Goal: Find specific page/section: Find specific page/section

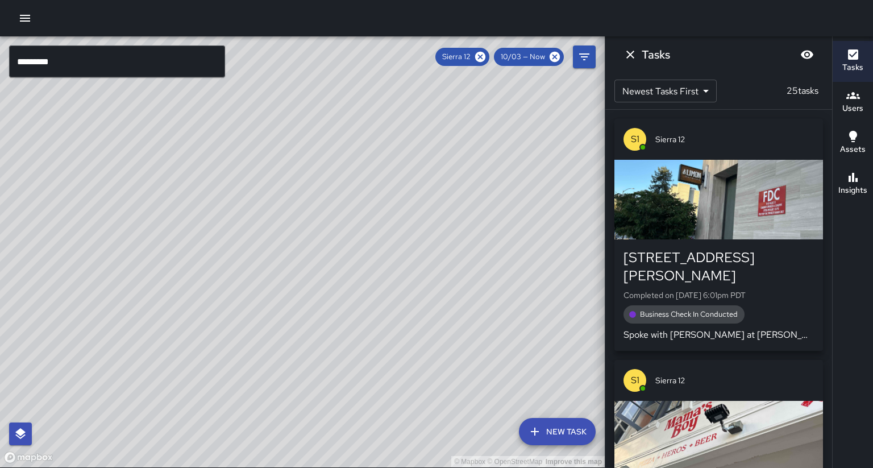
scroll to position [134, 0]
click at [485, 61] on icon at bounding box center [480, 57] width 10 height 10
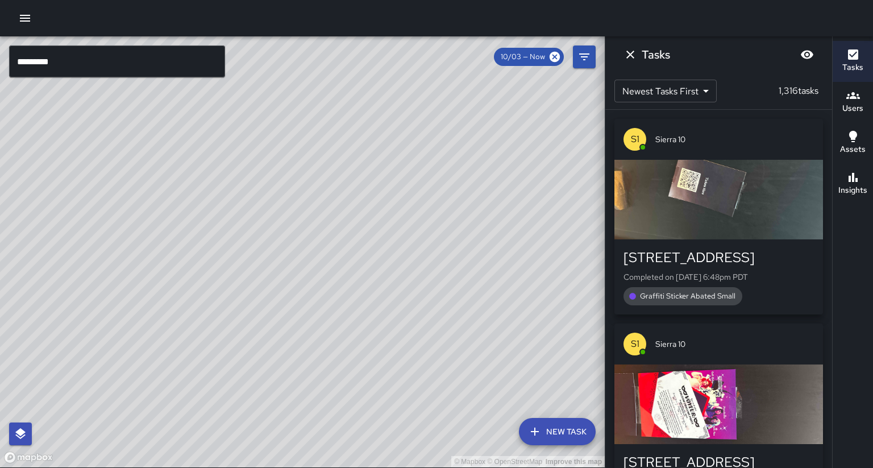
click at [59, 343] on div "© Mapbox © OpenStreetMap Improve this map" at bounding box center [302, 251] width 604 height 431
drag, startPoint x: 266, startPoint y: 390, endPoint x: 205, endPoint y: 251, distance: 152.9
click at [270, 377] on div "© Mapbox © OpenStreetMap Improve this map" at bounding box center [302, 251] width 604 height 431
click at [552, 57] on icon at bounding box center [554, 57] width 10 height 10
click at [146, 71] on input "*********" at bounding box center [117, 61] width 216 height 32
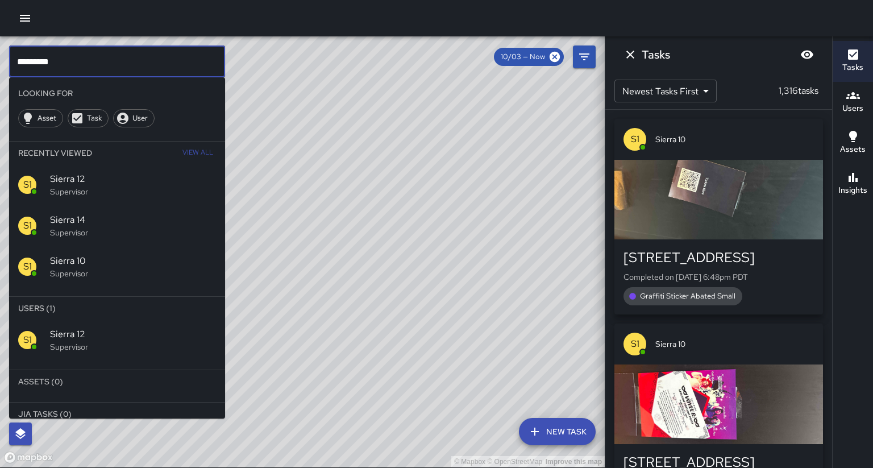
click at [147, 68] on input "*********" at bounding box center [117, 61] width 216 height 32
type input "******"
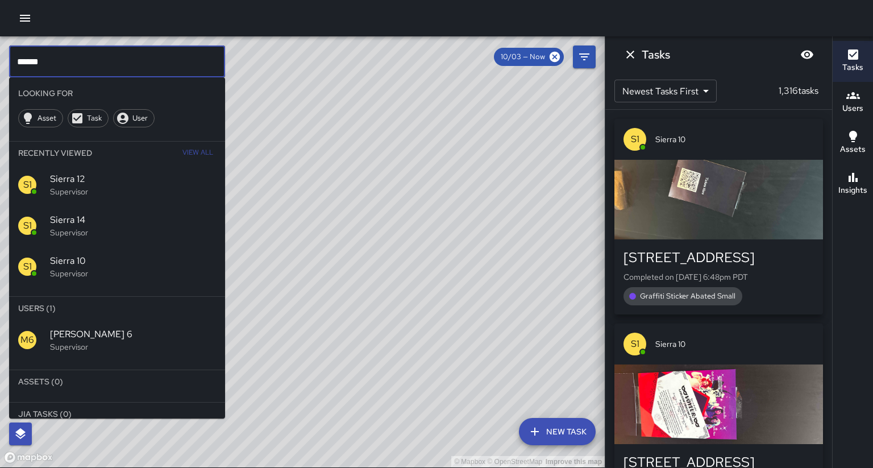
click at [67, 327] on span "[PERSON_NAME] 6" at bounding box center [133, 334] width 166 height 14
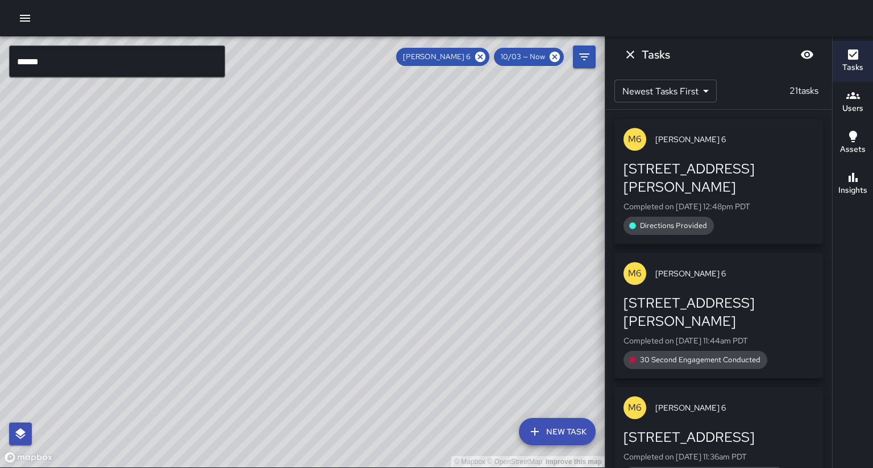
drag, startPoint x: 209, startPoint y: 285, endPoint x: 202, endPoint y: 339, distance: 54.4
click at [219, 241] on div "© Mapbox © OpenStreetMap Improve this map" at bounding box center [302, 251] width 604 height 431
drag, startPoint x: 211, startPoint y: 347, endPoint x: 239, endPoint y: 247, distance: 103.6
click at [240, 243] on div "© Mapbox © OpenStreetMap Improve this map" at bounding box center [302, 251] width 604 height 431
drag, startPoint x: 489, startPoint y: 57, endPoint x: 87, endPoint y: 95, distance: 404.1
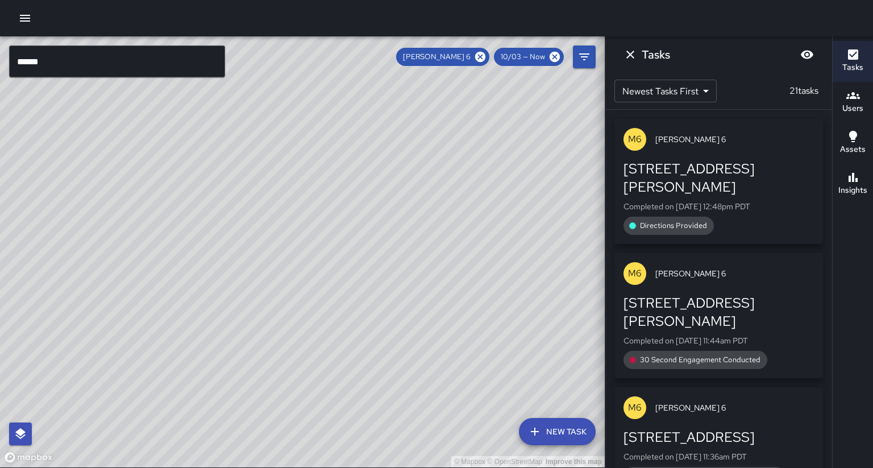
click at [485, 57] on icon at bounding box center [480, 57] width 10 height 10
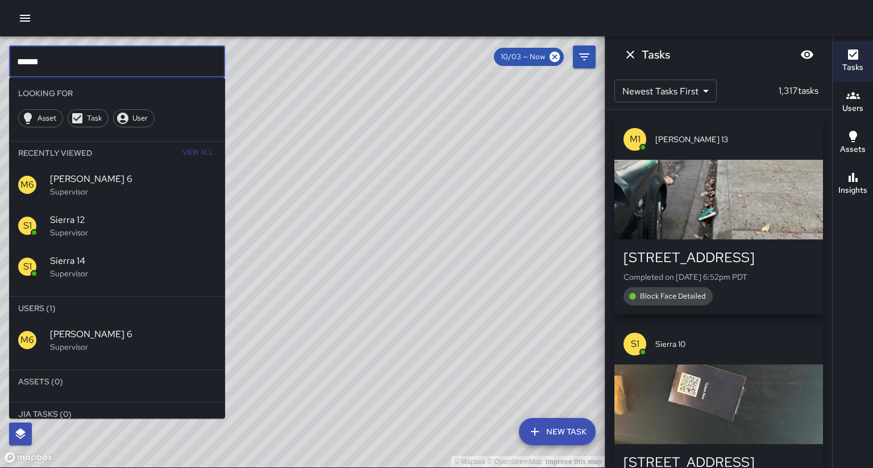
click at [70, 59] on input "******" at bounding box center [117, 61] width 216 height 32
click at [76, 341] on p "Supervisor" at bounding box center [133, 346] width 166 height 11
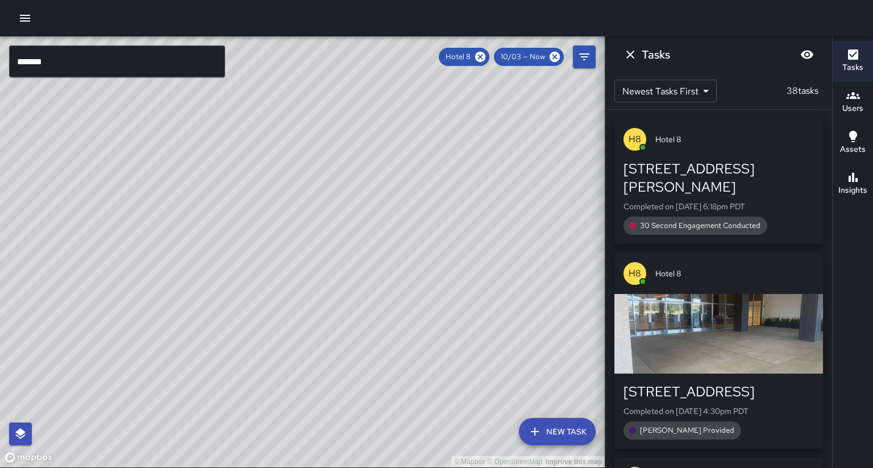
drag, startPoint x: 130, startPoint y: 277, endPoint x: 89, endPoint y: 321, distance: 60.3
click at [89, 321] on div "© Mapbox © OpenStreetMap Improve this map" at bounding box center [302, 251] width 604 height 431
click at [486, 53] on icon at bounding box center [480, 57] width 12 height 12
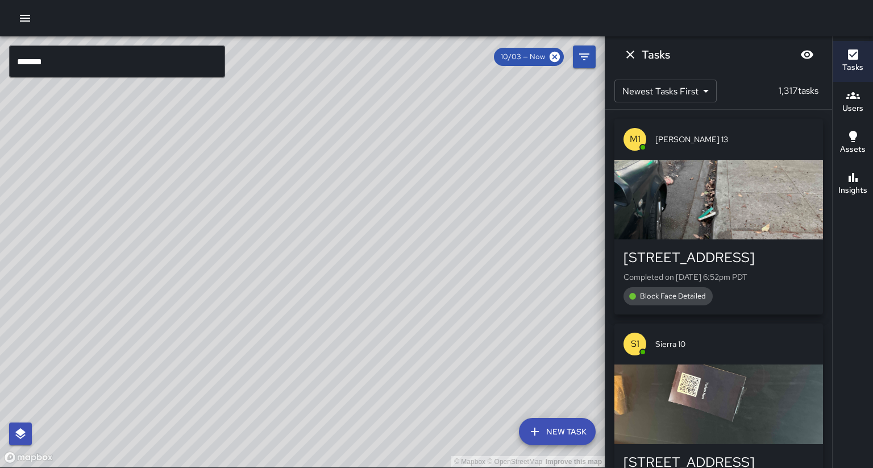
click at [54, 65] on input "*******" at bounding box center [117, 61] width 216 height 32
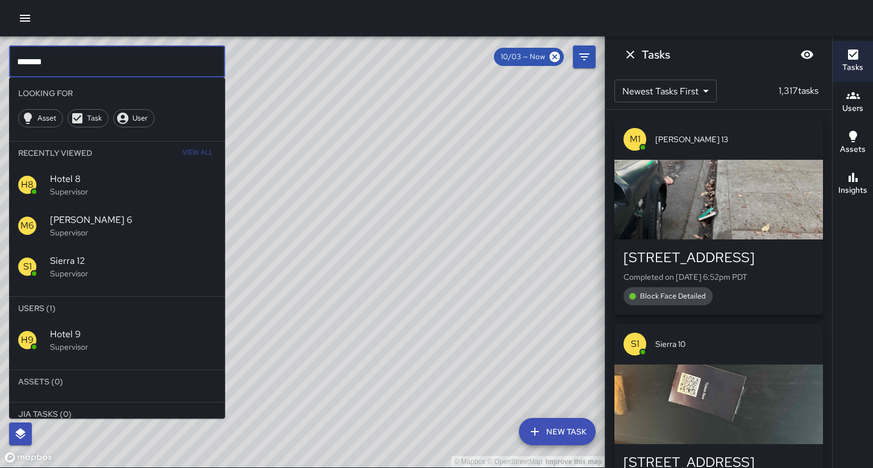
click at [52, 341] on p "Supervisor" at bounding box center [133, 346] width 166 height 11
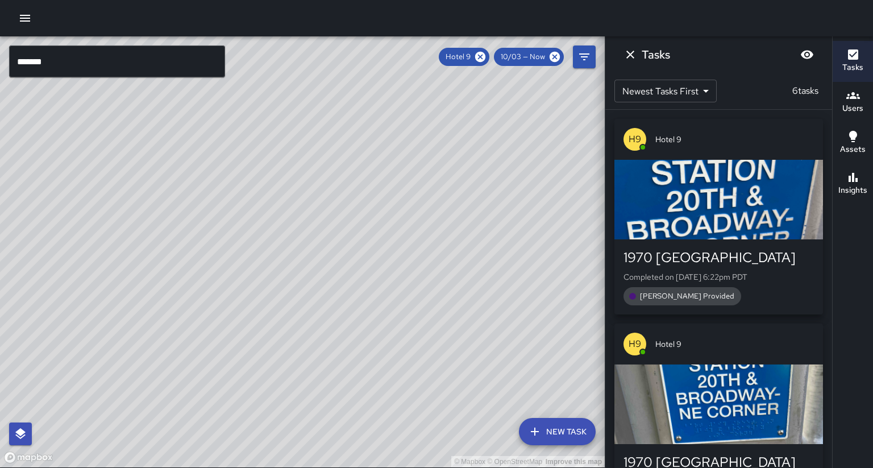
drag, startPoint x: 255, startPoint y: 305, endPoint x: 239, endPoint y: 288, distance: 23.3
click at [227, 293] on div "© Mapbox © OpenStreetMap Improve this map" at bounding box center [302, 251] width 604 height 431
click at [486, 57] on icon at bounding box center [480, 57] width 12 height 12
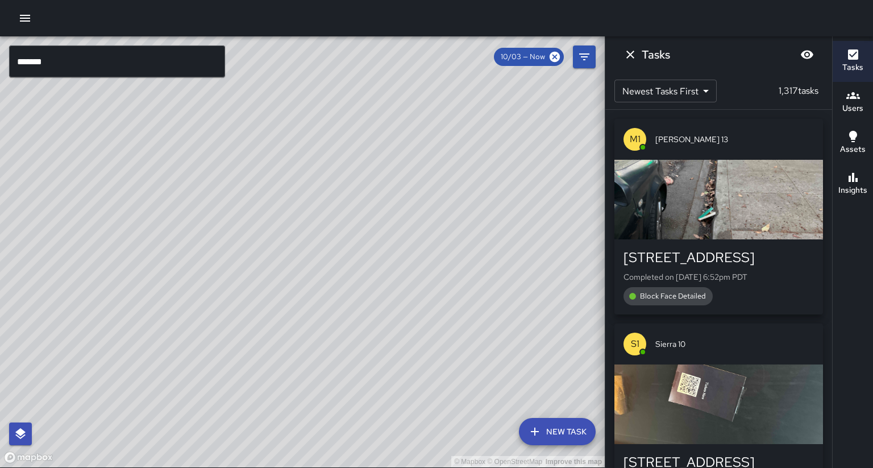
click at [86, 56] on input "*******" at bounding box center [117, 61] width 216 height 32
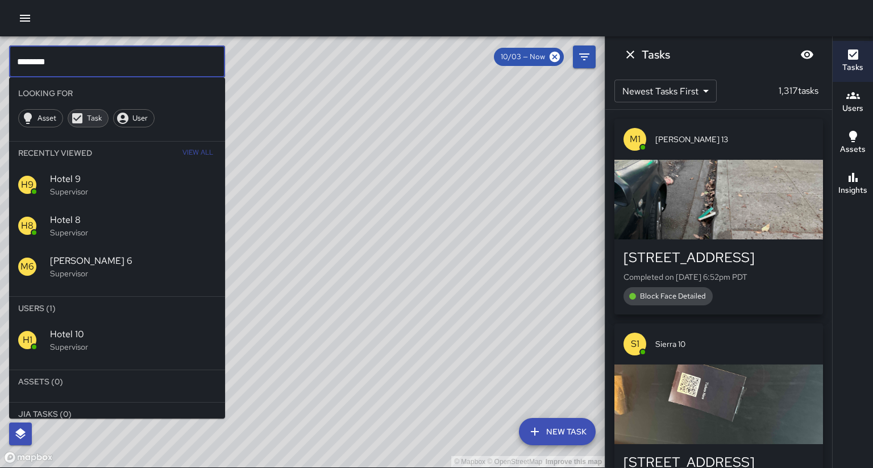
scroll to position [0, 0]
click at [77, 341] on p "Supervisor" at bounding box center [133, 346] width 166 height 11
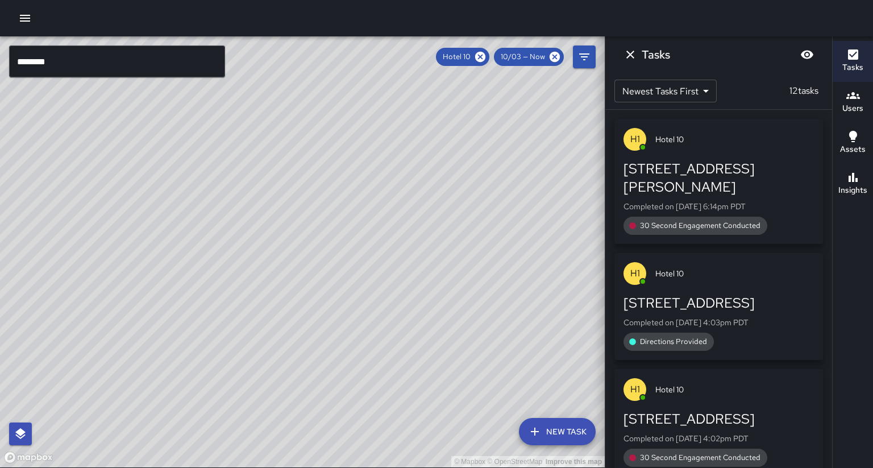
drag, startPoint x: 490, startPoint y: 57, endPoint x: 487, endPoint y: 81, distance: 24.0
click at [485, 57] on icon at bounding box center [480, 57] width 10 height 10
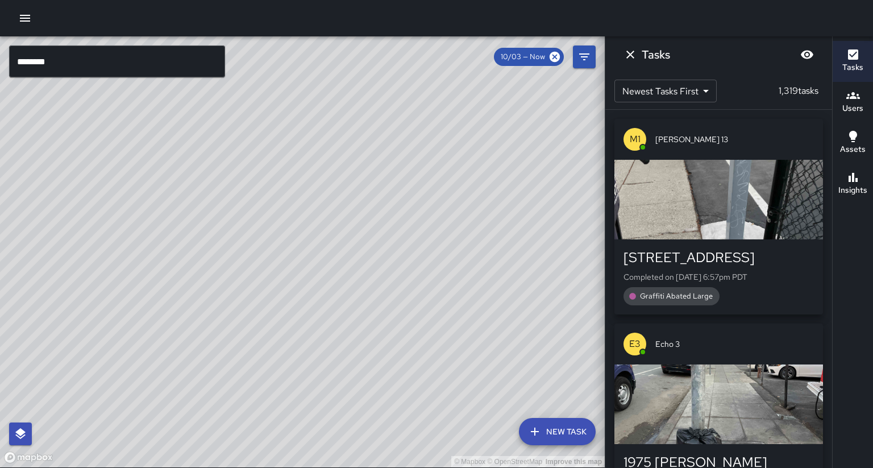
click at [56, 61] on input "********" at bounding box center [117, 61] width 216 height 32
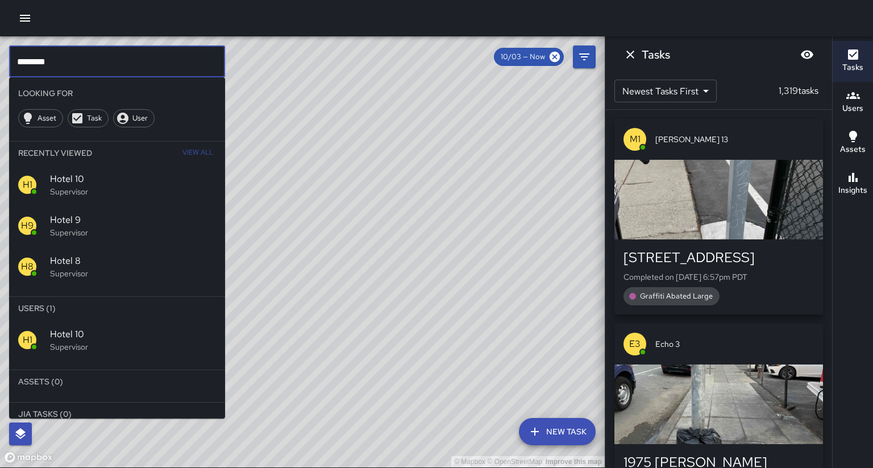
drag, startPoint x: 56, startPoint y: 61, endPoint x: 2, endPoint y: 56, distance: 54.3
click at [2, 56] on div "© Mapbox © OpenStreetMap Improve this map ******** ​ Looking For Asset Task Use…" at bounding box center [302, 251] width 604 height 431
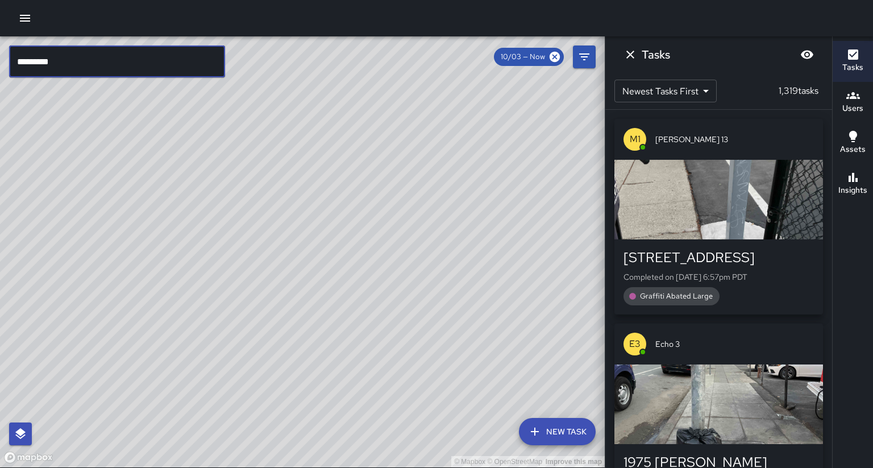
type input "*********"
click at [81, 57] on input "*********" at bounding box center [117, 61] width 216 height 32
click at [92, 61] on input "*********" at bounding box center [117, 61] width 216 height 32
click at [93, 61] on input "*********" at bounding box center [117, 61] width 216 height 32
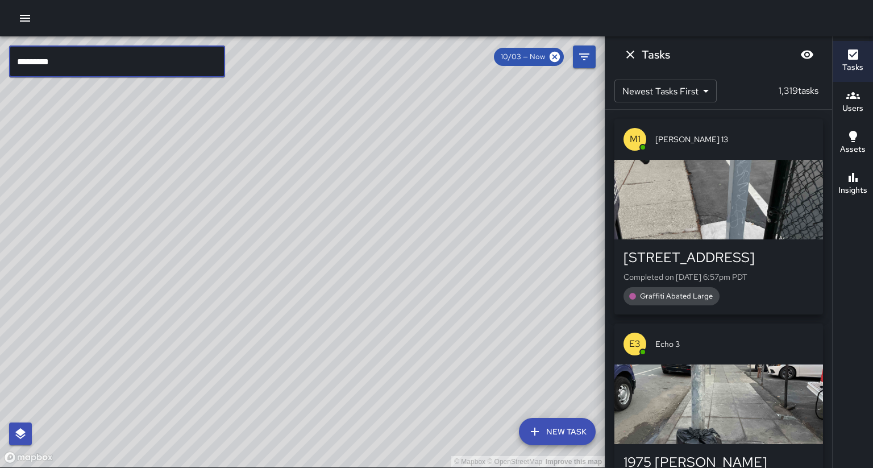
click at [92, 61] on input "*********" at bounding box center [117, 61] width 216 height 32
click at [631, 55] on icon "Dismiss" at bounding box center [630, 55] width 14 height 14
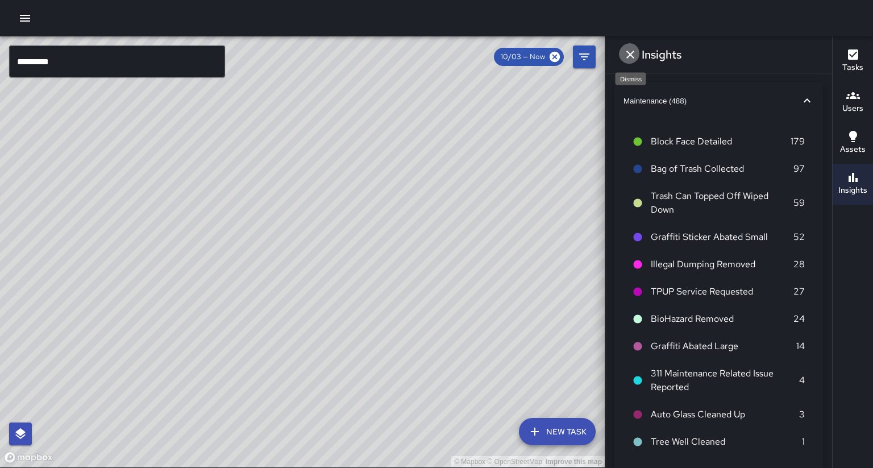
click at [632, 53] on icon "Dismiss" at bounding box center [630, 55] width 14 height 14
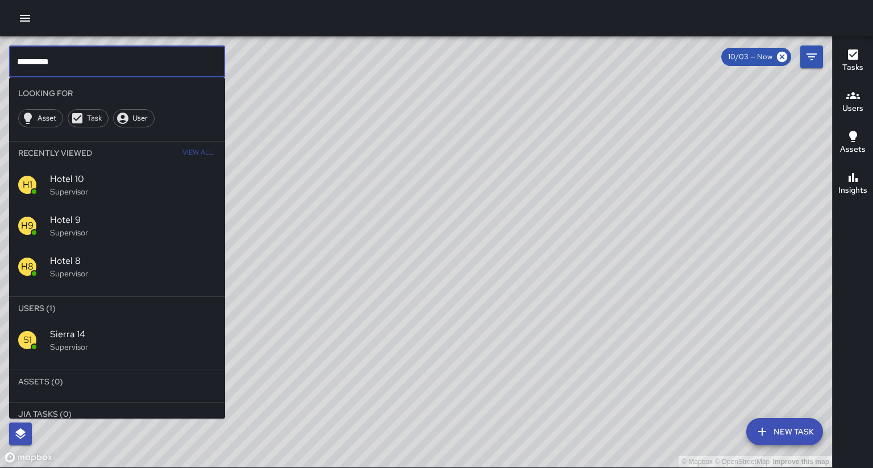
click at [95, 66] on input "*********" at bounding box center [117, 61] width 216 height 32
click at [115, 341] on p "Supervisor" at bounding box center [133, 346] width 166 height 11
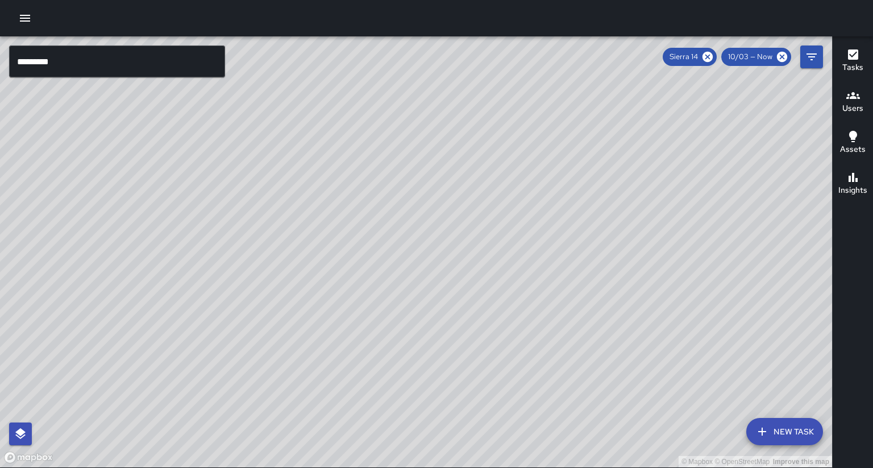
click at [51, 312] on div "© Mapbox © OpenStreetMap Improve this map" at bounding box center [416, 251] width 832 height 431
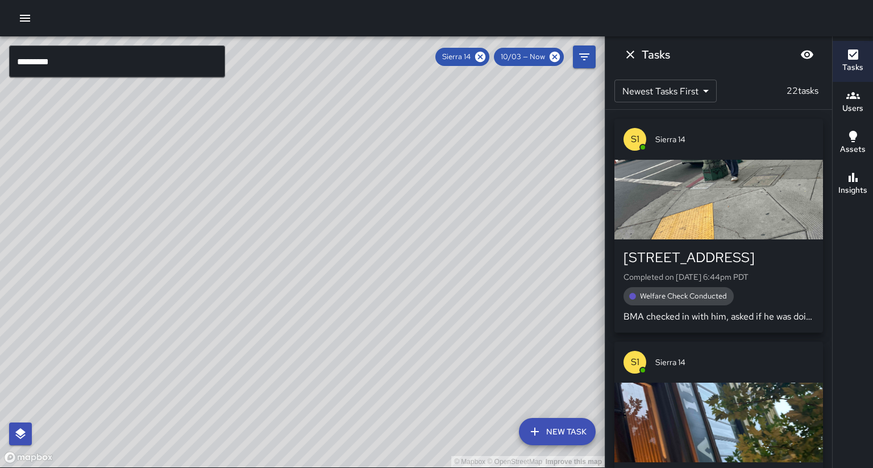
drag, startPoint x: 210, startPoint y: 382, endPoint x: 107, endPoint y: 312, distance: 123.9
click at [107, 312] on div "© Mapbox © OpenStreetMap Improve this map" at bounding box center [302, 251] width 604 height 431
drag, startPoint x: 155, startPoint y: 219, endPoint x: 171, endPoint y: 212, distance: 17.8
click at [171, 212] on div "© Mapbox © OpenStreetMap Improve this map" at bounding box center [302, 251] width 604 height 431
click at [485, 59] on icon at bounding box center [480, 57] width 10 height 10
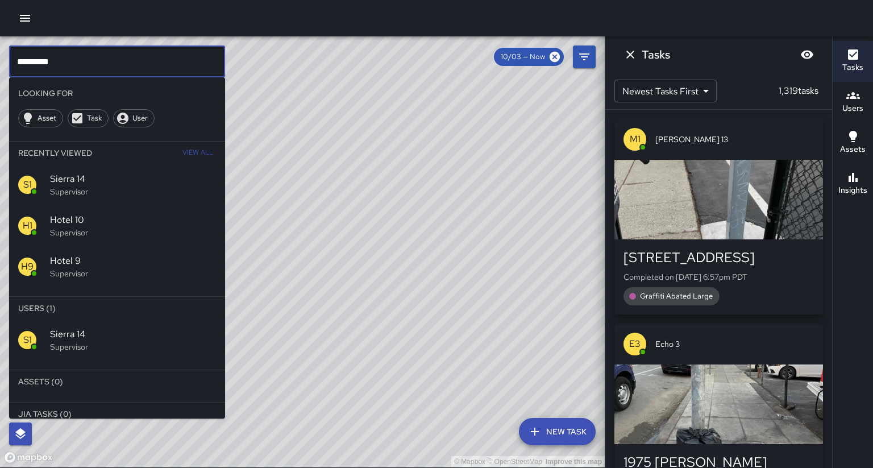
drag, startPoint x: 172, startPoint y: 68, endPoint x: 0, endPoint y: 59, distance: 171.8
click at [0, 59] on div "© Mapbox © OpenStreetMap Improve this map ********* ​ Looking For Asset Task Us…" at bounding box center [302, 251] width 604 height 431
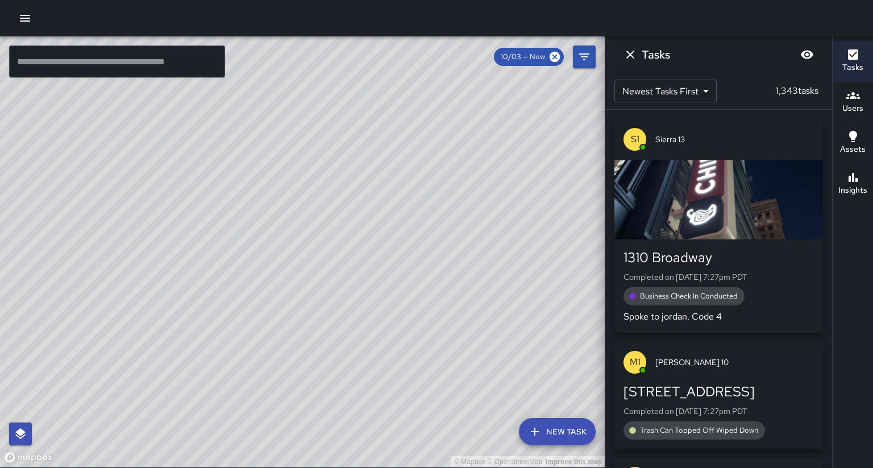
drag, startPoint x: 327, startPoint y: 316, endPoint x: 442, endPoint y: 247, distance: 134.9
click at [456, 249] on div "© Mapbox © OpenStreetMap Improve this map" at bounding box center [302, 251] width 604 height 431
click at [184, 248] on div "© Mapbox © OpenStreetMap Improve this map S1 Sierra 13 Supervisor Tasks 11 / 11…" at bounding box center [302, 251] width 604 height 431
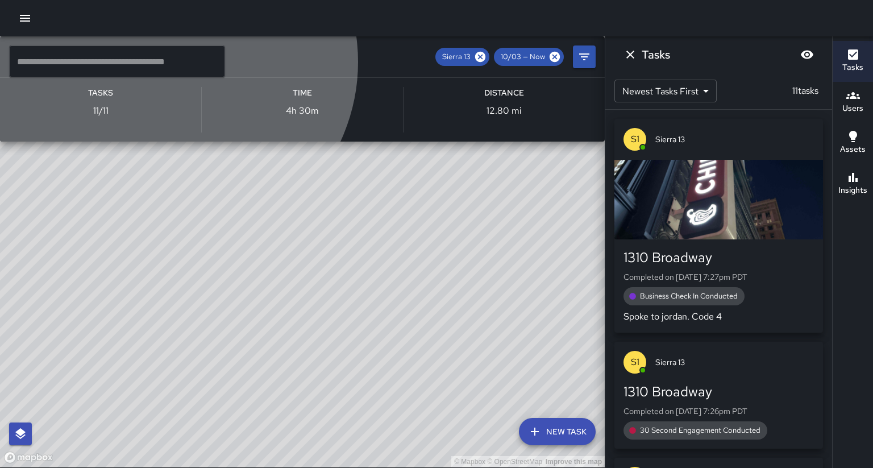
drag, startPoint x: 294, startPoint y: 266, endPoint x: 372, endPoint y: 287, distance: 80.1
click at [351, 68] on span "Supervisor" at bounding box center [318, 62] width 555 height 11
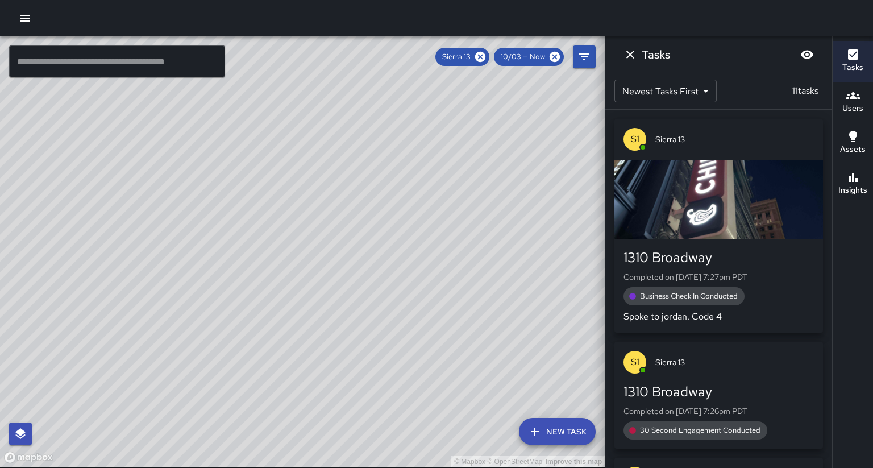
drag, startPoint x: 370, startPoint y: 267, endPoint x: 292, endPoint y: 298, distance: 83.7
click at [292, 298] on div "© Mapbox © OpenStreetMap Improve this map" at bounding box center [302, 251] width 604 height 431
drag, startPoint x: 298, startPoint y: 282, endPoint x: 302, endPoint y: 287, distance: 6.4
click at [302, 287] on div "© Mapbox © OpenStreetMap Improve this map" at bounding box center [302, 251] width 604 height 431
drag, startPoint x: 305, startPoint y: 352, endPoint x: 160, endPoint y: 344, distance: 145.7
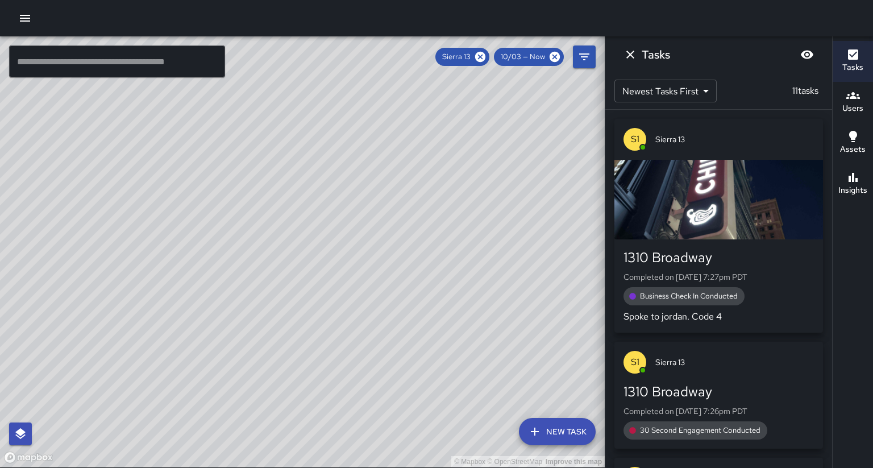
click at [160, 344] on div "© Mapbox © OpenStreetMap Improve this map" at bounding box center [302, 251] width 604 height 431
click at [872, 175] on button "Insights" at bounding box center [852, 184] width 40 height 41
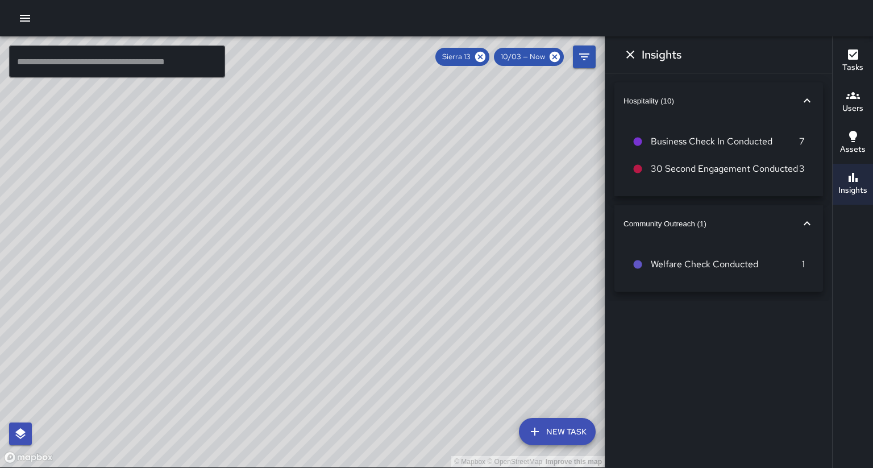
drag, startPoint x: 427, startPoint y: 117, endPoint x: 366, endPoint y: 210, distance: 110.8
click at [366, 210] on div "© Mapbox © OpenStreetMap Improve this map" at bounding box center [302, 251] width 604 height 431
drag, startPoint x: 358, startPoint y: 223, endPoint x: 428, endPoint y: 164, distance: 91.1
click at [428, 164] on div "© Mapbox © OpenStreetMap Improve this map" at bounding box center [302, 251] width 604 height 431
click at [485, 60] on icon at bounding box center [480, 57] width 10 height 10
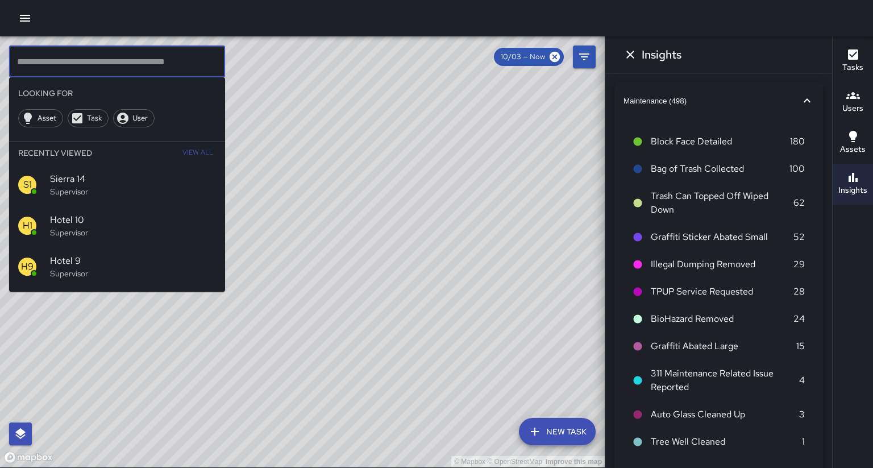
click at [42, 66] on input "text" at bounding box center [117, 61] width 216 height 32
click at [58, 69] on input "text" at bounding box center [117, 61] width 216 height 32
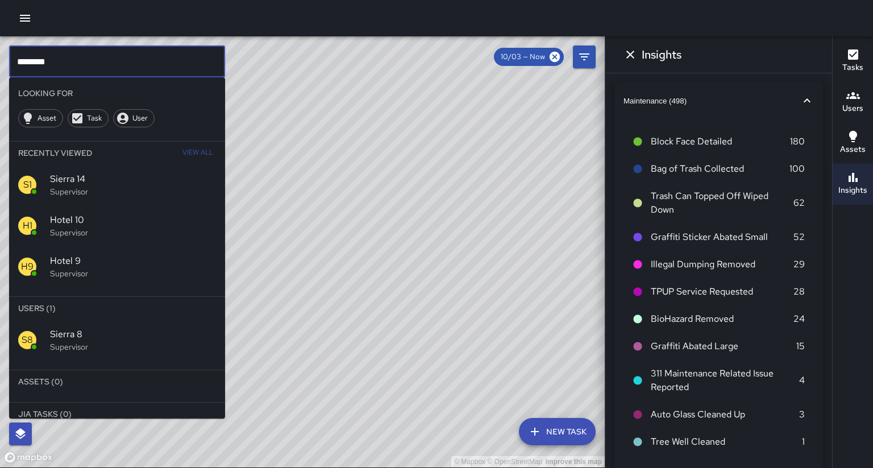
click at [100, 341] on p "Supervisor" at bounding box center [133, 346] width 166 height 11
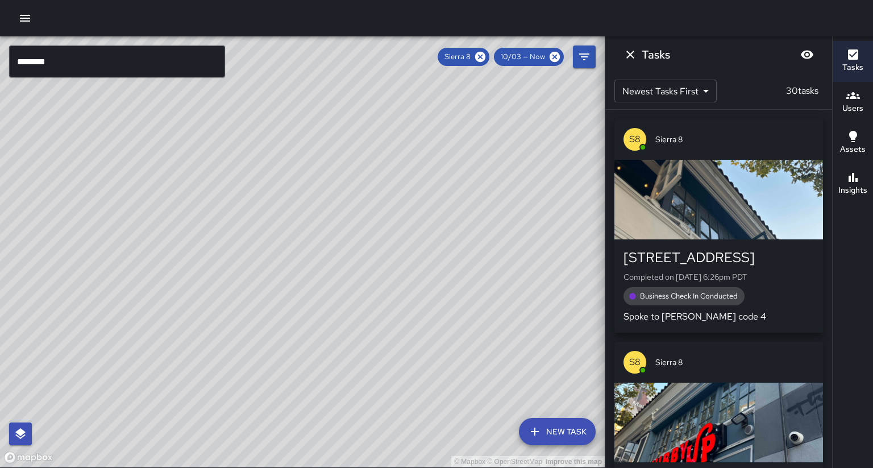
drag, startPoint x: 383, startPoint y: 193, endPoint x: 251, endPoint y: 352, distance: 206.5
click at [252, 357] on div "© Mapbox © OpenStreetMap Improve this map" at bounding box center [302, 251] width 604 height 431
drag, startPoint x: 287, startPoint y: 214, endPoint x: 211, endPoint y: 355, distance: 160.7
click at [211, 355] on div "© Mapbox © OpenStreetMap Improve this map" at bounding box center [302, 251] width 604 height 431
click at [871, 177] on button "Insights" at bounding box center [852, 184] width 40 height 41
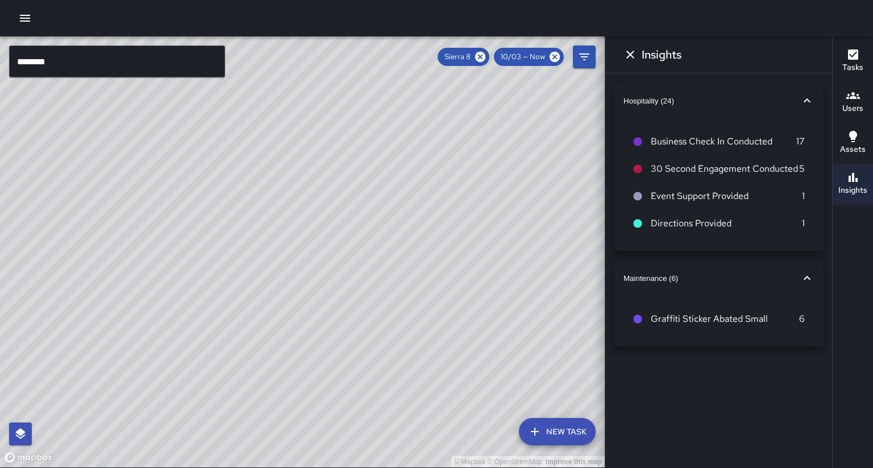
click at [141, 64] on input "********" at bounding box center [117, 61] width 216 height 32
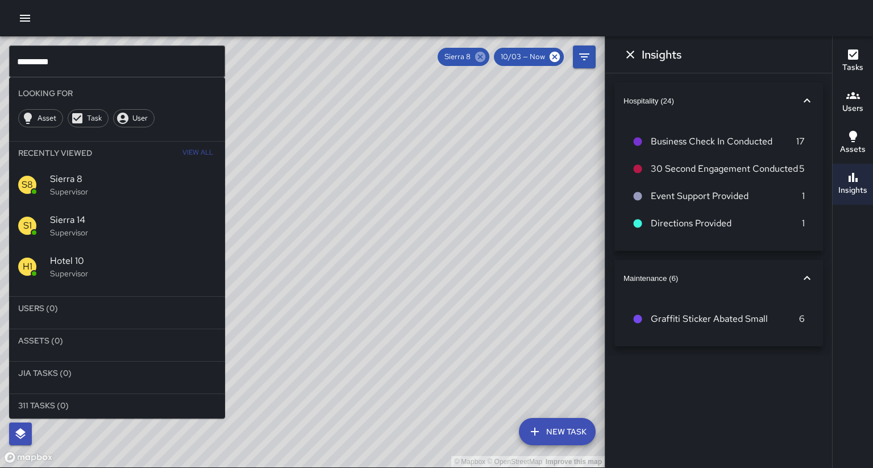
click at [485, 56] on icon at bounding box center [480, 57] width 10 height 10
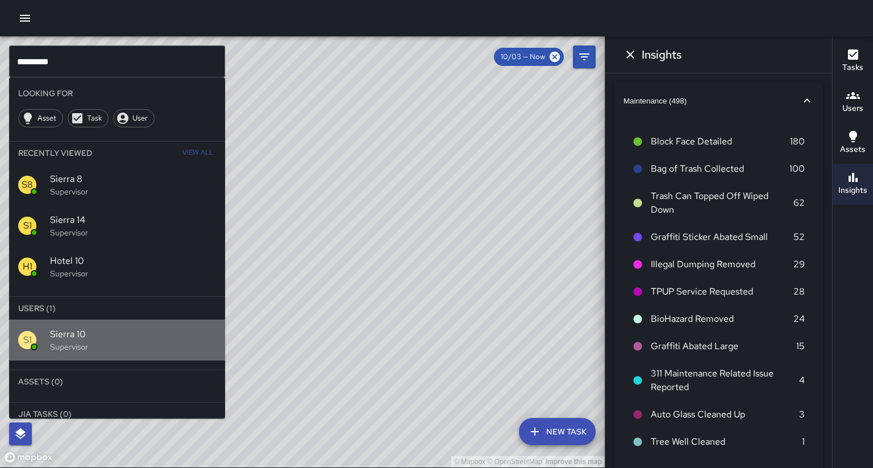
click at [124, 327] on span "Sierra 10" at bounding box center [133, 334] width 166 height 14
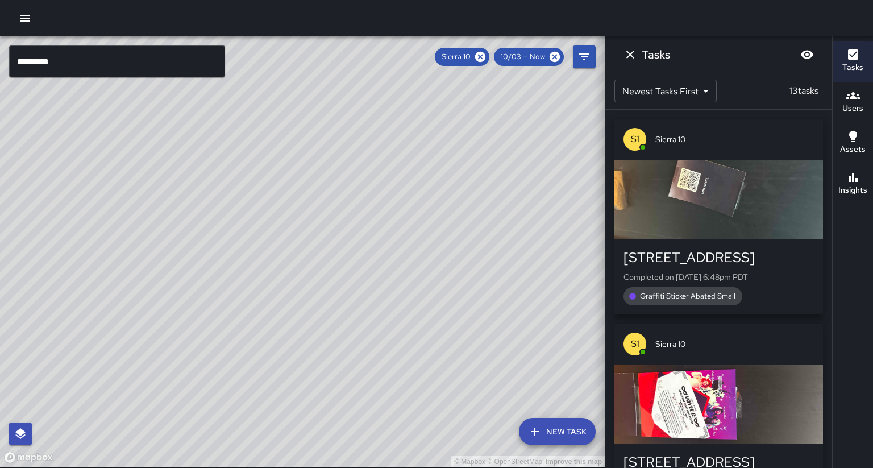
drag, startPoint x: 139, startPoint y: 299, endPoint x: 184, endPoint y: 252, distance: 65.1
click at [184, 252] on div "© Mapbox © OpenStreetMap Improve this map" at bounding box center [302, 251] width 604 height 431
drag, startPoint x: 297, startPoint y: 261, endPoint x: 325, endPoint y: 212, distance: 56.5
click at [324, 212] on div "© Mapbox © OpenStreetMap Improve this map S1 Sierra 10 Supervisor Tasks 13 / 13…" at bounding box center [302, 251] width 604 height 431
drag, startPoint x: 429, startPoint y: 360, endPoint x: 424, endPoint y: 314, distance: 46.3
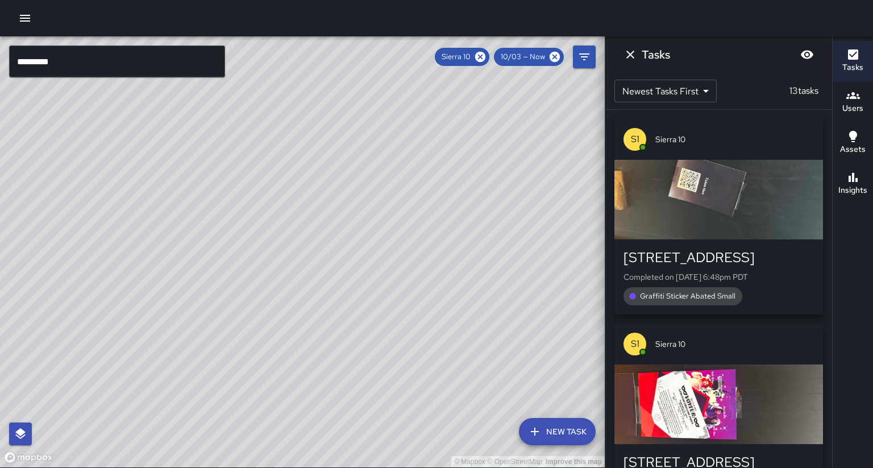
click at [424, 314] on div "© Mapbox © OpenStreetMap Improve this map" at bounding box center [302, 251] width 604 height 431
drag, startPoint x: 272, startPoint y: 323, endPoint x: 232, endPoint y: 342, distance: 43.5
click at [232, 342] on div "© Mapbox © OpenStreetMap Improve this map" at bounding box center [302, 251] width 604 height 431
drag, startPoint x: 259, startPoint y: 236, endPoint x: 182, endPoint y: 375, distance: 158.7
click at [182, 375] on div "© Mapbox © OpenStreetMap Improve this map" at bounding box center [302, 251] width 604 height 431
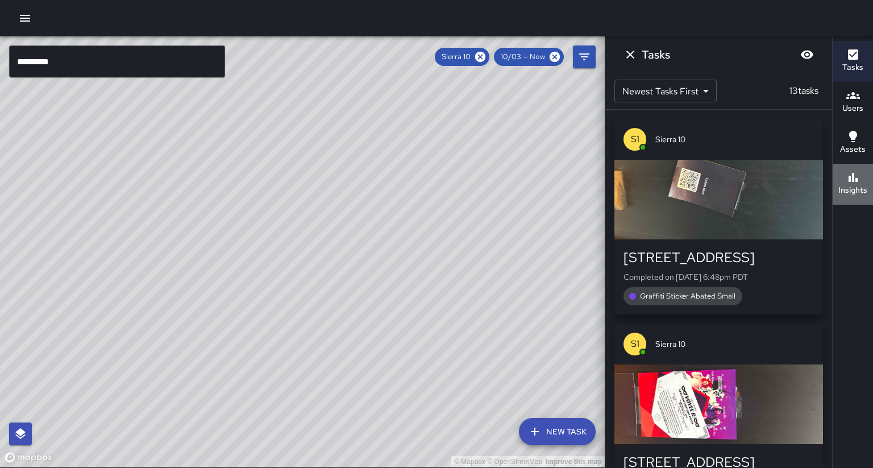
click at [852, 184] on h6 "Insights" at bounding box center [852, 190] width 29 height 12
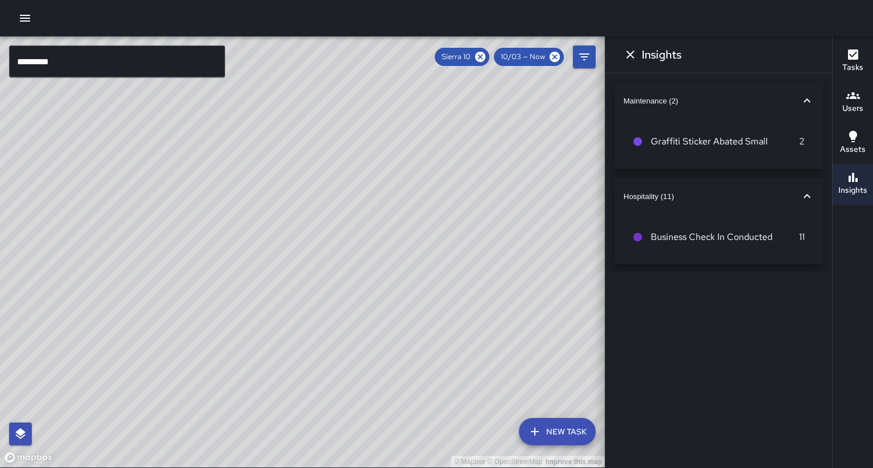
click at [631, 55] on icon "Dismiss" at bounding box center [630, 55] width 14 height 14
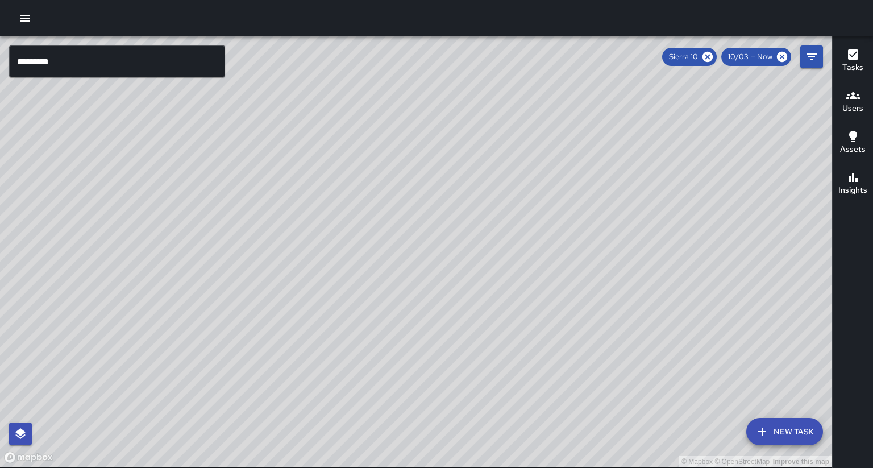
drag, startPoint x: 340, startPoint y: 270, endPoint x: 218, endPoint y: 374, distance: 160.0
click at [216, 375] on div "© Mapbox © OpenStreetMap Improve this map" at bounding box center [416, 251] width 832 height 431
drag, startPoint x: 266, startPoint y: 276, endPoint x: 328, endPoint y: 137, distance: 152.1
click at [328, 137] on div "© Mapbox © OpenStreetMap Improve this map" at bounding box center [416, 251] width 832 height 431
drag, startPoint x: 325, startPoint y: 310, endPoint x: 370, endPoint y: 211, distance: 108.6
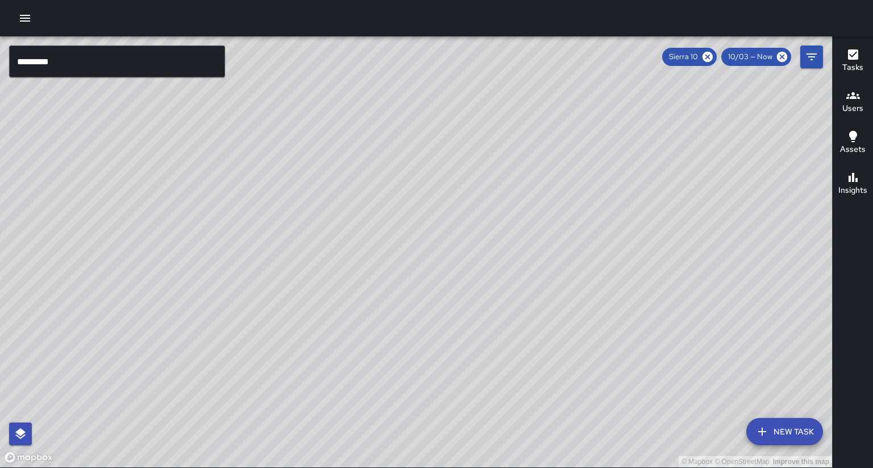
click at [370, 211] on div "© Mapbox © OpenStreetMap Improve this map" at bounding box center [416, 251] width 832 height 431
drag, startPoint x: 255, startPoint y: 302, endPoint x: 291, endPoint y: 295, distance: 36.3
click at [291, 295] on div "© Mapbox © OpenStreetMap Improve this map" at bounding box center [416, 251] width 832 height 431
drag, startPoint x: 282, startPoint y: 309, endPoint x: 257, endPoint y: 270, distance: 45.7
click at [257, 270] on div "© Mapbox © OpenStreetMap Improve this map" at bounding box center [416, 251] width 832 height 431
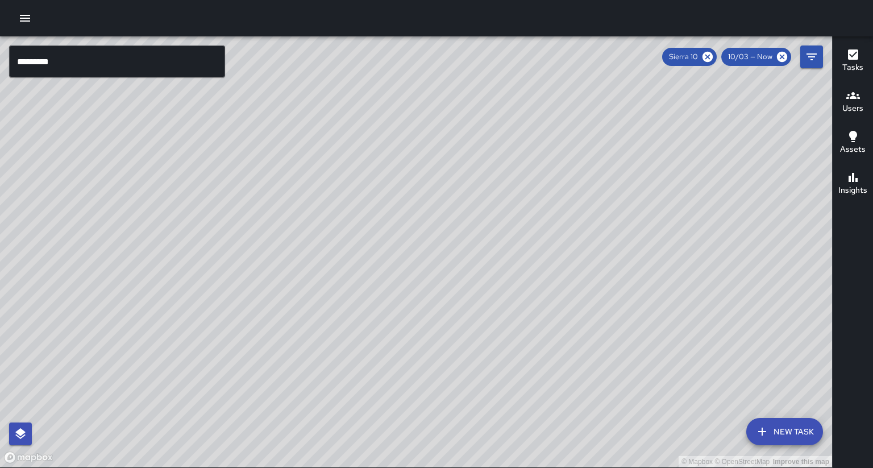
drag, startPoint x: 305, startPoint y: 270, endPoint x: 261, endPoint y: 387, distance: 124.7
click at [261, 387] on div "© Mapbox © OpenStreetMap Improve this map" at bounding box center [416, 251] width 832 height 431
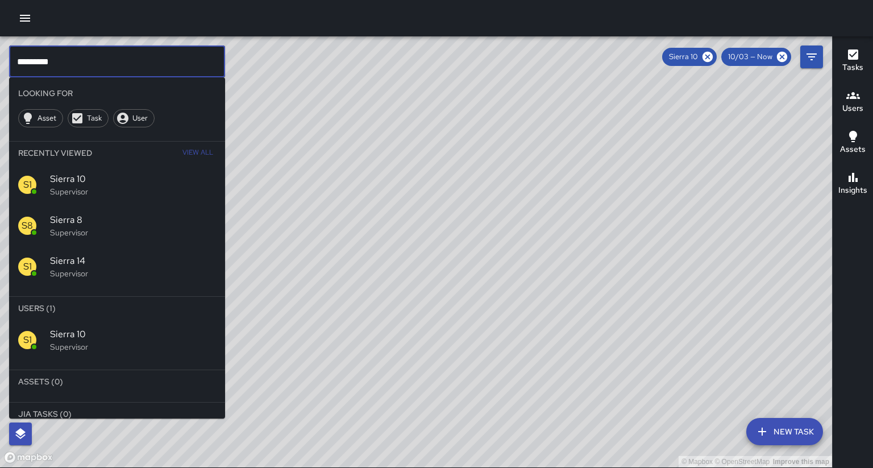
click at [61, 55] on input "*********" at bounding box center [117, 61] width 216 height 32
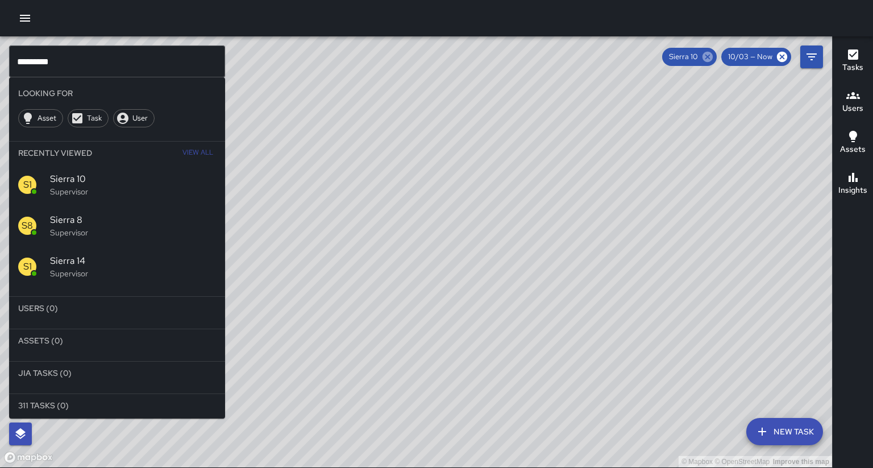
click at [712, 57] on icon at bounding box center [707, 57] width 10 height 10
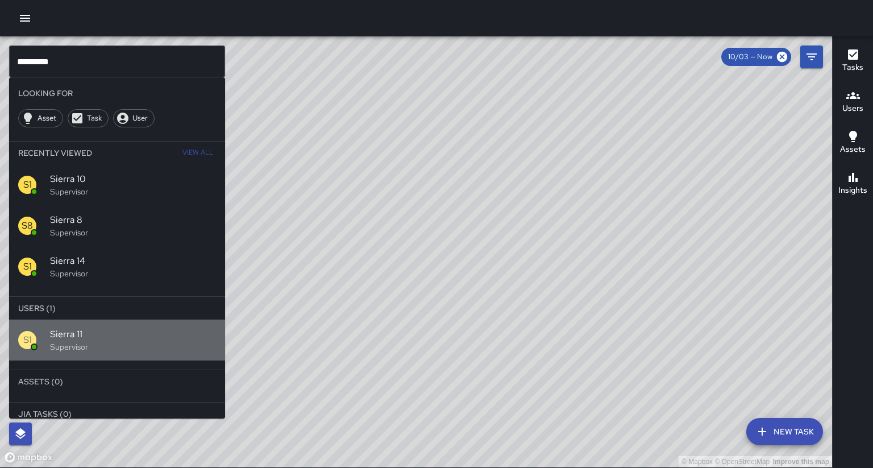
click at [143, 319] on div "S1 Sierra 11 Supervisor" at bounding box center [117, 339] width 216 height 41
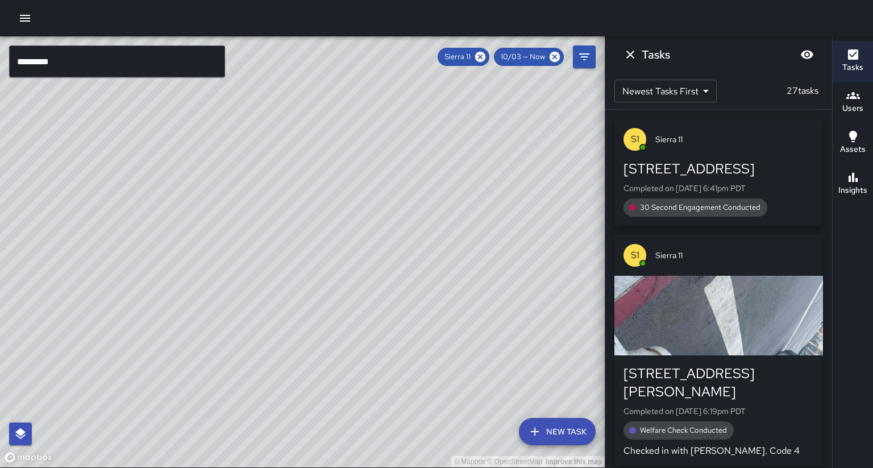
drag, startPoint x: 313, startPoint y: 257, endPoint x: 339, endPoint y: 223, distance: 42.6
click at [347, 218] on div "© Mapbox © OpenStreetMap Improve this map" at bounding box center [302, 251] width 604 height 431
drag, startPoint x: 323, startPoint y: 261, endPoint x: 309, endPoint y: 280, distance: 23.1
click at [309, 280] on div "© Mapbox © OpenStreetMap Improve this map" at bounding box center [302, 251] width 604 height 431
drag, startPoint x: 312, startPoint y: 277, endPoint x: 305, endPoint y: 289, distance: 14.0
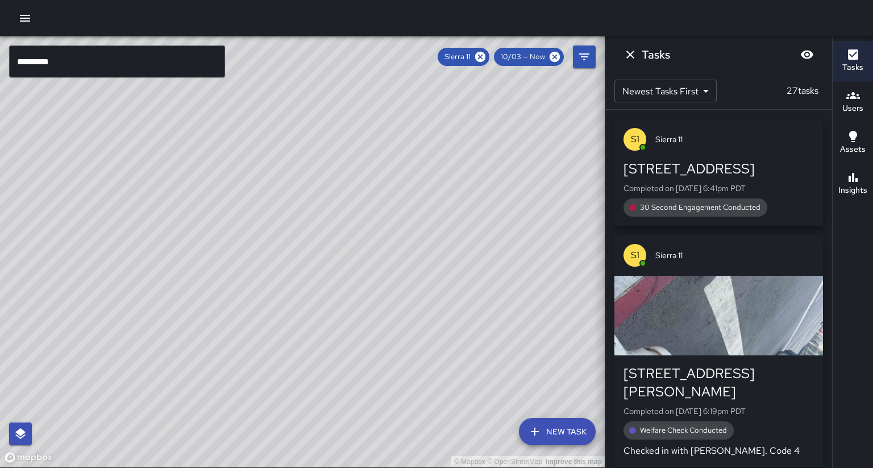
click at [305, 289] on div "© Mapbox © OpenStreetMap Improve this map" at bounding box center [302, 251] width 604 height 431
click at [356, 234] on div "© Mapbox © OpenStreetMap Improve this map" at bounding box center [302, 251] width 604 height 431
drag, startPoint x: 357, startPoint y: 251, endPoint x: 405, endPoint y: 220, distance: 57.2
click at [405, 220] on div "© Mapbox © OpenStreetMap Improve this map" at bounding box center [302, 251] width 604 height 431
drag, startPoint x: 385, startPoint y: 184, endPoint x: 383, endPoint y: 191, distance: 7.7
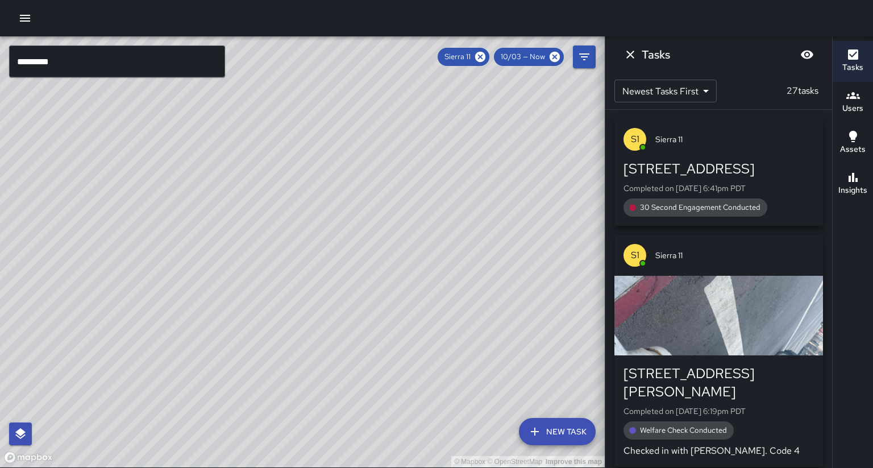
click at [383, 191] on div "© Mapbox © OpenStreetMap Improve this map" at bounding box center [302, 251] width 604 height 431
drag, startPoint x: 327, startPoint y: 191, endPoint x: 327, endPoint y: 184, distance: 7.4
click at [330, 187] on div "© Mapbox © OpenStreetMap Improve this map" at bounding box center [302, 251] width 604 height 431
drag, startPoint x: 359, startPoint y: 190, endPoint x: 343, endPoint y: 218, distance: 32.3
click at [343, 218] on div "© Mapbox © OpenStreetMap Improve this map" at bounding box center [302, 251] width 604 height 431
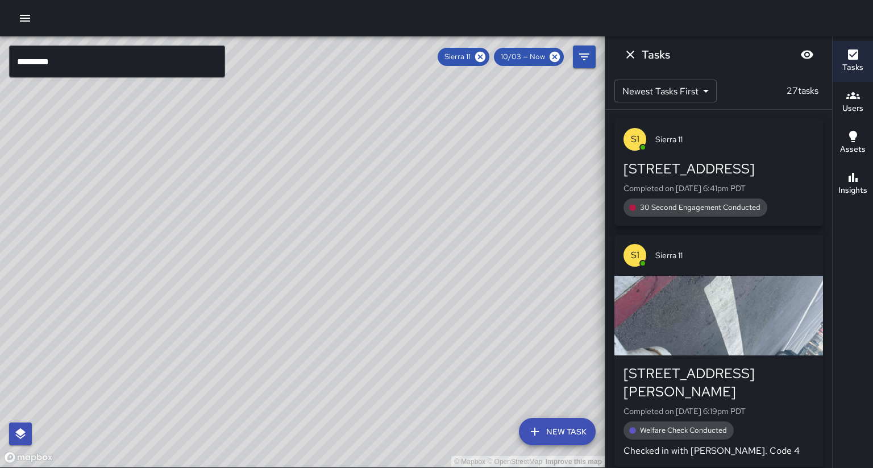
click at [855, 164] on button "Insights" at bounding box center [852, 184] width 40 height 41
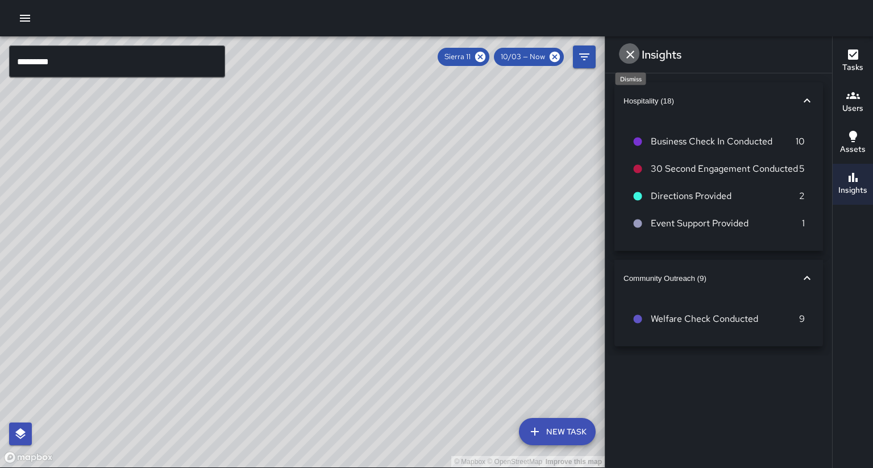
click at [624, 57] on icon "Dismiss" at bounding box center [630, 55] width 14 height 14
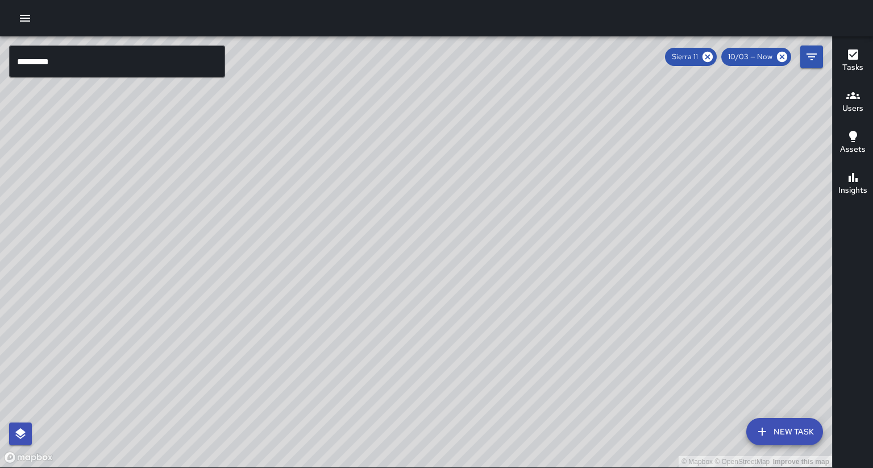
drag, startPoint x: 516, startPoint y: 152, endPoint x: 495, endPoint y: 152, distance: 20.5
click at [495, 152] on div "© Mapbox © OpenStreetMap Improve this map" at bounding box center [416, 251] width 832 height 431
drag, startPoint x: 376, startPoint y: 168, endPoint x: 381, endPoint y: 148, distance: 20.5
click at [381, 148] on div "© Mapbox © OpenStreetMap Improve this map" at bounding box center [416, 251] width 832 height 431
drag, startPoint x: 210, startPoint y: 390, endPoint x: 200, endPoint y: 355, distance: 36.5
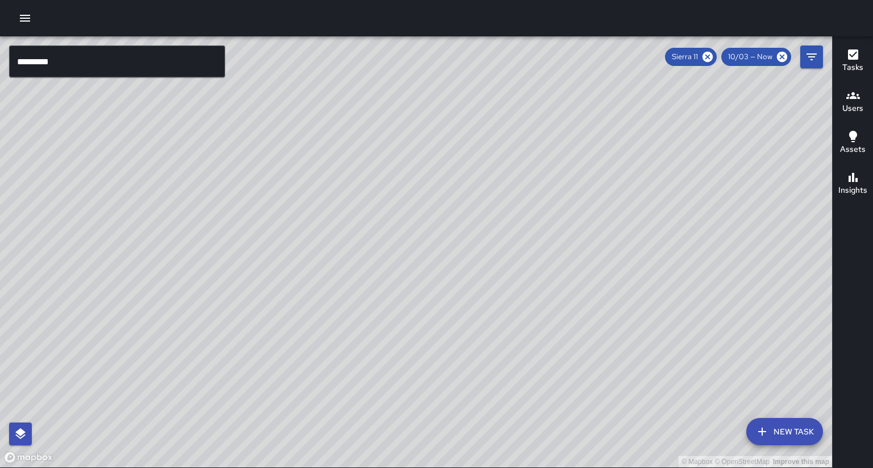
click at [200, 355] on div "© Mapbox © OpenStreetMap Improve this map" at bounding box center [416, 251] width 832 height 431
drag, startPoint x: 240, startPoint y: 332, endPoint x: 215, endPoint y: 383, distance: 56.2
click at [215, 383] on div "© Mapbox © OpenStreetMap Improve this map" at bounding box center [416, 251] width 832 height 431
click at [840, 164] on button "Insights" at bounding box center [852, 184] width 40 height 41
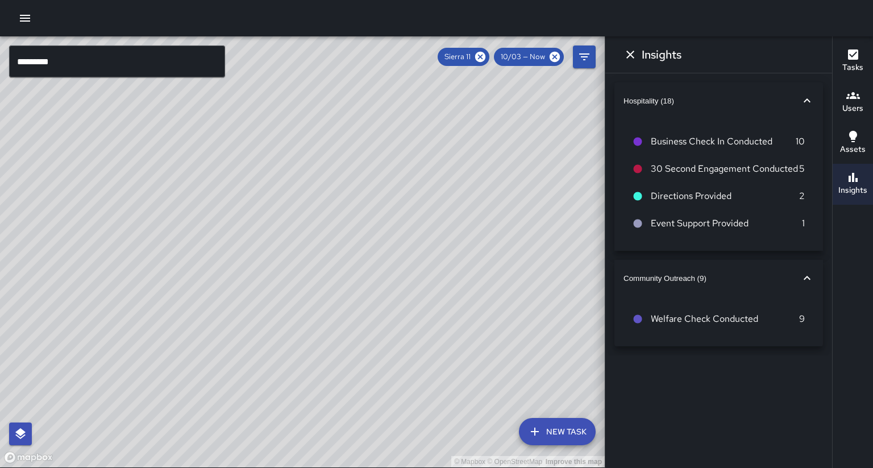
click at [633, 58] on icon "Dismiss" at bounding box center [630, 55] width 14 height 14
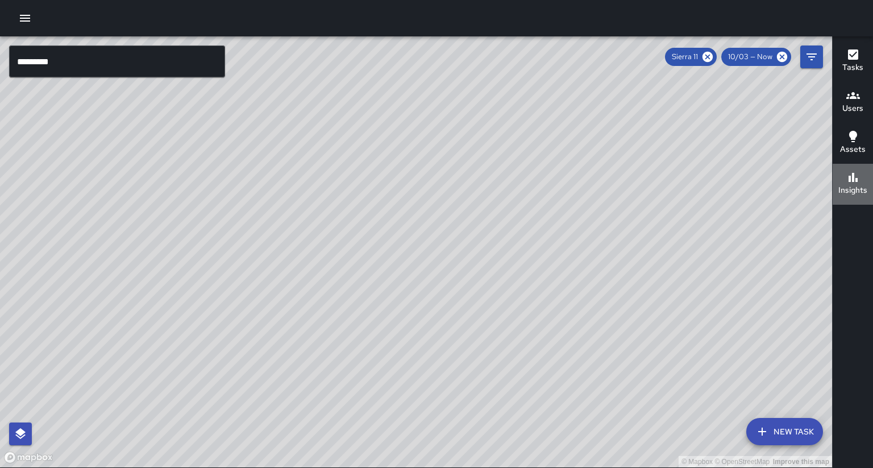
drag, startPoint x: 857, startPoint y: 190, endPoint x: 859, endPoint y: 185, distance: 6.1
click at [857, 190] on button "Insights" at bounding box center [852, 184] width 40 height 41
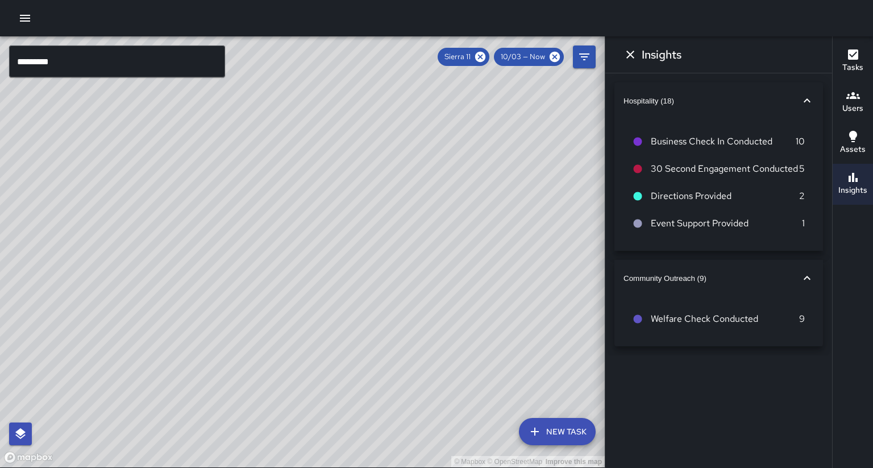
click at [629, 58] on icon "Dismiss" at bounding box center [630, 55] width 14 height 14
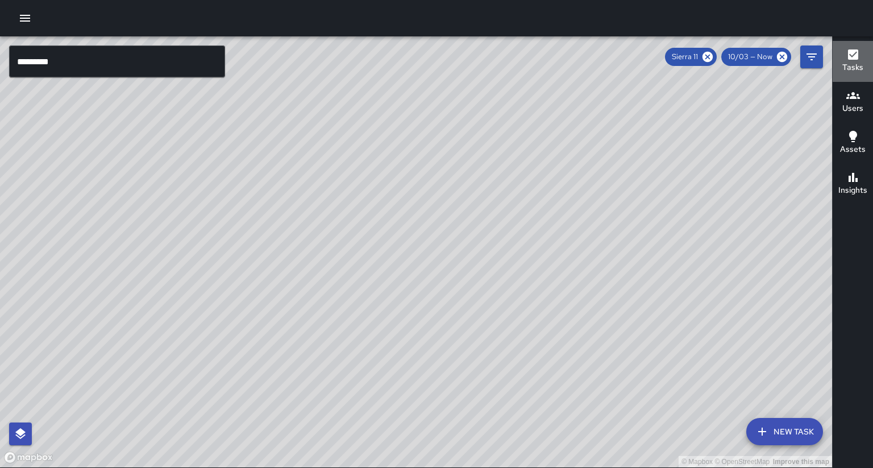
click at [872, 64] on button "Tasks" at bounding box center [852, 61] width 40 height 41
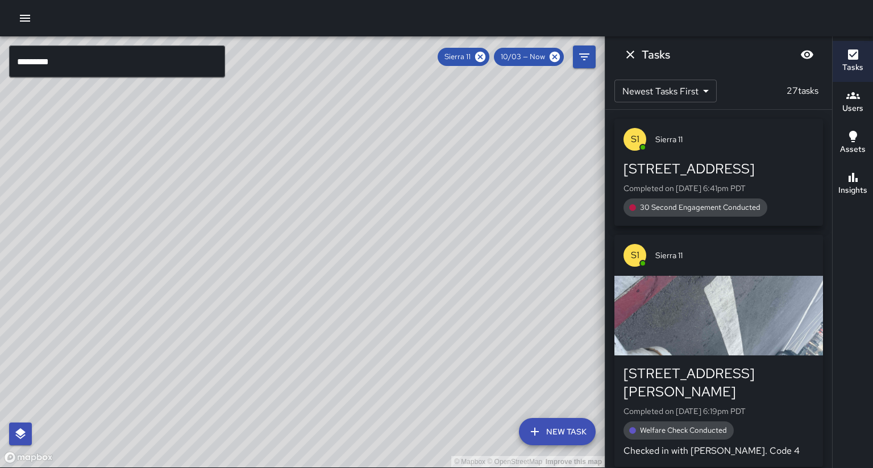
drag, startPoint x: 203, startPoint y: 225, endPoint x: 333, endPoint y: 223, distance: 130.1
click at [330, 224] on div "© Mapbox © OpenStreetMap Improve this map" at bounding box center [302, 251] width 604 height 431
click at [872, 169] on button "Insights" at bounding box center [852, 184] width 40 height 41
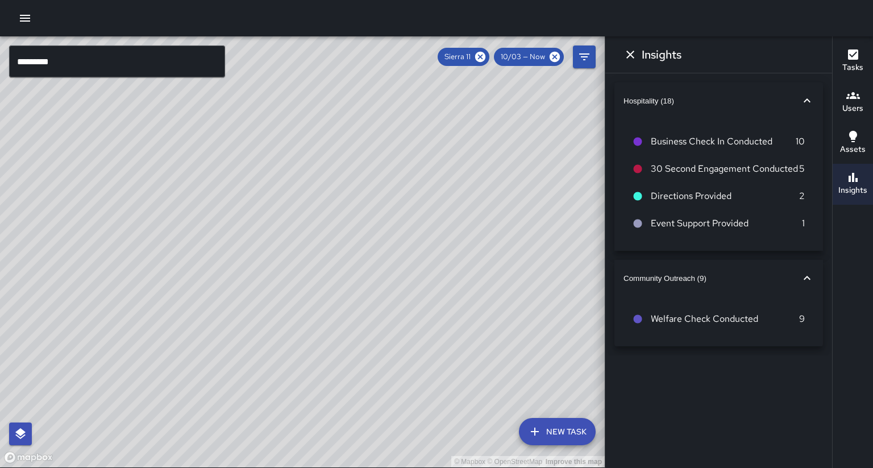
drag, startPoint x: 200, startPoint y: 166, endPoint x: 237, endPoint y: 123, distance: 56.8
click at [237, 123] on div "© Mapbox © OpenStreetMap Improve this map" at bounding box center [302, 251] width 604 height 431
click at [486, 59] on icon at bounding box center [480, 57] width 12 height 12
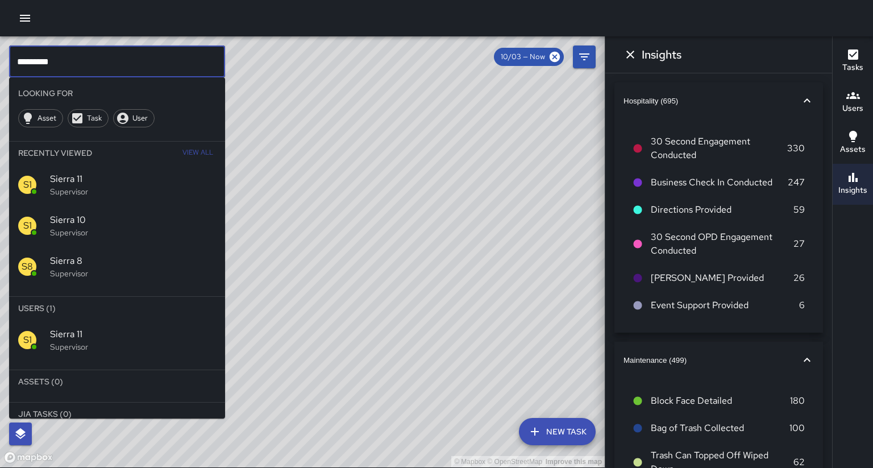
click at [155, 52] on input "*********" at bounding box center [117, 61] width 216 height 32
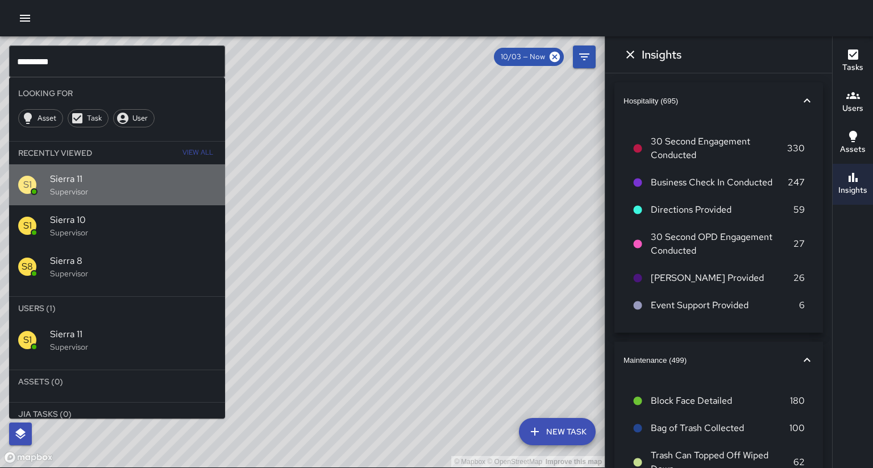
click at [93, 186] on p "Supervisor" at bounding box center [133, 191] width 166 height 11
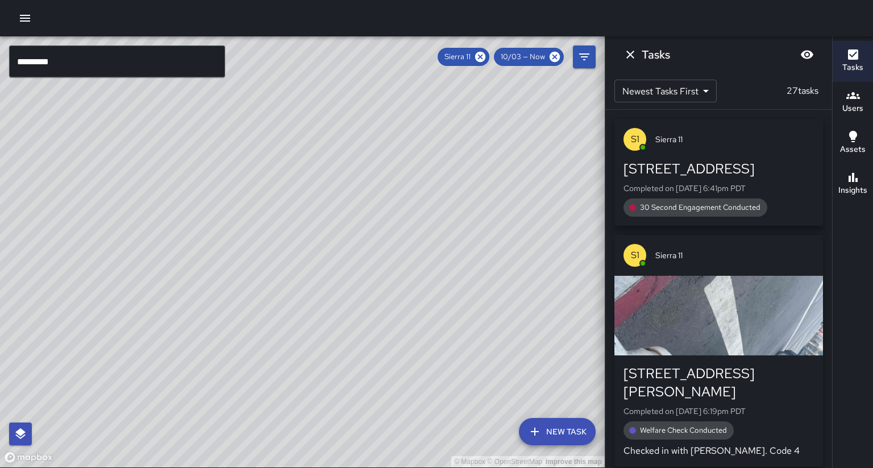
drag, startPoint x: 260, startPoint y: 157, endPoint x: 252, endPoint y: 159, distance: 8.0
click at [252, 159] on div "© Mapbox © OpenStreetMap Improve this map" at bounding box center [302, 251] width 604 height 431
click at [485, 55] on icon at bounding box center [480, 57] width 10 height 10
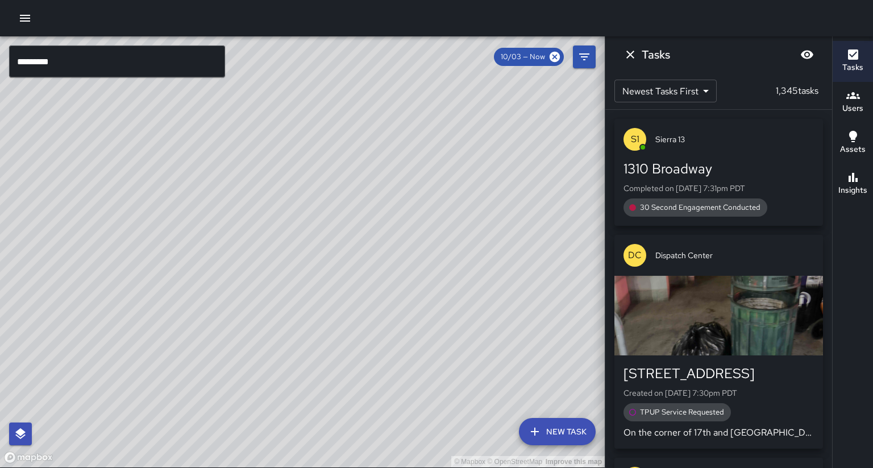
click at [203, 61] on input "*********" at bounding box center [117, 61] width 216 height 32
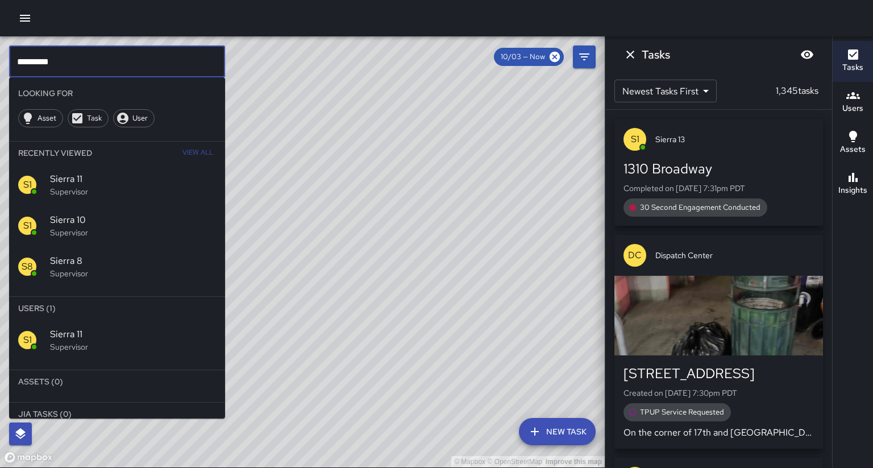
click at [203, 61] on input "*********" at bounding box center [117, 61] width 216 height 32
type input "******"
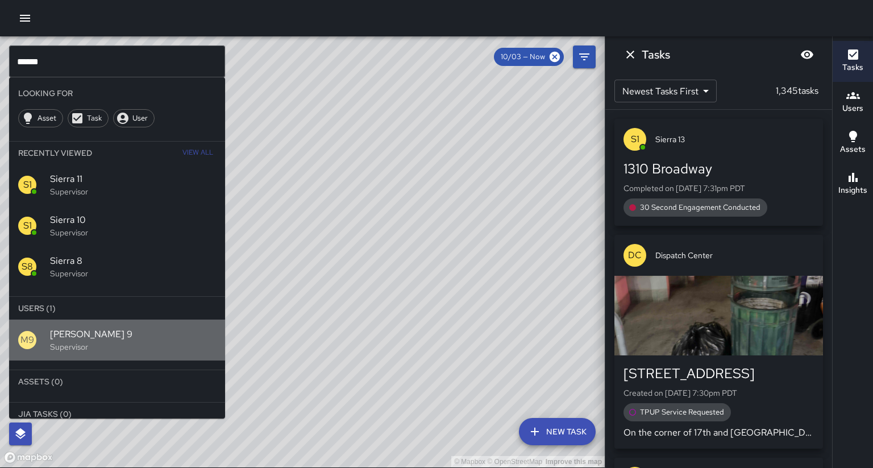
click at [82, 319] on div "M9 [PERSON_NAME] 9 Supervisor" at bounding box center [117, 339] width 216 height 41
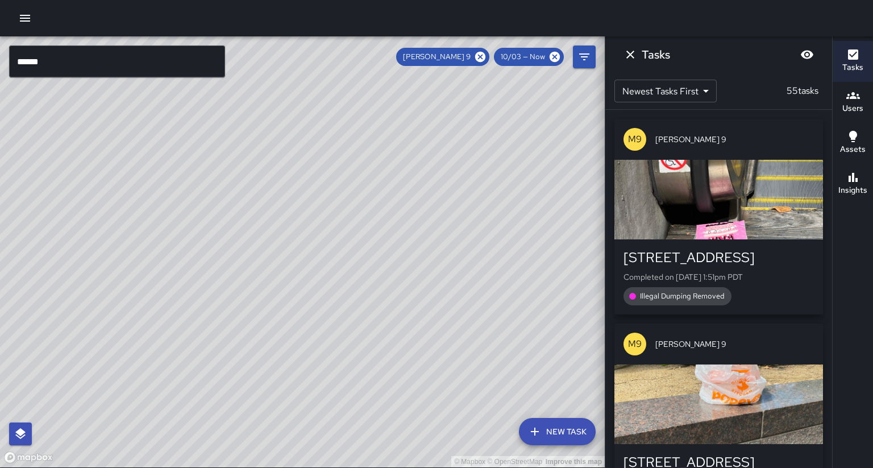
drag, startPoint x: 188, startPoint y: 343, endPoint x: 301, endPoint y: 292, distance: 124.1
click at [302, 291] on div "© Mapbox © OpenStreetMap Improve this map" at bounding box center [302, 251] width 604 height 431
drag, startPoint x: 276, startPoint y: 368, endPoint x: 195, endPoint y: 413, distance: 92.1
click at [195, 413] on div "© Mapbox © OpenStreetMap Improve this map" at bounding box center [302, 251] width 604 height 431
click at [486, 61] on icon at bounding box center [480, 57] width 12 height 12
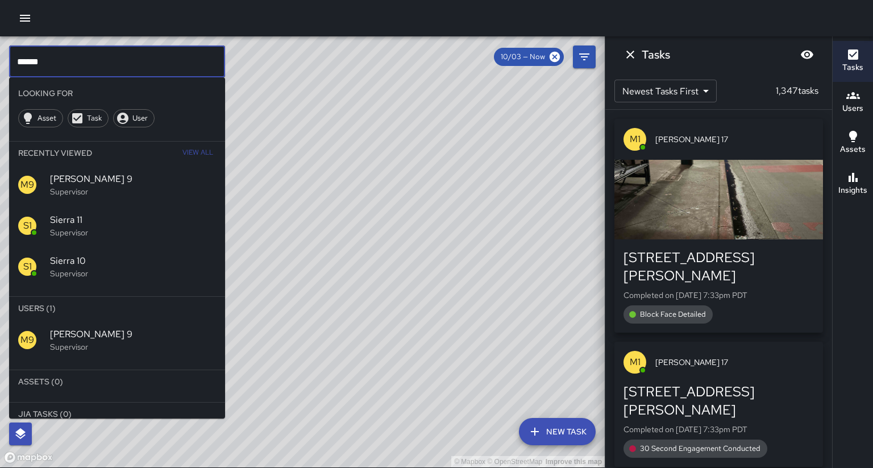
click at [76, 66] on input "******" at bounding box center [117, 61] width 216 height 32
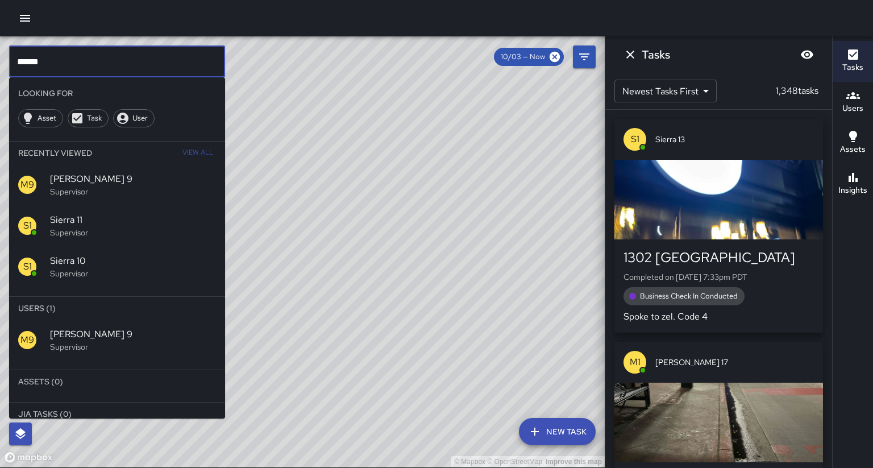
click at [76, 66] on input "******" at bounding box center [117, 61] width 216 height 32
click at [109, 327] on span "Sierra 12" at bounding box center [133, 334] width 166 height 14
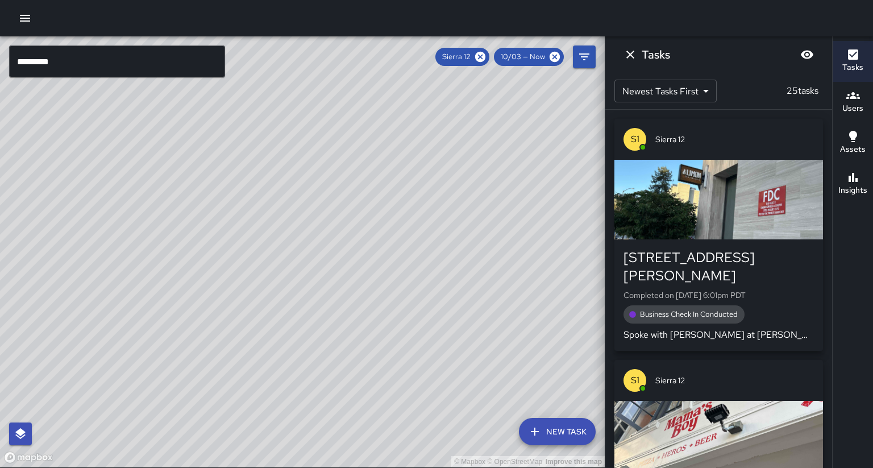
drag, startPoint x: 268, startPoint y: 216, endPoint x: 129, endPoint y: 389, distance: 222.3
click at [115, 423] on div "© Mapbox © OpenStreetMap Improve this map" at bounding box center [302, 251] width 604 height 431
drag, startPoint x: 180, startPoint y: 276, endPoint x: 166, endPoint y: 315, distance: 41.5
click at [158, 331] on div "© Mapbox © OpenStreetMap Improve this map" at bounding box center [302, 251] width 604 height 431
drag, startPoint x: 153, startPoint y: 180, endPoint x: 148, endPoint y: 315, distance: 135.3
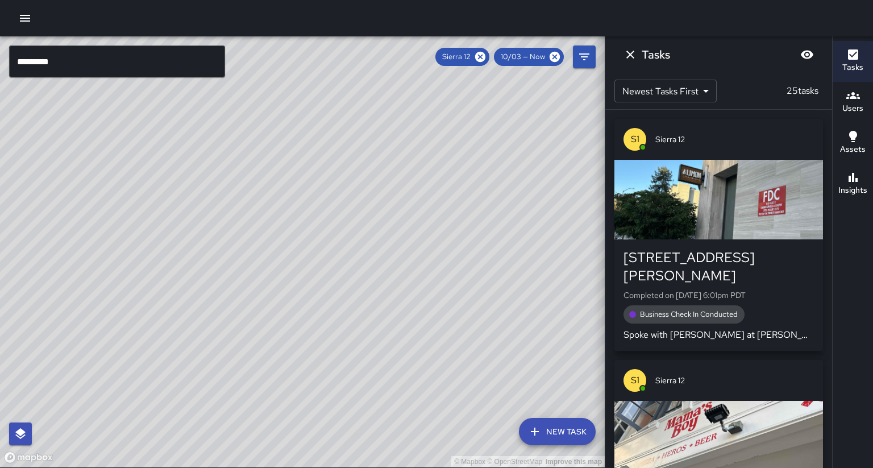
click at [148, 315] on div "© Mapbox © OpenStreetMap Improve this map" at bounding box center [302, 251] width 604 height 431
drag, startPoint x: 220, startPoint y: 227, endPoint x: 169, endPoint y: 325, distance: 110.6
click at [169, 325] on div "© Mapbox © OpenStreetMap Improve this map" at bounding box center [302, 251] width 604 height 431
drag, startPoint x: 374, startPoint y: 312, endPoint x: 190, endPoint y: 264, distance: 190.9
click at [190, 264] on div "© Mapbox © OpenStreetMap Improve this map S1 Sierra 12 Supervisor Tasks 25 / 25…" at bounding box center [302, 251] width 604 height 431
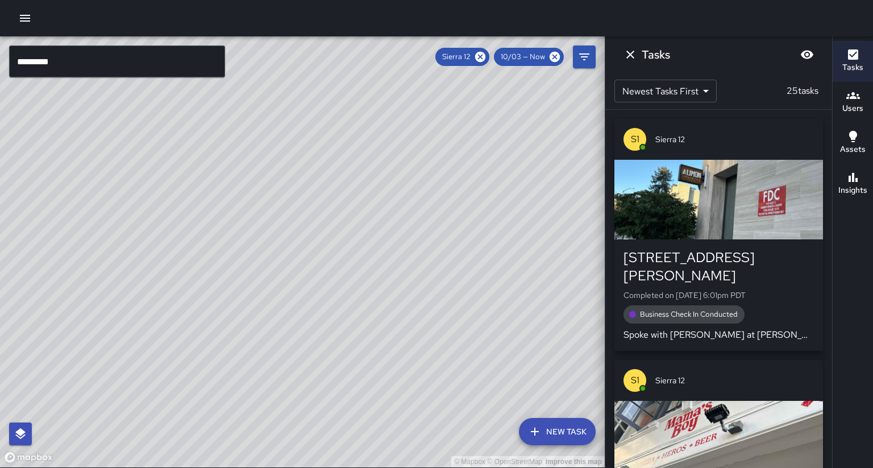
drag, startPoint x: 106, startPoint y: 298, endPoint x: 114, endPoint y: 273, distance: 26.6
click at [109, 253] on div "© Mapbox © OpenStreetMap Improve this map" at bounding box center [302, 251] width 604 height 431
drag, startPoint x: 131, startPoint y: 353, endPoint x: 216, endPoint y: 245, distance: 137.5
click at [216, 245] on div "© Mapbox © OpenStreetMap Improve this map" at bounding box center [302, 251] width 604 height 431
drag, startPoint x: 223, startPoint y: 343, endPoint x: 231, endPoint y: 242, distance: 101.4
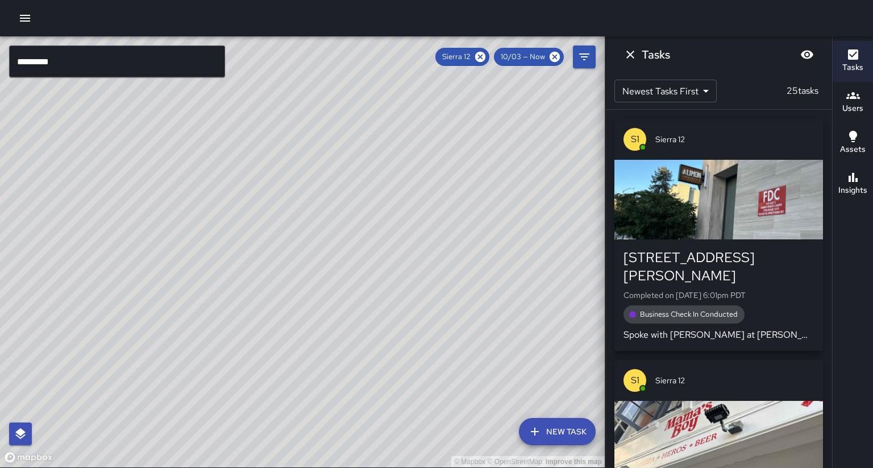
click at [231, 242] on div "© Mapbox © OpenStreetMap Improve this map" at bounding box center [302, 251] width 604 height 431
drag, startPoint x: 283, startPoint y: 237, endPoint x: 262, endPoint y: 216, distance: 29.3
click at [262, 216] on div "© Mapbox © OpenStreetMap Improve this map" at bounding box center [302, 251] width 604 height 431
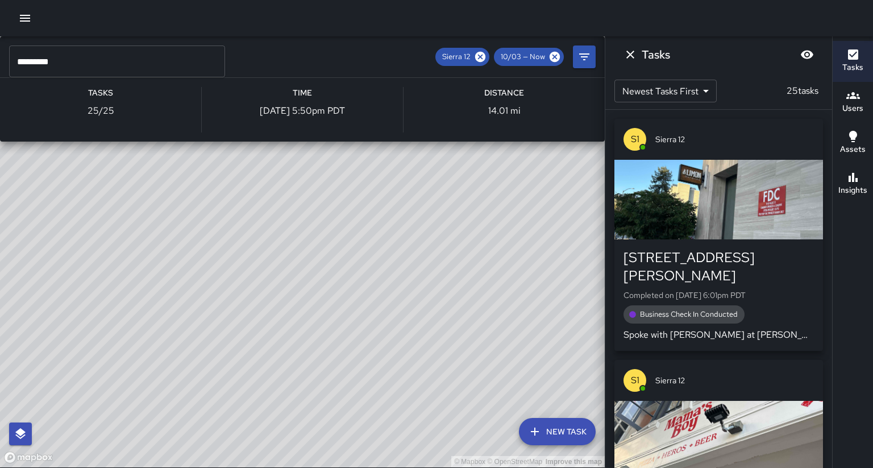
drag, startPoint x: 219, startPoint y: 230, endPoint x: 222, endPoint y: 225, distance: 5.8
click at [222, 225] on div "© Mapbox © OpenStreetMap Improve this map S1 Sierra 12 Supervisor Tasks 25 / 25…" at bounding box center [302, 251] width 604 height 431
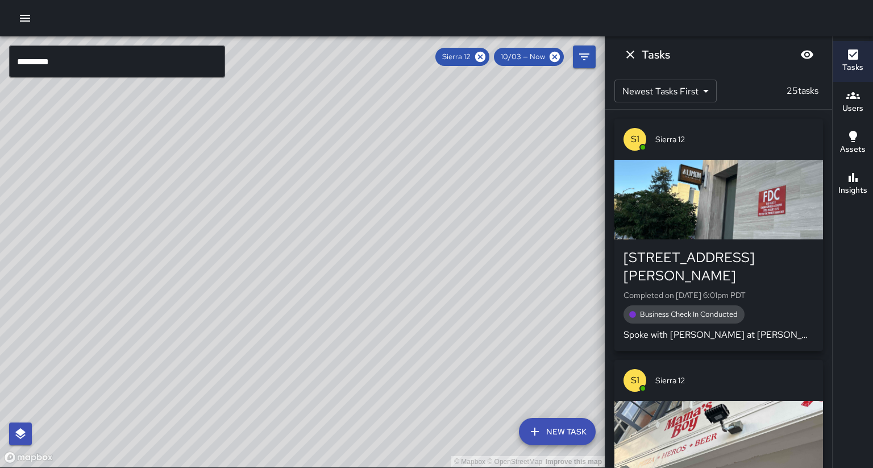
drag, startPoint x: 241, startPoint y: 278, endPoint x: 279, endPoint y: 259, distance: 42.2
click at [279, 259] on div "© Mapbox © OpenStreetMap Improve this map" at bounding box center [302, 251] width 604 height 431
click at [485, 56] on icon at bounding box center [480, 57] width 10 height 10
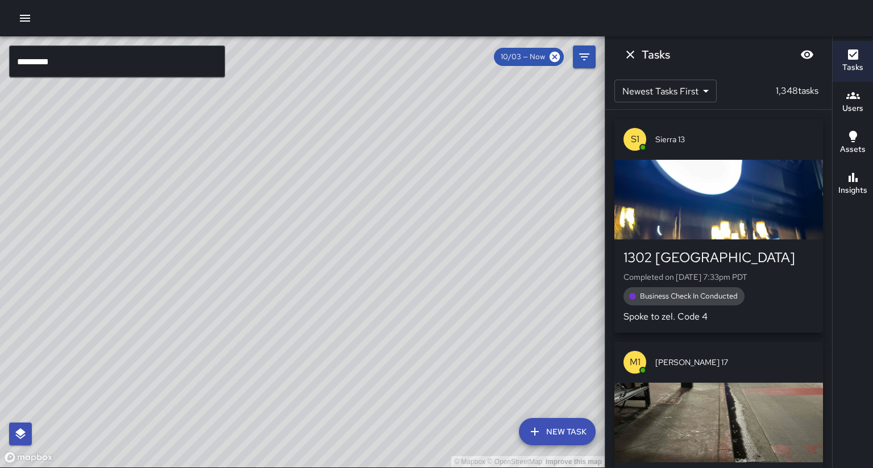
drag, startPoint x: 215, startPoint y: 215, endPoint x: 324, endPoint y: 241, distance: 112.7
click at [326, 178] on div "© Mapbox © OpenStreetMap Improve this map S1 Sierra [STREET_ADDRESS] Completed …" at bounding box center [302, 251] width 604 height 431
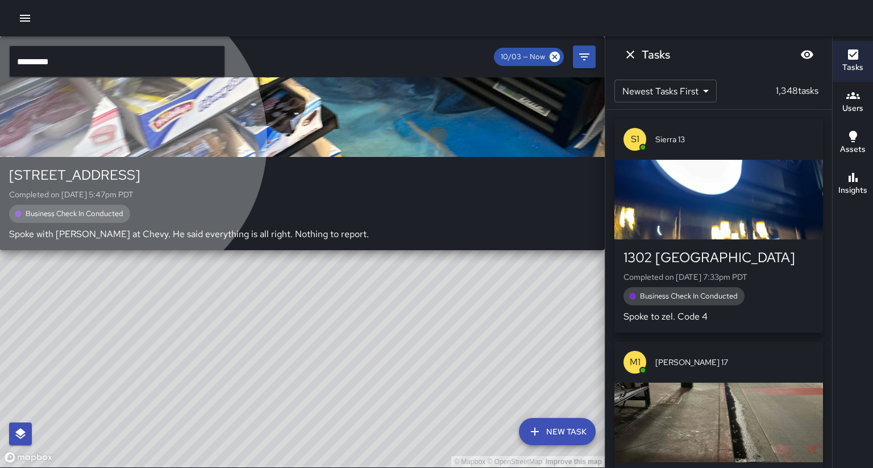
drag, startPoint x: 327, startPoint y: 286, endPoint x: 336, endPoint y: 239, distance: 47.5
click at [336, 157] on div "button" at bounding box center [302, 117] width 604 height 80
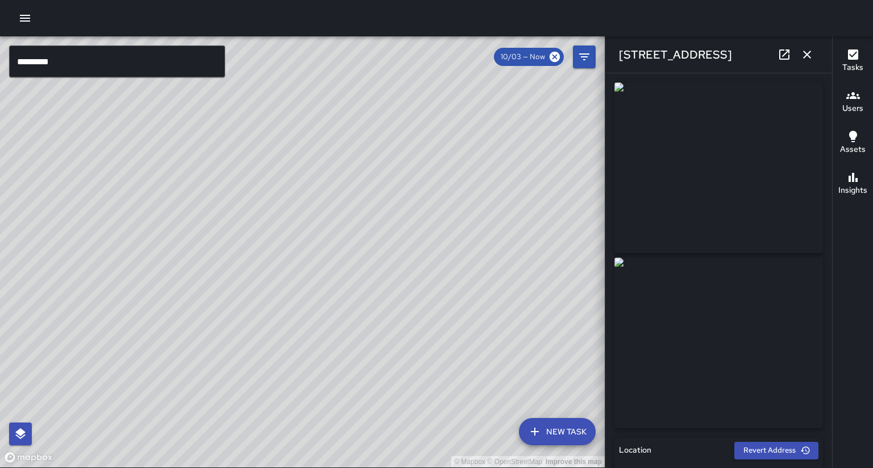
drag, startPoint x: 404, startPoint y: 277, endPoint x: 366, endPoint y: 228, distance: 61.6
click at [366, 228] on div "© Mapbox © OpenStreetMap Improve this map" at bounding box center [302, 251] width 604 height 431
click at [816, 55] on button "button" at bounding box center [806, 54] width 23 height 23
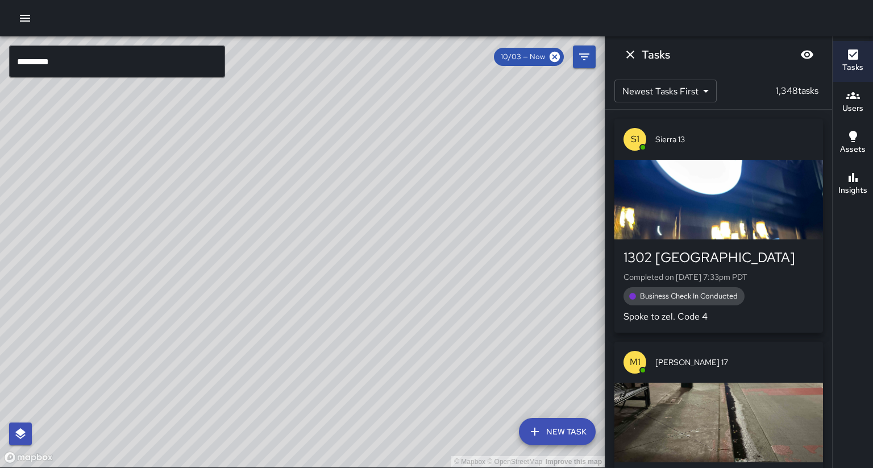
drag, startPoint x: 484, startPoint y: 219, endPoint x: 481, endPoint y: 195, distance: 23.5
click at [416, 195] on div "© Mapbox © OpenStreetMap Improve this map" at bounding box center [302, 251] width 604 height 431
drag, startPoint x: 481, startPoint y: 195, endPoint x: 453, endPoint y: 197, distance: 27.9
click at [458, 170] on div "© Mapbox © OpenStreetMap Improve this map" at bounding box center [302, 251] width 604 height 431
drag, startPoint x: 453, startPoint y: 197, endPoint x: 427, endPoint y: 200, distance: 25.7
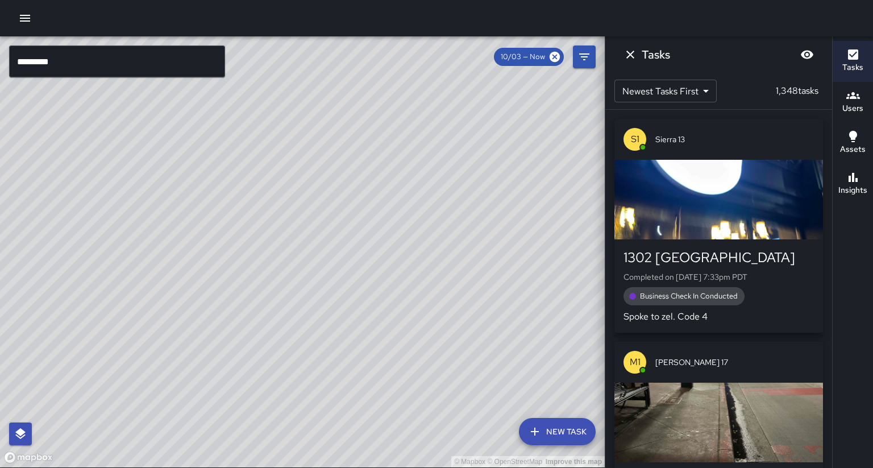
click at [427, 200] on div "© Mapbox © OpenStreetMap Improve this map" at bounding box center [302, 251] width 604 height 431
drag, startPoint x: 384, startPoint y: 327, endPoint x: 340, endPoint y: 295, distance: 53.8
click at [340, 295] on div "© Mapbox © OpenStreetMap Improve this map" at bounding box center [302, 251] width 604 height 431
drag, startPoint x: 350, startPoint y: 308, endPoint x: 336, endPoint y: 295, distance: 19.3
click at [368, 207] on div "© Mapbox © OpenStreetMap Improve this map" at bounding box center [302, 251] width 604 height 431
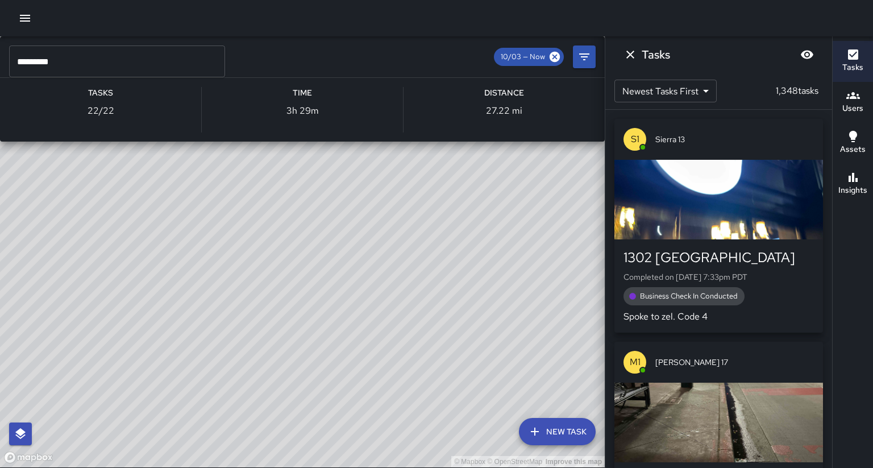
click at [270, 297] on div "© Mapbox © OpenStreetMap Improve this map S1 Sierra 14 Supervisor Tasks 22 / 22…" at bounding box center [302, 251] width 604 height 431
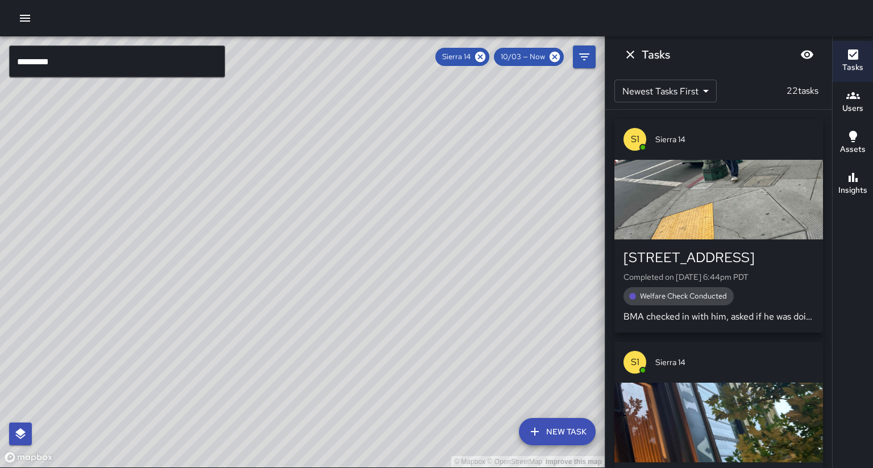
drag, startPoint x: 373, startPoint y: 318, endPoint x: 325, endPoint y: 312, distance: 48.1
click at [360, 321] on div "© Mapbox © OpenStreetMap Improve this map" at bounding box center [302, 251] width 604 height 431
click at [870, 184] on button "Insights" at bounding box center [852, 184] width 40 height 41
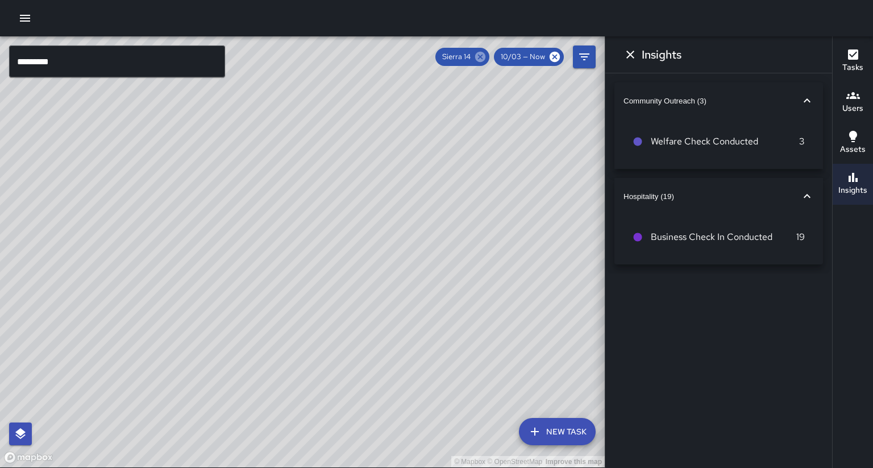
click at [486, 57] on icon at bounding box center [480, 57] width 12 height 12
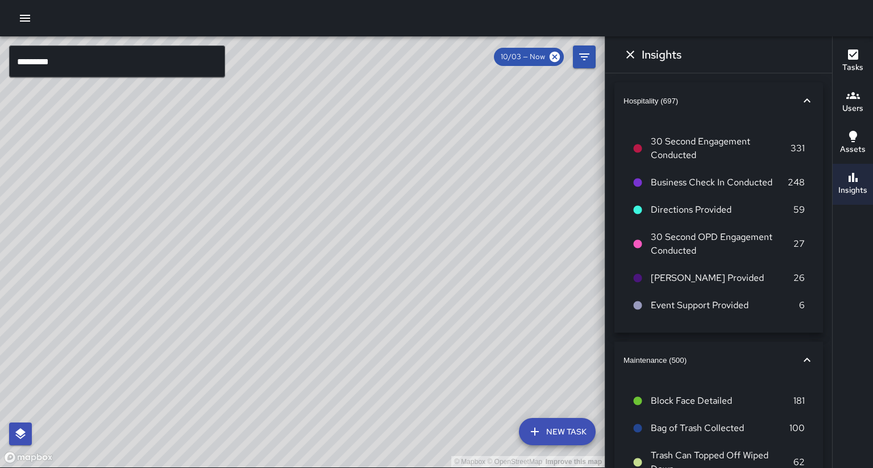
click at [82, 69] on input "*********" at bounding box center [117, 61] width 216 height 32
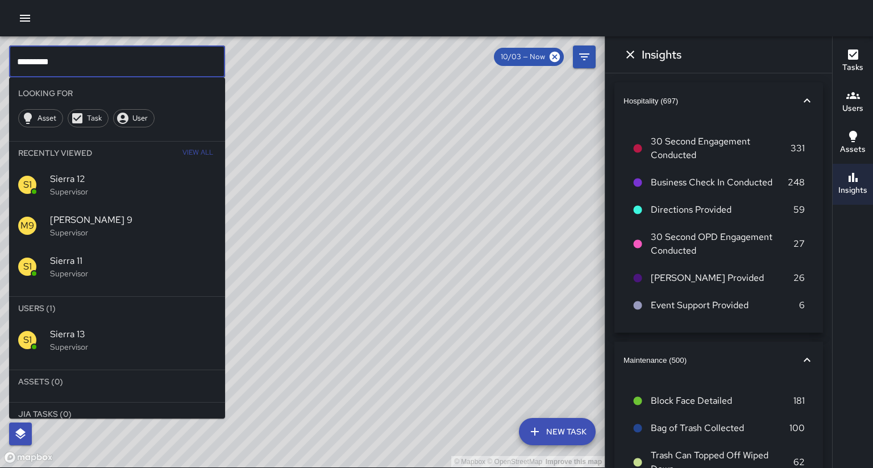
scroll to position [0, 0]
click at [109, 327] on span "Sierra 13" at bounding box center [133, 334] width 166 height 14
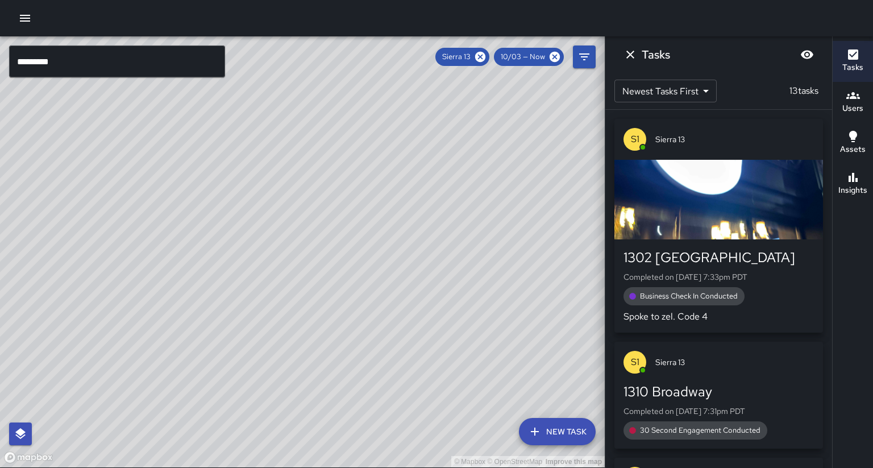
drag, startPoint x: 86, startPoint y: 305, endPoint x: 125, endPoint y: 298, distance: 39.3
click at [86, 305] on div "© Mapbox © OpenStreetMap Improve this map" at bounding box center [302, 251] width 604 height 431
drag, startPoint x: 241, startPoint y: 282, endPoint x: 332, endPoint y: 173, distance: 142.4
click at [332, 173] on div "© Mapbox © OpenStreetMap Improve this map" at bounding box center [302, 251] width 604 height 431
drag, startPoint x: 428, startPoint y: 218, endPoint x: 332, endPoint y: 205, distance: 97.0
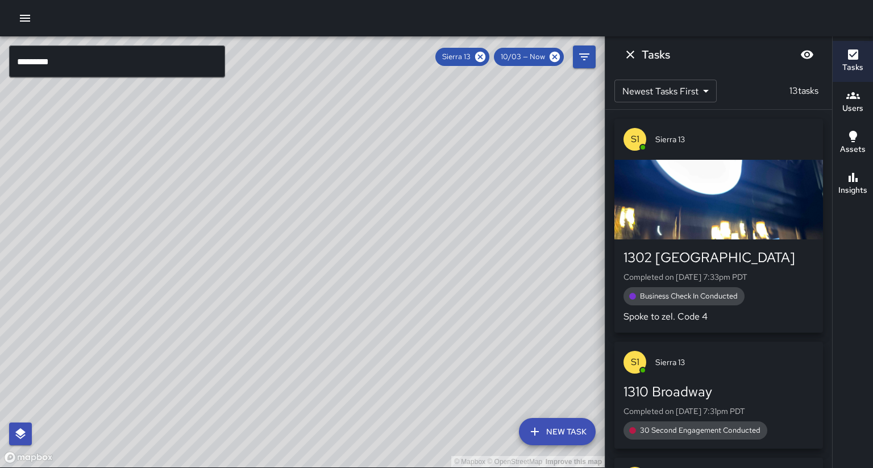
click at [348, 201] on div "© Mapbox © OpenStreetMap Improve this map" at bounding box center [302, 251] width 604 height 431
drag, startPoint x: 227, startPoint y: 247, endPoint x: 201, endPoint y: 266, distance: 33.0
click at [201, 266] on div "© Mapbox © OpenStreetMap Improve this map" at bounding box center [302, 251] width 604 height 431
drag, startPoint x: 449, startPoint y: 253, endPoint x: 431, endPoint y: 239, distance: 22.7
click at [552, 208] on div "© Mapbox © OpenStreetMap Improve this map" at bounding box center [302, 251] width 604 height 431
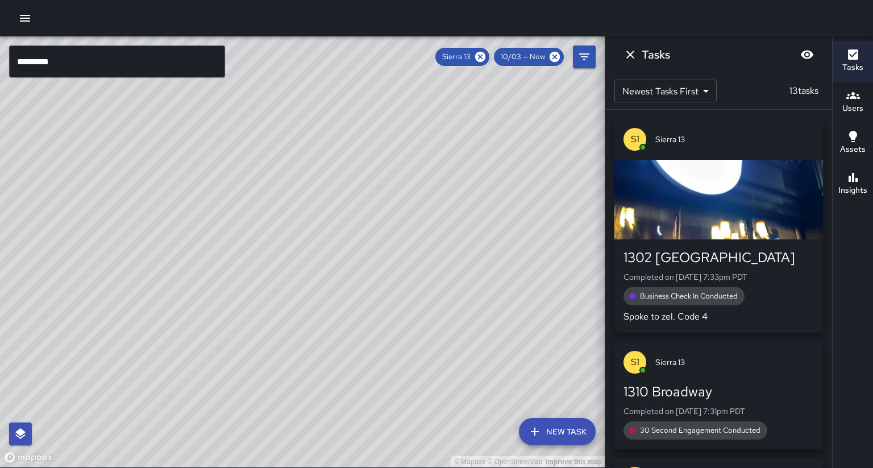
drag, startPoint x: 293, startPoint y: 297, endPoint x: 316, endPoint y: 231, distance: 70.1
click at [317, 228] on div "© Mapbox © OpenStreetMap Improve this map" at bounding box center [302, 251] width 604 height 431
drag, startPoint x: 323, startPoint y: 227, endPoint x: 275, endPoint y: 221, distance: 48.1
click at [275, 220] on div "© Mapbox © OpenStreetMap Improve this map" at bounding box center [302, 251] width 604 height 431
drag, startPoint x: 314, startPoint y: 231, endPoint x: 291, endPoint y: 280, distance: 53.6
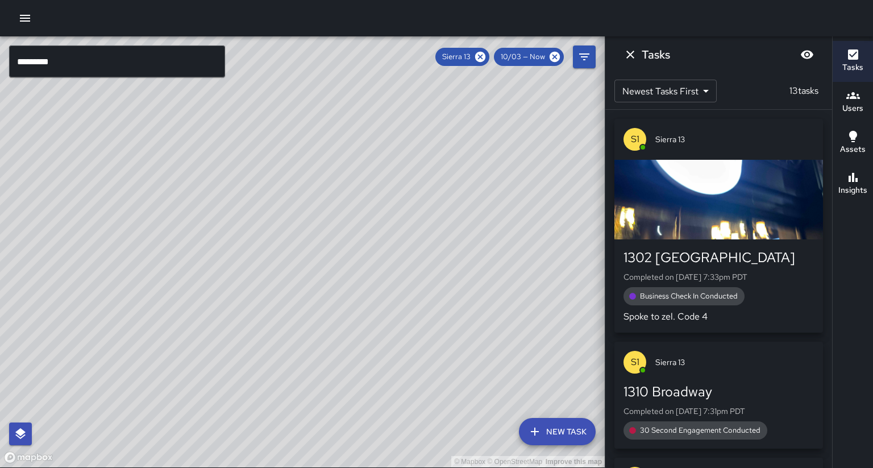
click at [291, 280] on div "© Mapbox © OpenStreetMap Improve this map" at bounding box center [302, 251] width 604 height 431
drag, startPoint x: 141, startPoint y: 329, endPoint x: 238, endPoint y: 303, distance: 100.1
click at [239, 303] on div "© Mapbox © OpenStreetMap Improve this map" at bounding box center [302, 251] width 604 height 431
drag, startPoint x: 229, startPoint y: 336, endPoint x: 227, endPoint y: 280, distance: 56.8
click at [227, 280] on div "© Mapbox © OpenStreetMap Improve this map" at bounding box center [302, 251] width 604 height 431
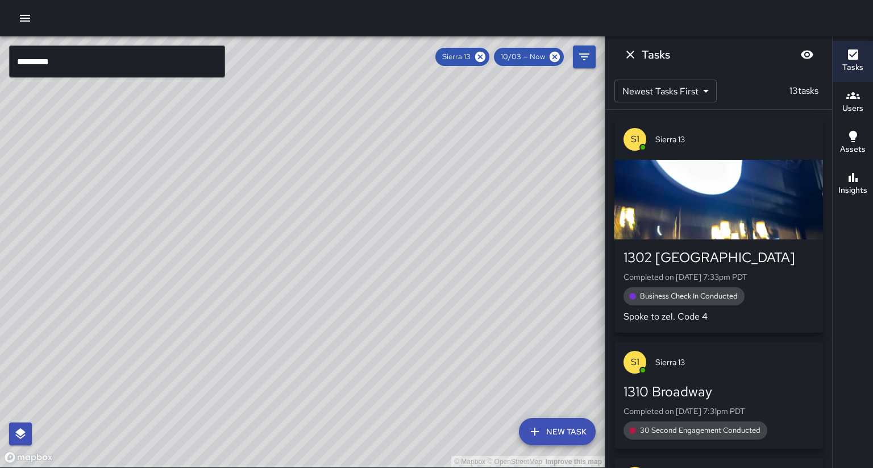
drag, startPoint x: 314, startPoint y: 263, endPoint x: 217, endPoint y: 337, distance: 121.6
click at [217, 337] on div "© Mapbox © OpenStreetMap Improve this map" at bounding box center [302, 251] width 604 height 431
drag, startPoint x: 235, startPoint y: 311, endPoint x: 218, endPoint y: 312, distance: 17.1
click at [218, 312] on div "© Mapbox © OpenStreetMap Improve this map" at bounding box center [302, 251] width 604 height 431
drag, startPoint x: 216, startPoint y: 312, endPoint x: 202, endPoint y: 321, distance: 16.6
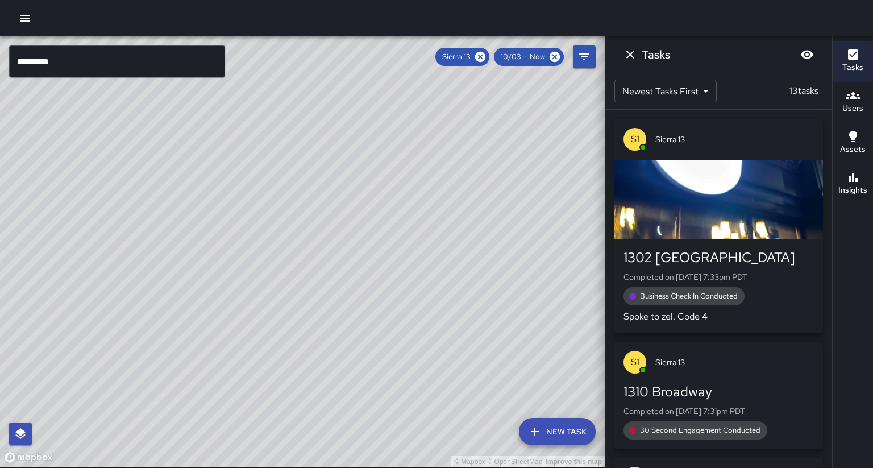
click at [202, 321] on div "© Mapbox © OpenStreetMap Improve this map" at bounding box center [302, 251] width 604 height 431
drag, startPoint x: 251, startPoint y: 266, endPoint x: 307, endPoint y: 216, distance: 75.2
click at [307, 216] on div "© Mapbox © OpenStreetMap Improve this map" at bounding box center [302, 251] width 604 height 431
drag, startPoint x: 268, startPoint y: 287, endPoint x: 270, endPoint y: 282, distance: 5.8
click at [272, 280] on div "© Mapbox © OpenStreetMap Improve this map" at bounding box center [302, 251] width 604 height 431
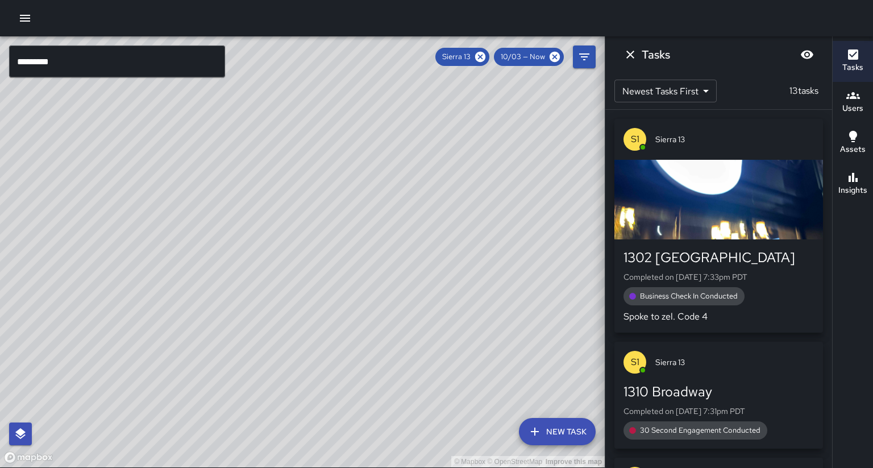
drag, startPoint x: 281, startPoint y: 266, endPoint x: 256, endPoint y: 320, distance: 59.2
click at [256, 320] on div "© Mapbox © OpenStreetMap Improve this map" at bounding box center [302, 251] width 604 height 431
click at [868, 184] on button "Insights" at bounding box center [852, 184] width 40 height 41
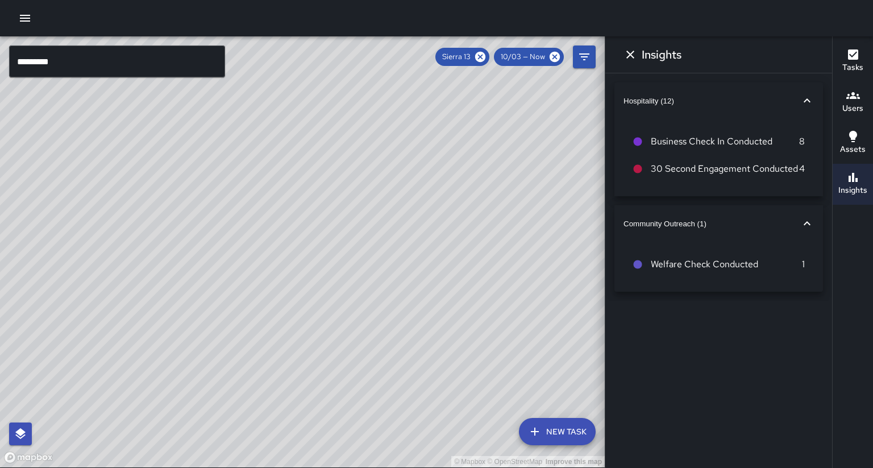
drag, startPoint x: 398, startPoint y: 157, endPoint x: 357, endPoint y: 169, distance: 42.1
click at [357, 169] on div "© Mapbox © OpenStreetMap Improve this map" at bounding box center [302, 251] width 604 height 431
drag, startPoint x: 358, startPoint y: 177, endPoint x: 347, endPoint y: 193, distance: 19.5
click at [347, 193] on div "© Mapbox © OpenStreetMap Improve this map" at bounding box center [302, 251] width 604 height 431
drag, startPoint x: 400, startPoint y: 108, endPoint x: 386, endPoint y: 141, distance: 35.7
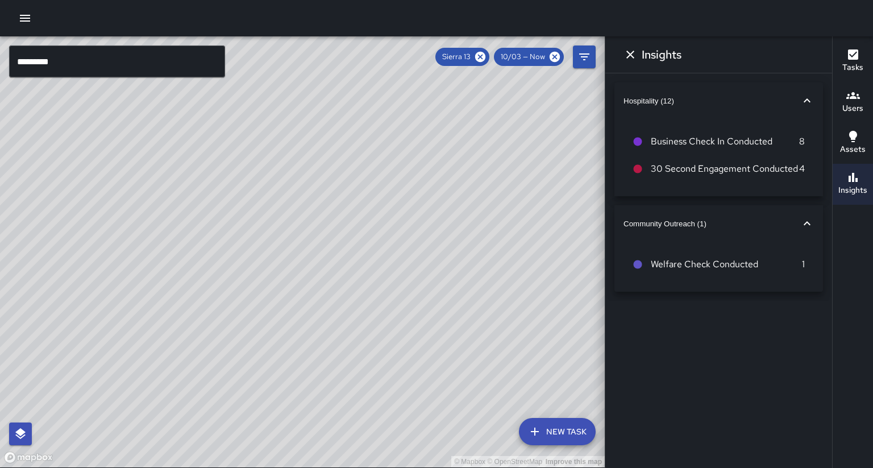
click at [386, 141] on div "© Mapbox © OpenStreetMap Improve this map" at bounding box center [302, 251] width 604 height 431
click at [486, 57] on icon at bounding box center [480, 57] width 12 height 12
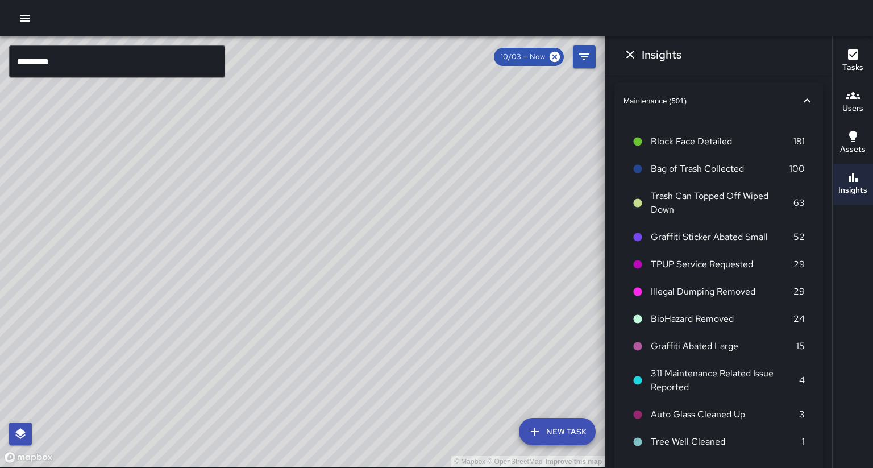
drag, startPoint x: 400, startPoint y: 147, endPoint x: 373, endPoint y: 184, distance: 46.4
click at [376, 184] on div "© Mapbox © OpenStreetMap Improve this map" at bounding box center [302, 251] width 604 height 431
drag, startPoint x: 409, startPoint y: 190, endPoint x: 366, endPoint y: 257, distance: 79.4
click at [368, 259] on div "© Mapbox © OpenStreetMap Improve this map" at bounding box center [302, 251] width 604 height 431
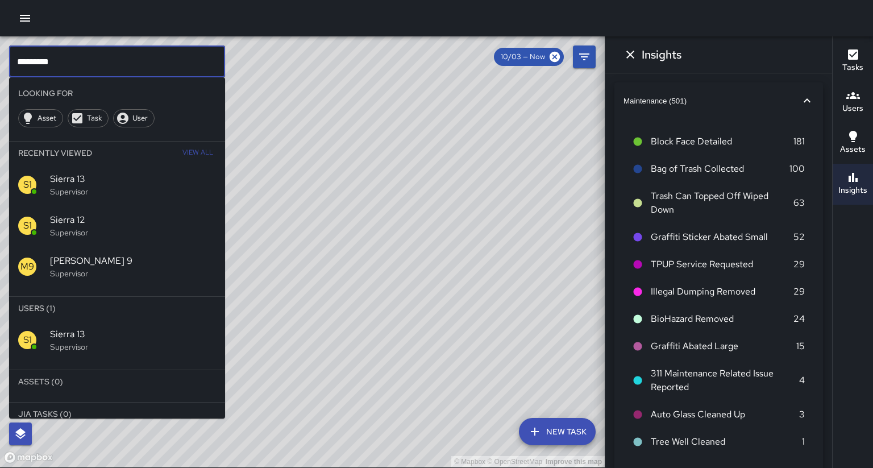
click at [119, 57] on input "*********" at bounding box center [117, 61] width 216 height 32
type input "*"
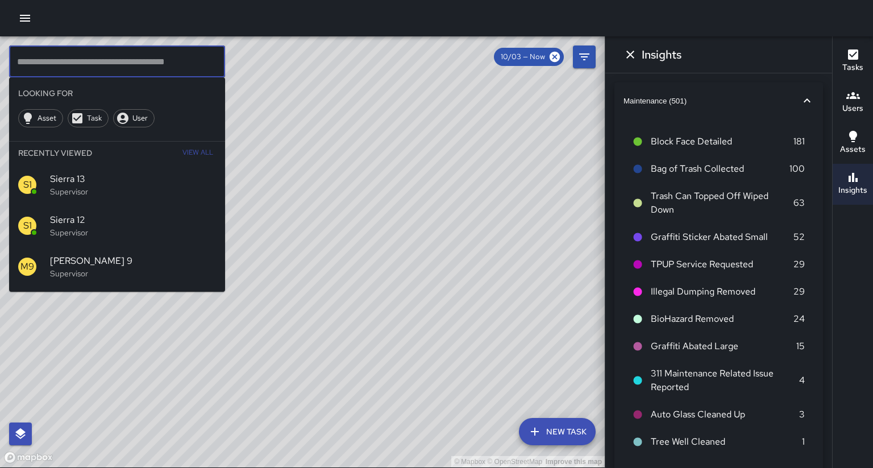
click at [295, 185] on div "© Mapbox © OpenStreetMap Improve this map" at bounding box center [302, 251] width 604 height 431
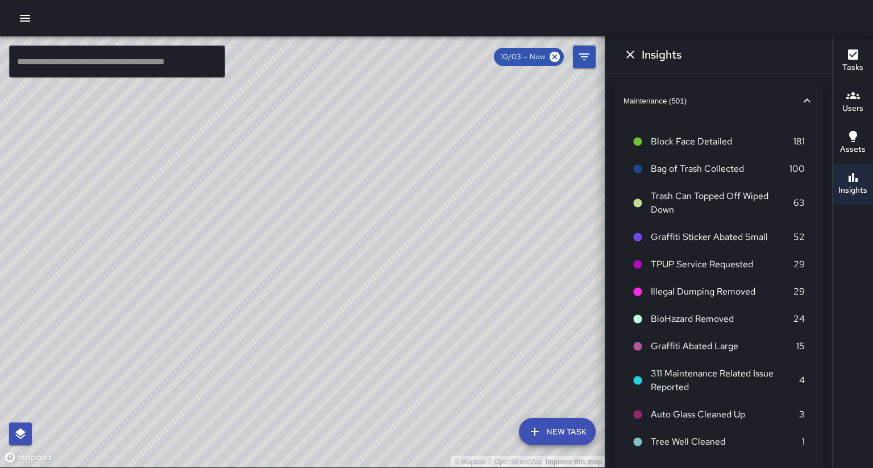
drag, startPoint x: 324, startPoint y: 266, endPoint x: 339, endPoint y: 211, distance: 57.2
click at [343, 205] on div "© Mapbox © OpenStreetMap Improve this map" at bounding box center [302, 251] width 604 height 431
drag, startPoint x: 312, startPoint y: 315, endPoint x: 369, endPoint y: 236, distance: 97.3
click at [369, 236] on div "© Mapbox © OpenStreetMap Improve this map" at bounding box center [302, 251] width 604 height 431
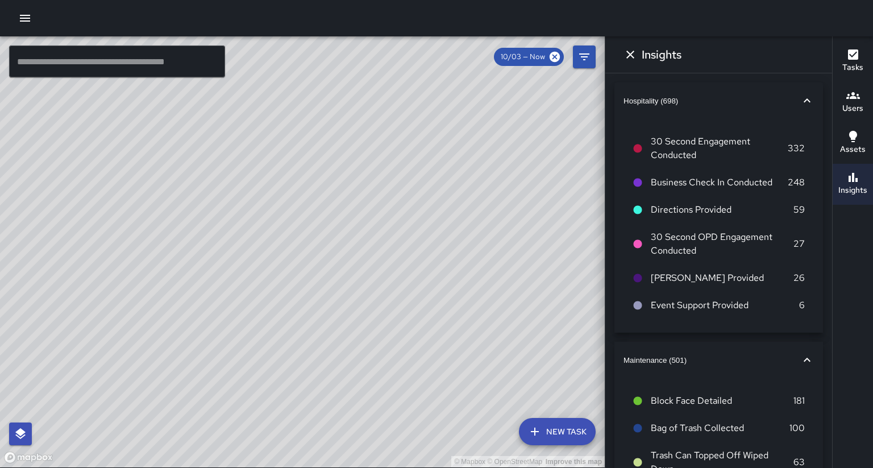
drag, startPoint x: 407, startPoint y: 353, endPoint x: 398, endPoint y: 349, distance: 10.2
click at [398, 349] on div "© Mapbox © OpenStreetMap Improve this map" at bounding box center [302, 251] width 604 height 431
drag, startPoint x: 205, startPoint y: 320, endPoint x: 198, endPoint y: 308, distance: 13.5
click at [199, 327] on div "© Mapbox © OpenStreetMap Improve this map M1 [PERSON_NAME] 10 Supervisor Tasks …" at bounding box center [302, 251] width 604 height 431
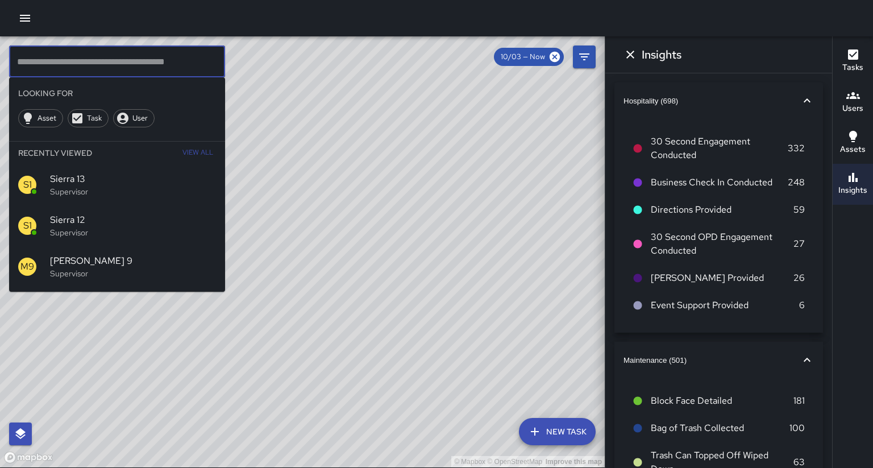
click at [82, 63] on input "text" at bounding box center [117, 61] width 216 height 32
click at [98, 172] on span "Sierra 13" at bounding box center [133, 179] width 166 height 14
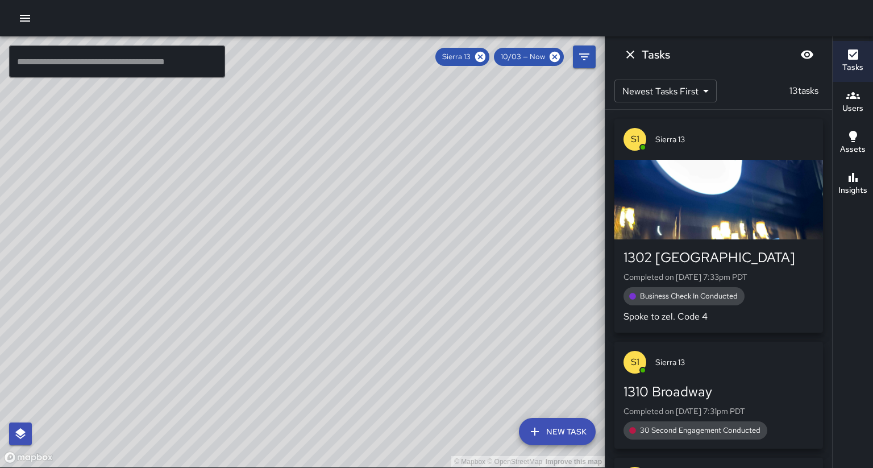
drag, startPoint x: 219, startPoint y: 268, endPoint x: 230, endPoint y: 213, distance: 55.6
click at [238, 239] on div "© Mapbox © OpenStreetMap Improve this map" at bounding box center [302, 251] width 604 height 431
drag, startPoint x: 247, startPoint y: 358, endPoint x: 265, endPoint y: 357, distance: 18.8
click at [265, 357] on div "© Mapbox © OpenStreetMap Improve this map" at bounding box center [302, 251] width 604 height 431
drag, startPoint x: 272, startPoint y: 345, endPoint x: 267, endPoint y: 355, distance: 10.7
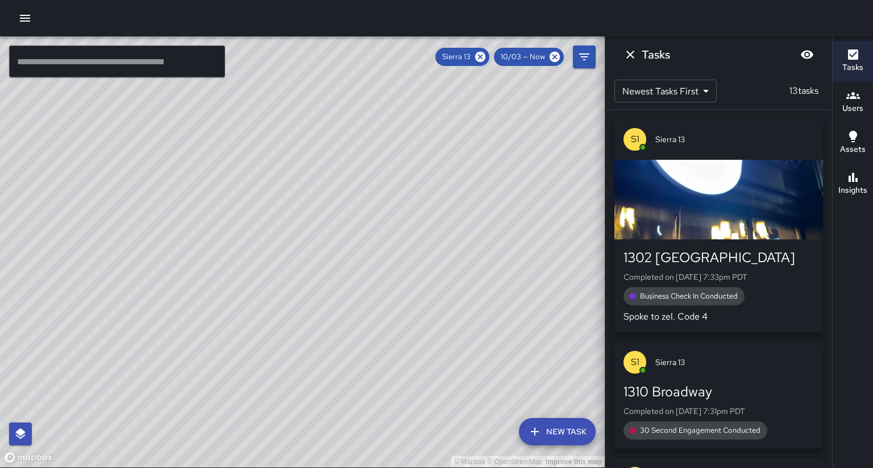
click at [267, 355] on div "© Mapbox © OpenStreetMap Improve this map" at bounding box center [302, 251] width 604 height 431
drag, startPoint x: 244, startPoint y: 283, endPoint x: 224, endPoint y: 368, distance: 87.5
click at [224, 368] on div "© Mapbox © OpenStreetMap Improve this map" at bounding box center [302, 251] width 604 height 431
drag, startPoint x: 225, startPoint y: 395, endPoint x: 277, endPoint y: 301, distance: 107.6
click at [277, 301] on div "© Mapbox © OpenStreetMap Improve this map S1 Sierra 13 Supervisor Tasks 13 / 13…" at bounding box center [302, 251] width 604 height 431
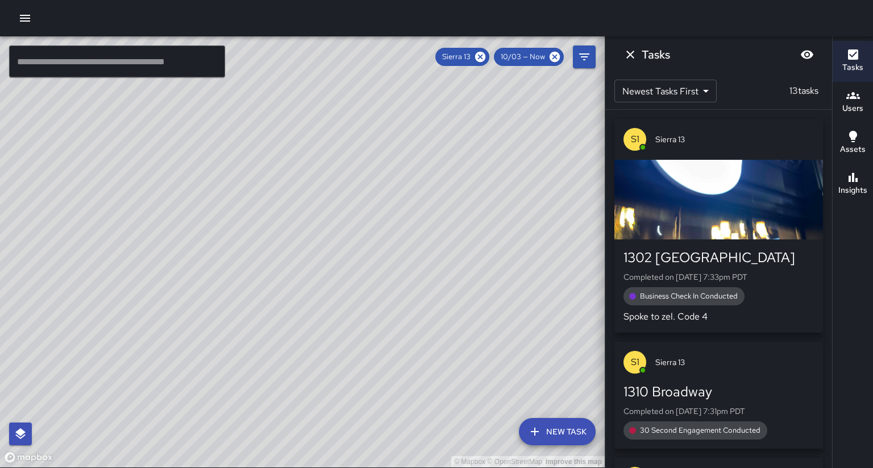
drag, startPoint x: 364, startPoint y: 332, endPoint x: 423, endPoint y: 255, distance: 98.1
click at [424, 252] on div "© Mapbox © OpenStreetMap Improve this map" at bounding box center [302, 251] width 604 height 431
drag, startPoint x: 314, startPoint y: 298, endPoint x: 275, endPoint y: 335, distance: 53.9
click at [275, 336] on div "© Mapbox © OpenStreetMap Improve this map" at bounding box center [302, 251] width 604 height 431
drag, startPoint x: 459, startPoint y: 310, endPoint x: 430, endPoint y: 294, distance: 33.6
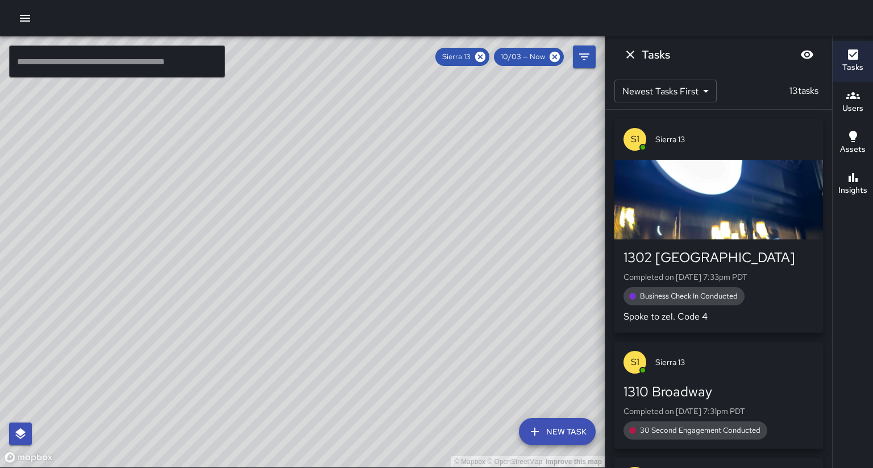
click at [430, 294] on div "© Mapbox © OpenStreetMap Improve this map" at bounding box center [302, 251] width 604 height 431
drag, startPoint x: 262, startPoint y: 327, endPoint x: 378, endPoint y: 343, distance: 117.5
click at [378, 343] on div "© Mapbox © OpenStreetMap Improve this map" at bounding box center [302, 251] width 604 height 431
drag, startPoint x: 282, startPoint y: 308, endPoint x: 250, endPoint y: 311, distance: 31.9
click at [250, 311] on div "© Mapbox © OpenStreetMap Improve this map" at bounding box center [302, 251] width 604 height 431
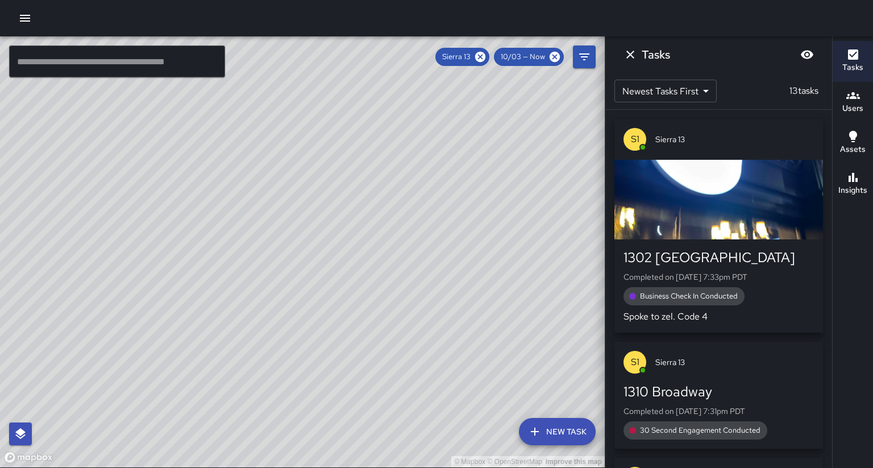
click at [273, 329] on div "© Mapbox © OpenStreetMap Improve this map" at bounding box center [302, 251] width 604 height 431
drag, startPoint x: 257, startPoint y: 336, endPoint x: 338, endPoint y: 318, distance: 83.4
click at [338, 318] on div "© Mapbox © OpenStreetMap Improve this map" at bounding box center [302, 251] width 604 height 431
click at [306, 357] on div "© Mapbox © OpenStreetMap Improve this map" at bounding box center [302, 251] width 604 height 431
drag, startPoint x: 302, startPoint y: 368, endPoint x: 316, endPoint y: 332, distance: 39.0
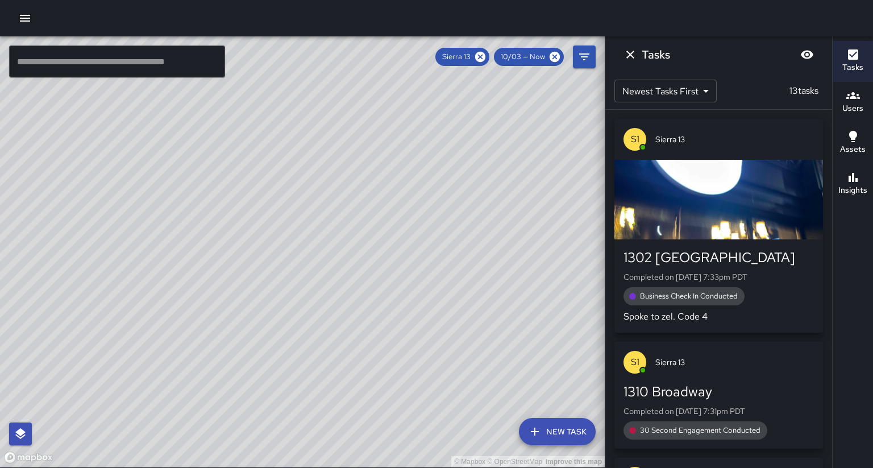
click at [316, 332] on div "© Mapbox © OpenStreetMap Improve this map" at bounding box center [302, 251] width 604 height 431
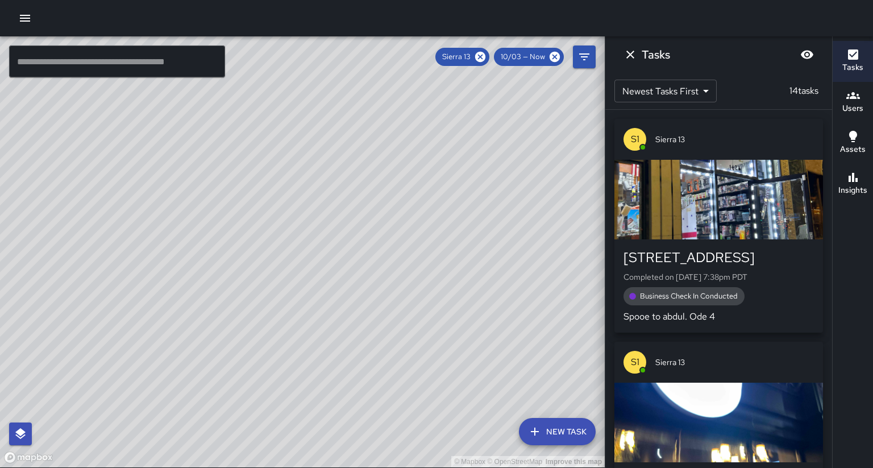
drag, startPoint x: 306, startPoint y: 322, endPoint x: 107, endPoint y: 466, distance: 245.7
click at [107, 466] on div "© Mapbox © OpenStreetMap Improve this map" at bounding box center [302, 251] width 604 height 431
drag, startPoint x: 151, startPoint y: 324, endPoint x: 214, endPoint y: 284, distance: 75.0
click at [214, 284] on div "© Mapbox © OpenStreetMap Improve this map" at bounding box center [302, 251] width 604 height 431
drag, startPoint x: 253, startPoint y: 323, endPoint x: 265, endPoint y: 313, distance: 15.8
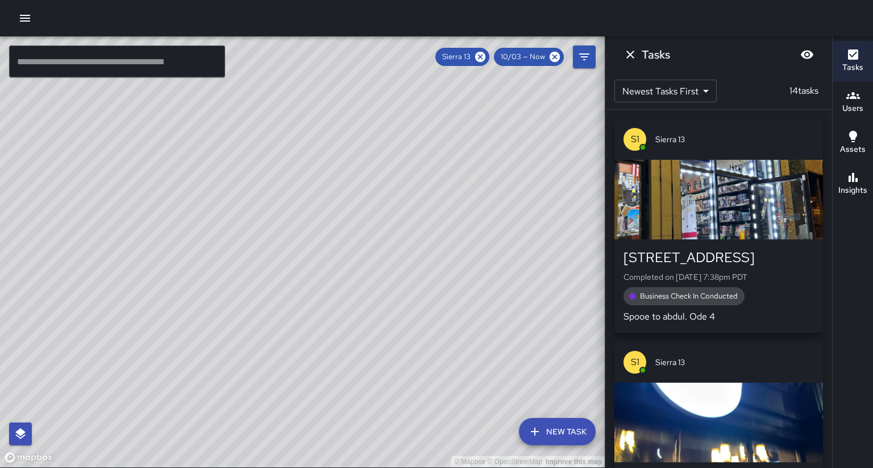
click at [265, 313] on div "© Mapbox © OpenStreetMap Improve this map" at bounding box center [302, 251] width 604 height 431
click at [173, 332] on div "© Mapbox © OpenStreetMap Improve this map S1 Sierra 13 Supervisor Tasks 14 / 14…" at bounding box center [302, 251] width 604 height 431
drag, startPoint x: 197, startPoint y: 362, endPoint x: 264, endPoint y: 349, distance: 67.6
click at [228, 341] on div "© Mapbox © OpenStreetMap Improve this map" at bounding box center [302, 251] width 604 height 431
drag, startPoint x: 269, startPoint y: 369, endPoint x: 270, endPoint y: 360, distance: 9.2
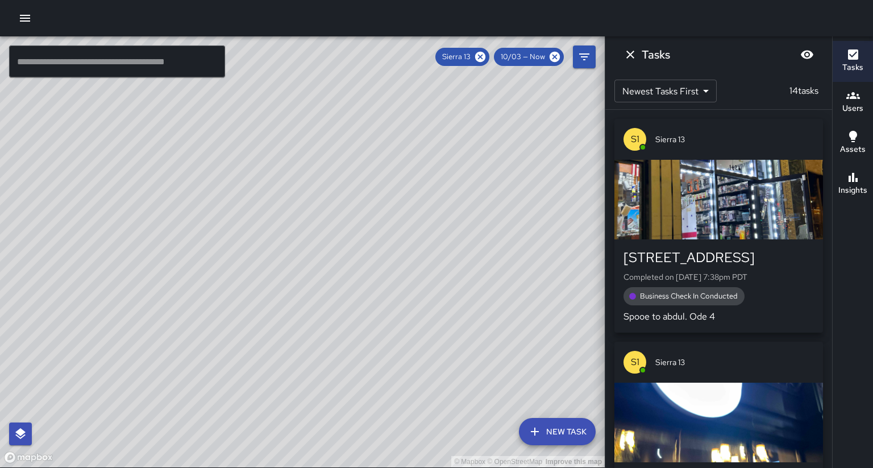
click at [270, 360] on div "© Mapbox © OpenStreetMap Improve this map" at bounding box center [302, 251] width 604 height 431
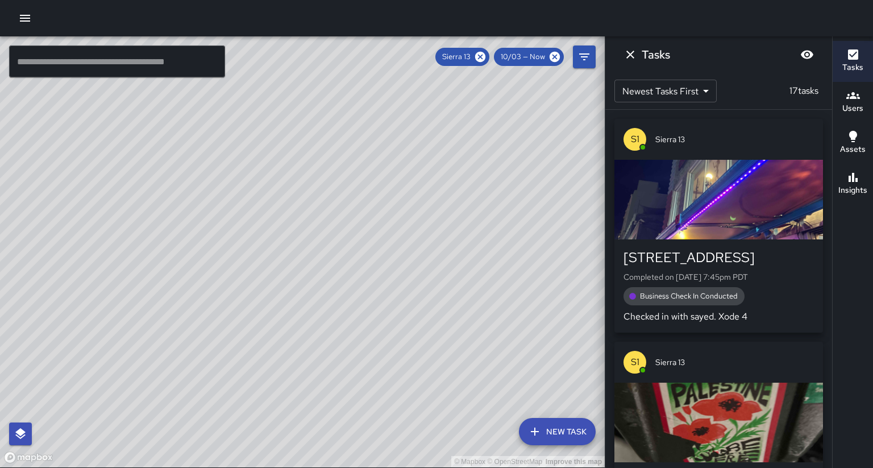
drag, startPoint x: 143, startPoint y: 207, endPoint x: 122, endPoint y: 391, distance: 185.8
click at [119, 396] on div "© Mapbox © OpenStreetMap Improve this map" at bounding box center [302, 251] width 604 height 431
drag, startPoint x: 269, startPoint y: 344, endPoint x: 289, endPoint y: 257, distance: 89.0
click at [289, 257] on div "© Mapbox © OpenStreetMap Improve this map" at bounding box center [302, 251] width 604 height 431
drag, startPoint x: 286, startPoint y: 275, endPoint x: 287, endPoint y: 233, distance: 42.1
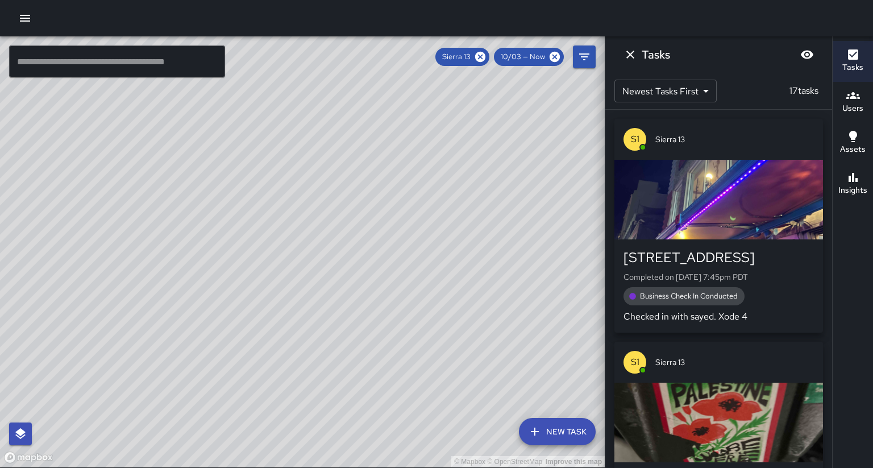
click at [284, 239] on div "© Mapbox © OpenStreetMap Improve this map" at bounding box center [302, 251] width 604 height 431
click at [872, 164] on button "Insights" at bounding box center [852, 184] width 40 height 41
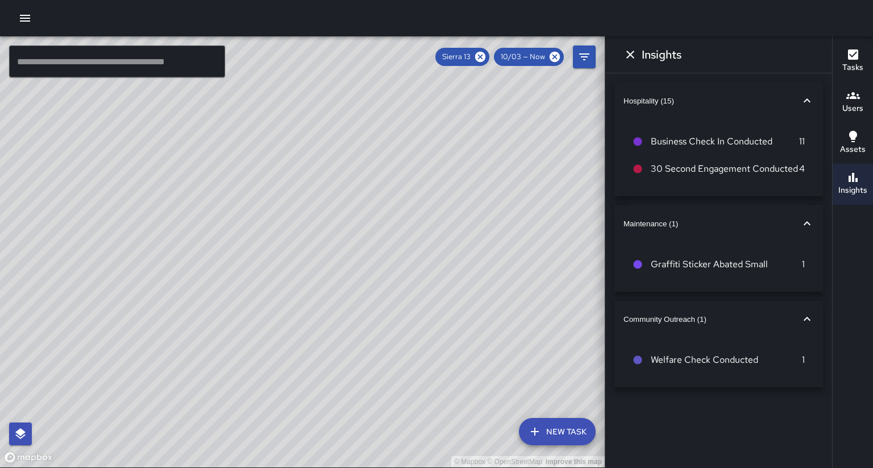
drag, startPoint x: 590, startPoint y: 241, endPoint x: 457, endPoint y: 279, distance: 138.3
click at [598, 231] on div "© Mapbox © OpenStreetMap Improve this map" at bounding box center [302, 251] width 604 height 431
click at [508, 241] on div "© Mapbox © OpenStreetMap Improve this map" at bounding box center [302, 251] width 604 height 431
click at [112, 52] on input "text" at bounding box center [117, 61] width 216 height 32
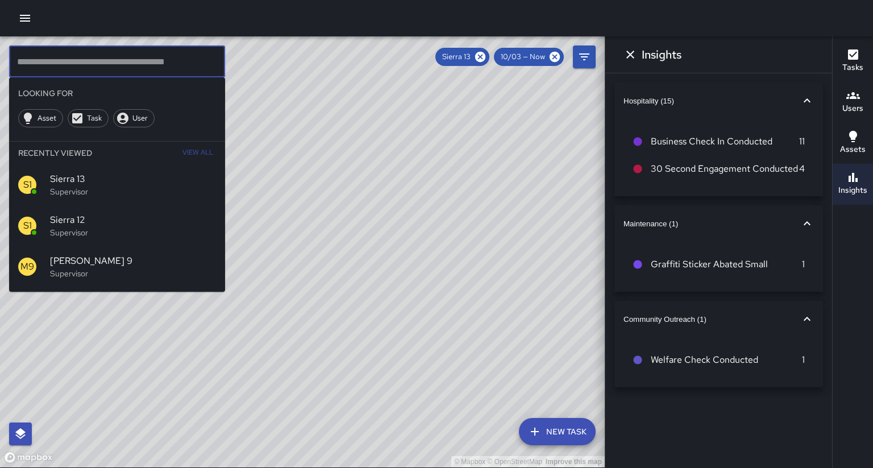
click at [485, 57] on icon at bounding box center [480, 57] width 10 height 10
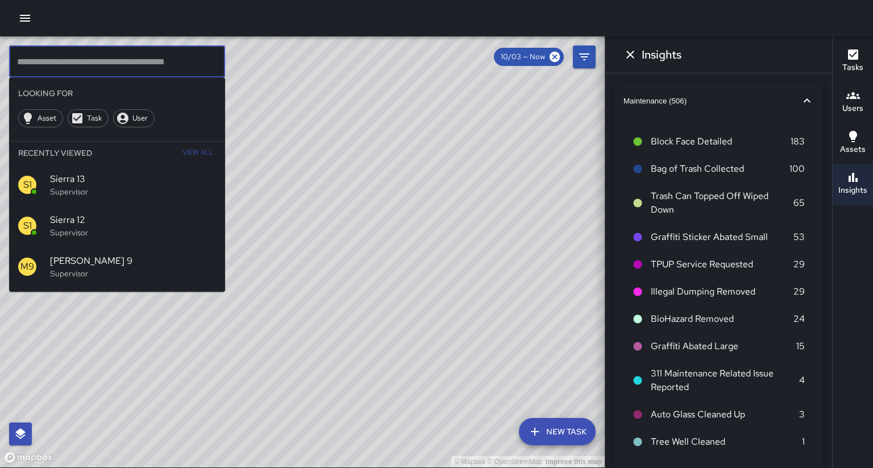
click at [102, 66] on input "text" at bounding box center [117, 61] width 216 height 32
click at [84, 213] on span "Sierra 12" at bounding box center [133, 220] width 166 height 14
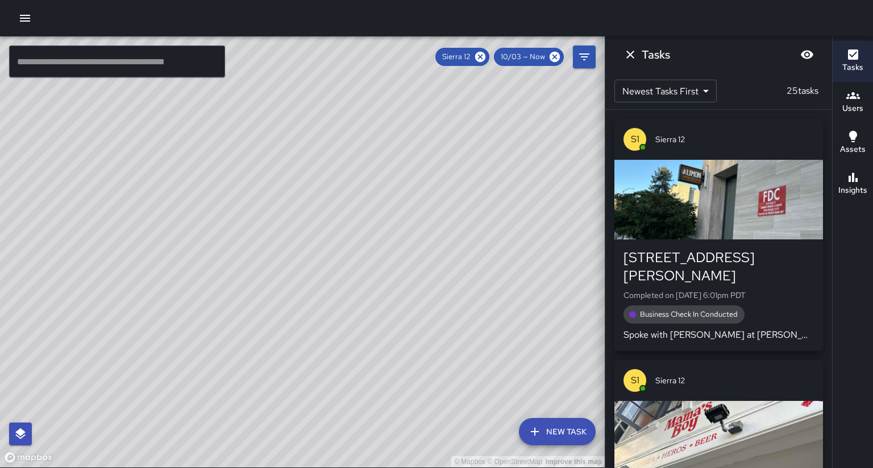
drag, startPoint x: 321, startPoint y: 169, endPoint x: 222, endPoint y: 362, distance: 217.0
click at [222, 362] on div "© Mapbox © OpenStreetMap Improve this map" at bounding box center [302, 251] width 604 height 431
drag, startPoint x: 259, startPoint y: 273, endPoint x: 270, endPoint y: 274, distance: 10.9
click at [194, 374] on div "© Mapbox © OpenStreetMap Improve this map" at bounding box center [302, 251] width 604 height 431
drag, startPoint x: 304, startPoint y: 223, endPoint x: 247, endPoint y: 278, distance: 79.2
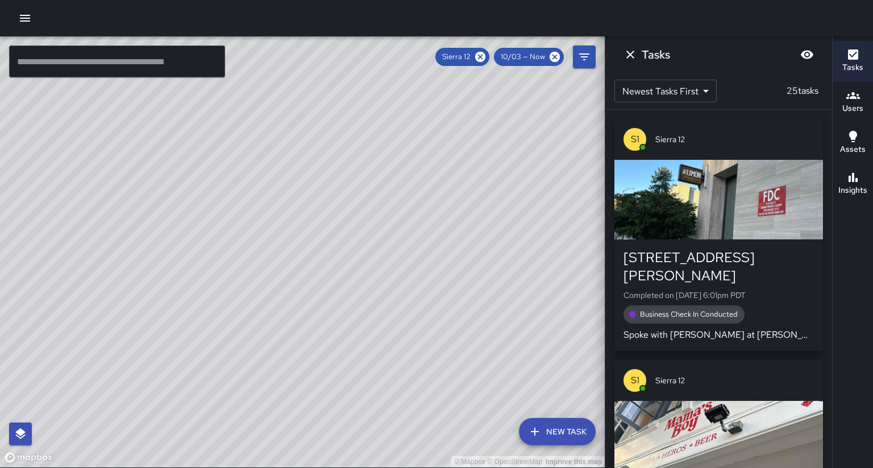
click at [259, 307] on div "© Mapbox © OpenStreetMap Improve this map" at bounding box center [302, 251] width 604 height 431
drag, startPoint x: 428, startPoint y: 227, endPoint x: 431, endPoint y: 219, distance: 9.2
click at [431, 219] on div "© Mapbox © OpenStreetMap Improve this map S1 Sierra 12 Supervisor Tasks 25 / 25…" at bounding box center [302, 251] width 604 height 431
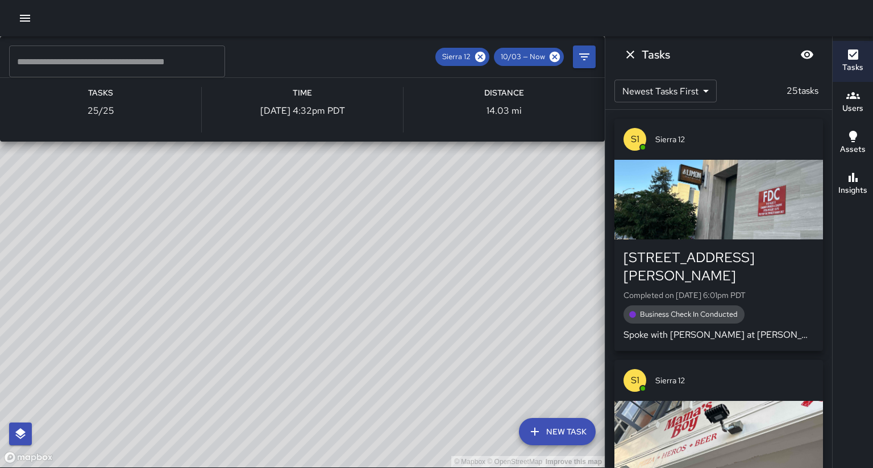
drag, startPoint x: 389, startPoint y: 230, endPoint x: 391, endPoint y: 194, distance: 35.9
click at [391, 194] on div "© Mapbox © OpenStreetMap Improve this map S1 Sierra 12 Supervisor Tasks 25 / 25…" at bounding box center [302, 251] width 604 height 431
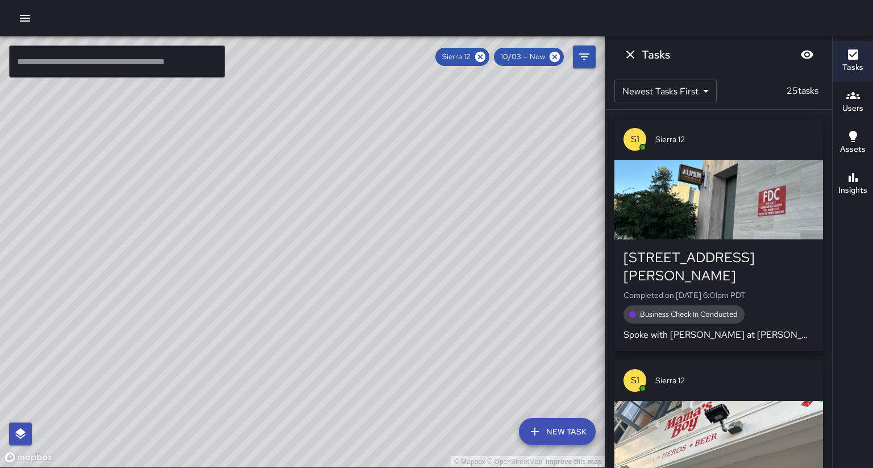
drag, startPoint x: 411, startPoint y: 231, endPoint x: 377, endPoint y: 226, distance: 33.8
click at [377, 226] on div "© Mapbox © OpenStreetMap Improve this map" at bounding box center [302, 251] width 604 height 431
drag, startPoint x: 399, startPoint y: 289, endPoint x: 402, endPoint y: 280, distance: 9.9
click at [402, 280] on div "© Mapbox © OpenStreetMap Improve this map" at bounding box center [302, 251] width 604 height 431
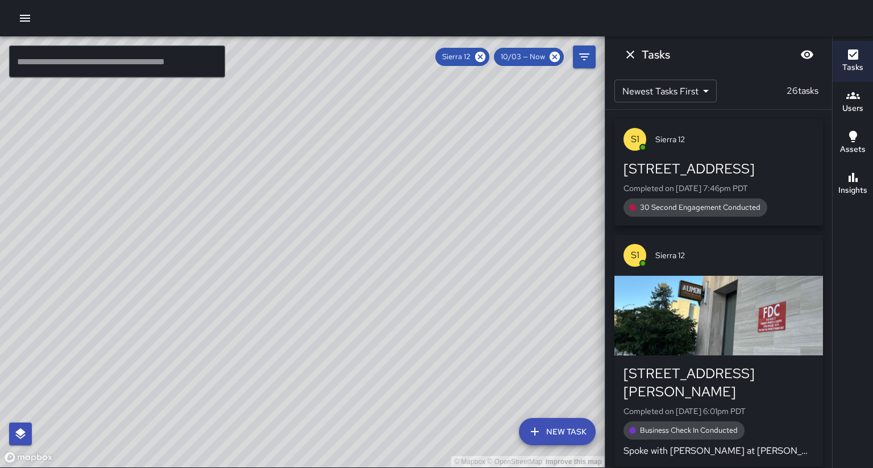
click at [865, 184] on button "Insights" at bounding box center [852, 184] width 40 height 41
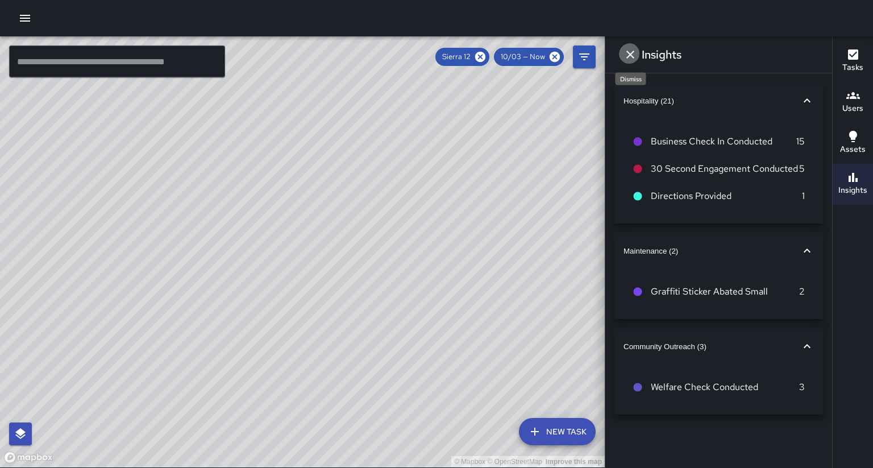
click at [633, 57] on icon "Dismiss" at bounding box center [630, 55] width 14 height 14
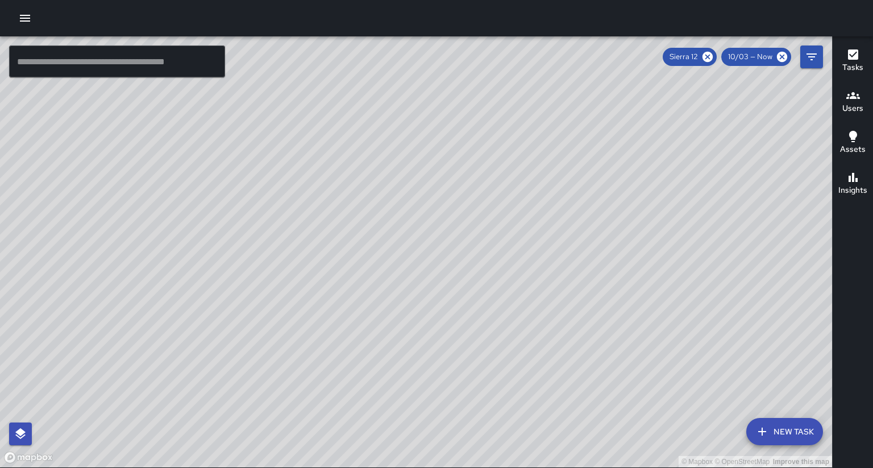
click at [851, 170] on icon "button" at bounding box center [853, 177] width 14 height 14
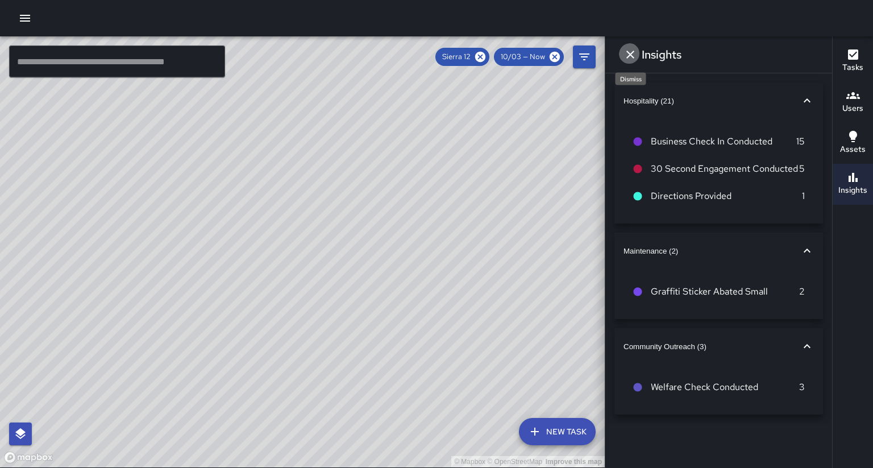
click at [626, 52] on icon "Dismiss" at bounding box center [630, 55] width 8 height 8
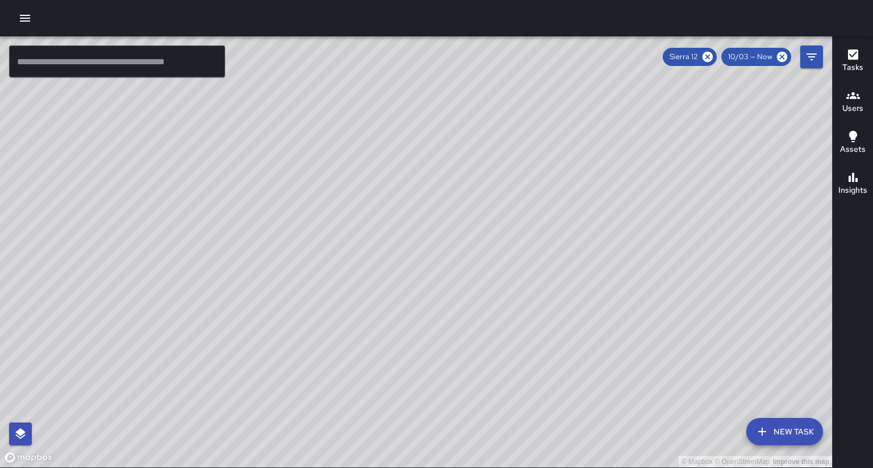
click at [859, 102] on h6 "Users" at bounding box center [852, 108] width 21 height 12
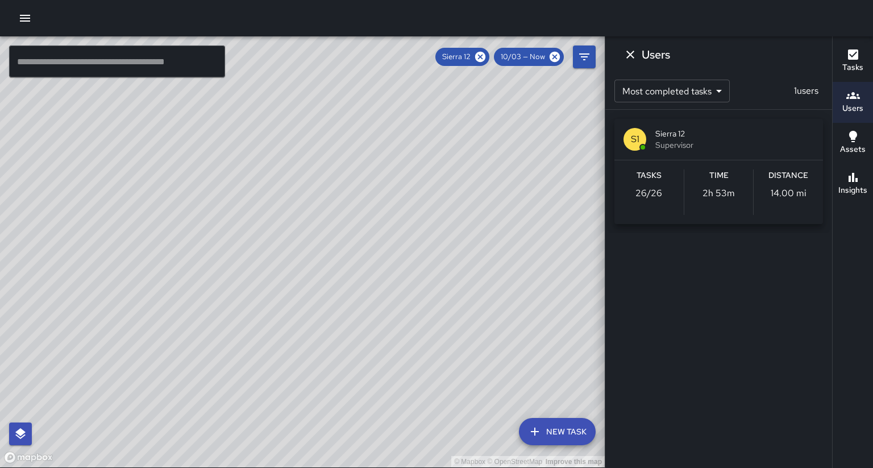
click at [860, 93] on div "Users" at bounding box center [852, 102] width 21 height 26
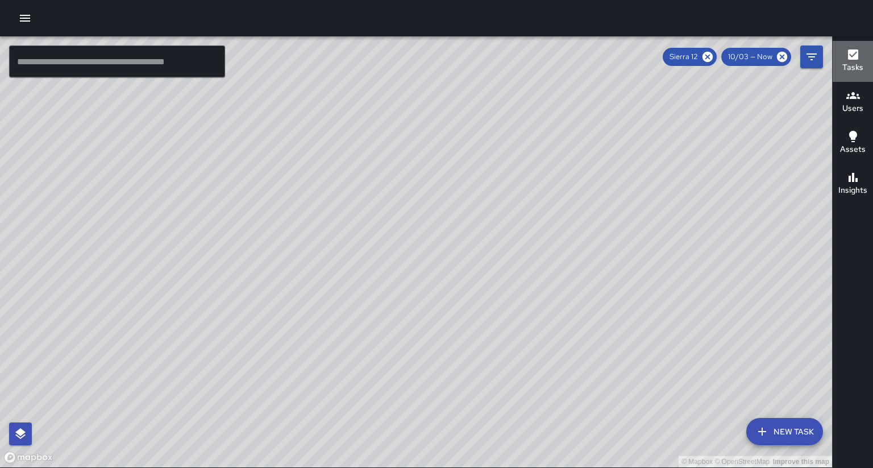
click at [860, 77] on button "Tasks" at bounding box center [852, 61] width 40 height 41
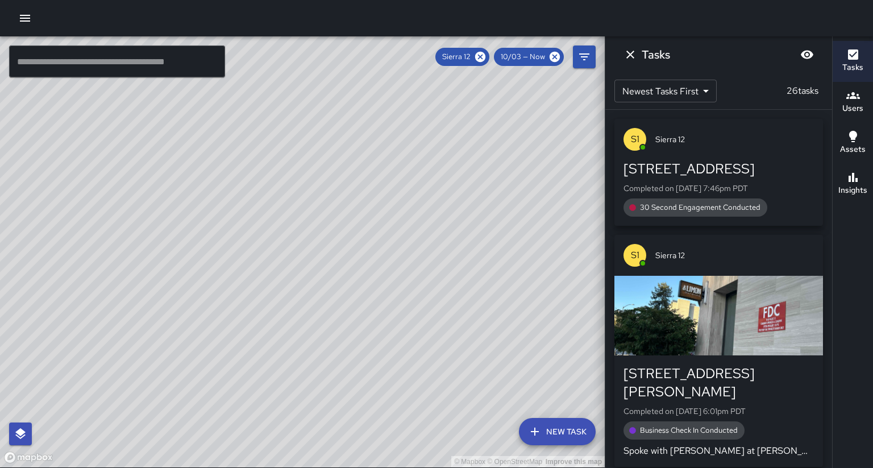
drag, startPoint x: 860, startPoint y: 77, endPoint x: 473, endPoint y: 53, distance: 388.2
click at [860, 76] on button "Tasks" at bounding box center [852, 61] width 40 height 41
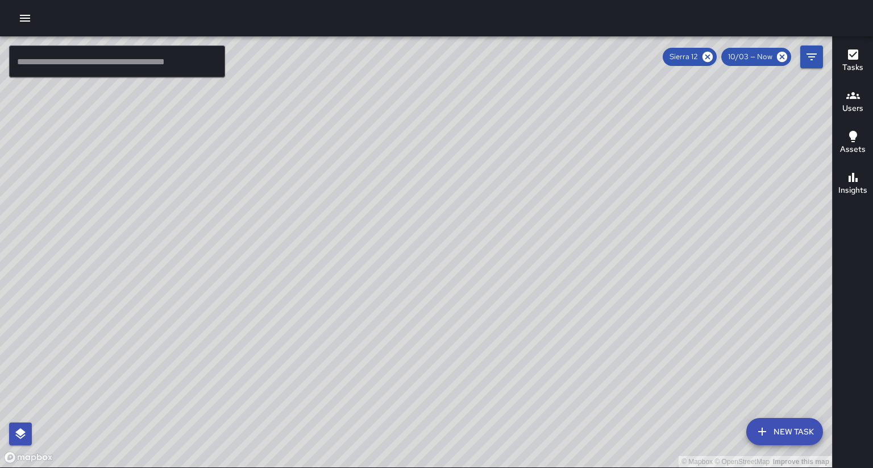
click at [135, 71] on input "text" at bounding box center [117, 61] width 216 height 32
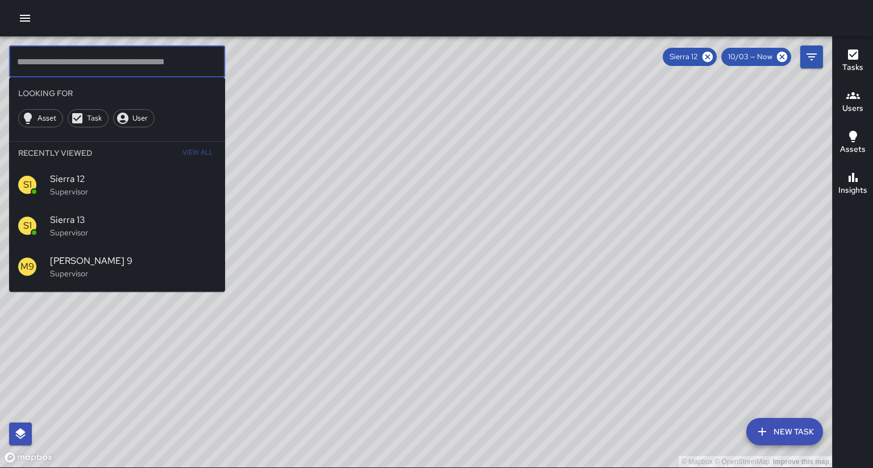
click at [134, 68] on input "text" at bounding box center [117, 61] width 216 height 32
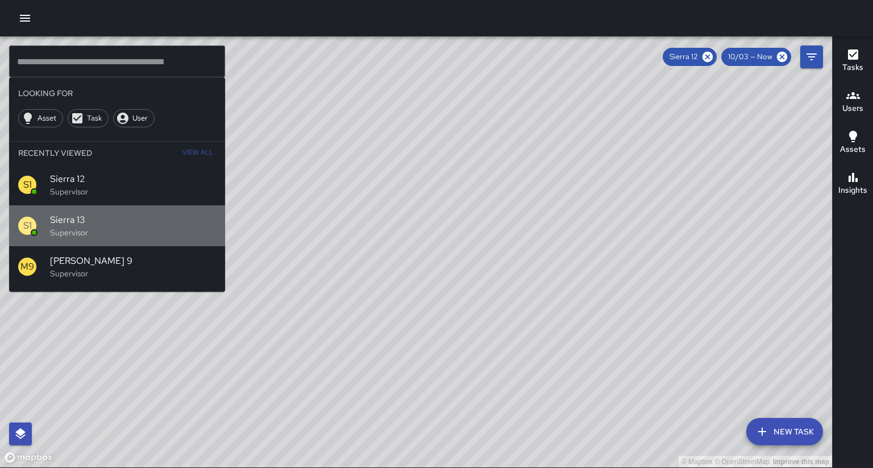
click at [86, 227] on p "Supervisor" at bounding box center [133, 232] width 166 height 11
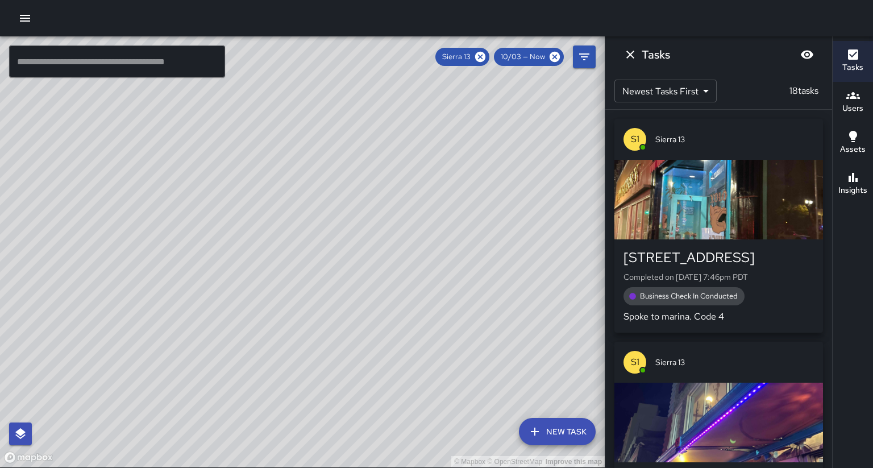
drag, startPoint x: 284, startPoint y: 234, endPoint x: 314, endPoint y: 205, distance: 41.0
click at [314, 205] on div "© Mapbox © OpenStreetMap Improve this map" at bounding box center [302, 251] width 604 height 431
drag, startPoint x: 231, startPoint y: 345, endPoint x: 286, endPoint y: 168, distance: 185.8
click at [286, 167] on div "© Mapbox © OpenStreetMap Improve this map" at bounding box center [302, 251] width 604 height 431
drag, startPoint x: 183, startPoint y: 337, endPoint x: 208, endPoint y: 326, distance: 27.5
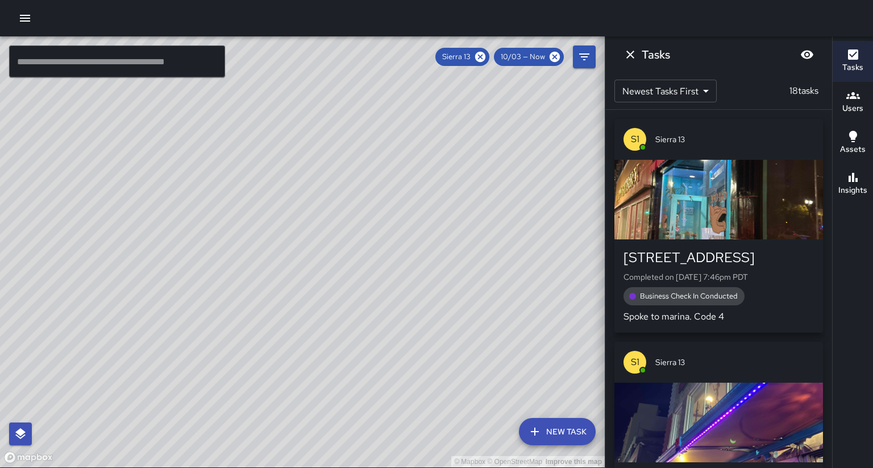
click at [207, 327] on div "© Mapbox © OpenStreetMap Improve this map" at bounding box center [302, 251] width 604 height 431
drag, startPoint x: 164, startPoint y: 313, endPoint x: 187, endPoint y: 297, distance: 28.5
click at [187, 297] on div "© Mapbox © OpenStreetMap Improve this map" at bounding box center [302, 251] width 604 height 431
drag, startPoint x: 373, startPoint y: 263, endPoint x: 251, endPoint y: 345, distance: 147.3
click at [251, 345] on div "© Mapbox © OpenStreetMap Improve this map" at bounding box center [302, 251] width 604 height 431
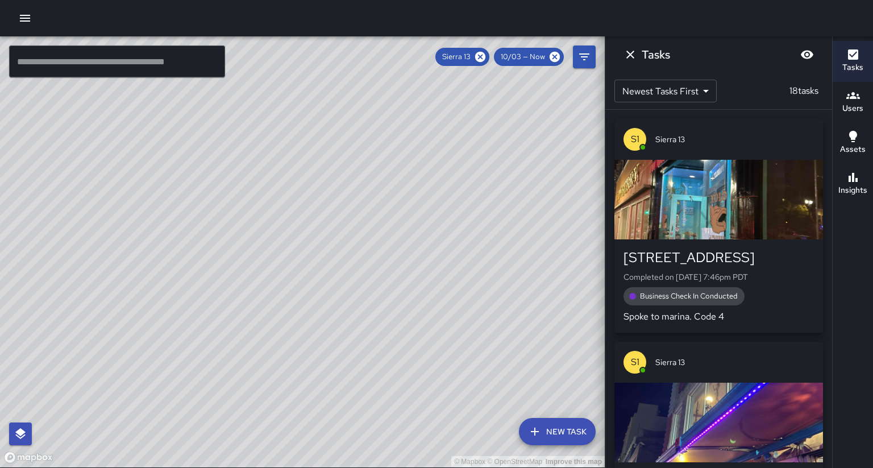
click at [106, 71] on input "text" at bounding box center [117, 61] width 216 height 32
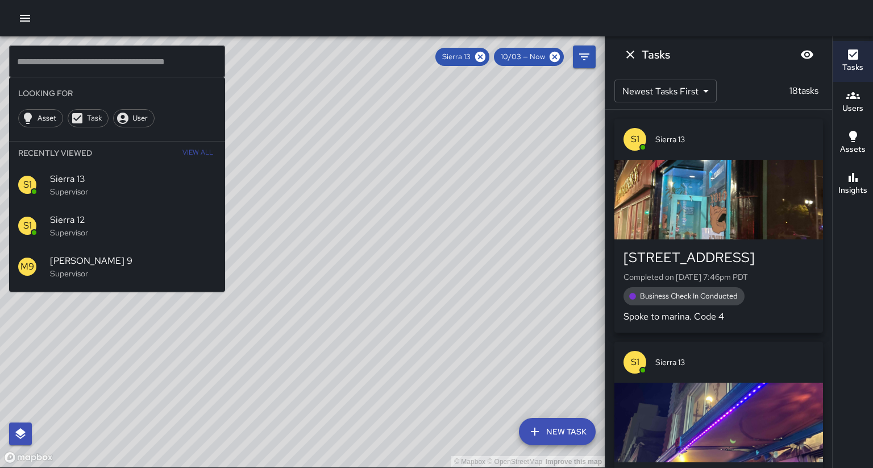
drag, startPoint x: 401, startPoint y: 268, endPoint x: 315, endPoint y: 224, distance: 96.3
click at [423, 256] on div "© Mapbox © OpenStreetMap Improve this map" at bounding box center [302, 251] width 604 height 431
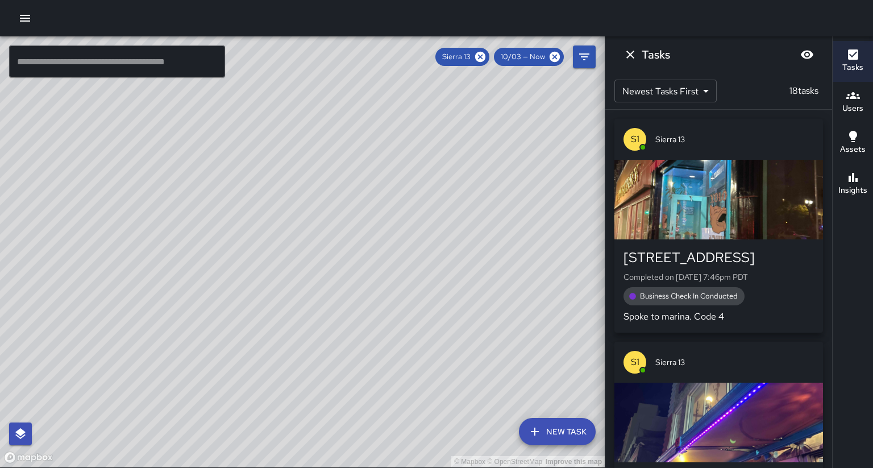
click at [145, 65] on input "text" at bounding box center [117, 61] width 216 height 32
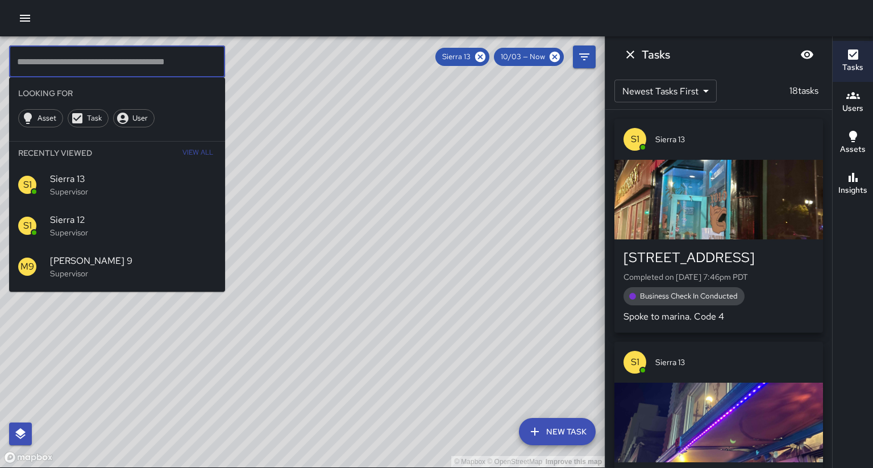
click at [109, 59] on input "text" at bounding box center [117, 61] width 216 height 32
click at [119, 59] on input "text" at bounding box center [117, 61] width 216 height 32
click at [91, 62] on input "text" at bounding box center [117, 61] width 216 height 32
click at [485, 57] on icon at bounding box center [480, 57] width 10 height 10
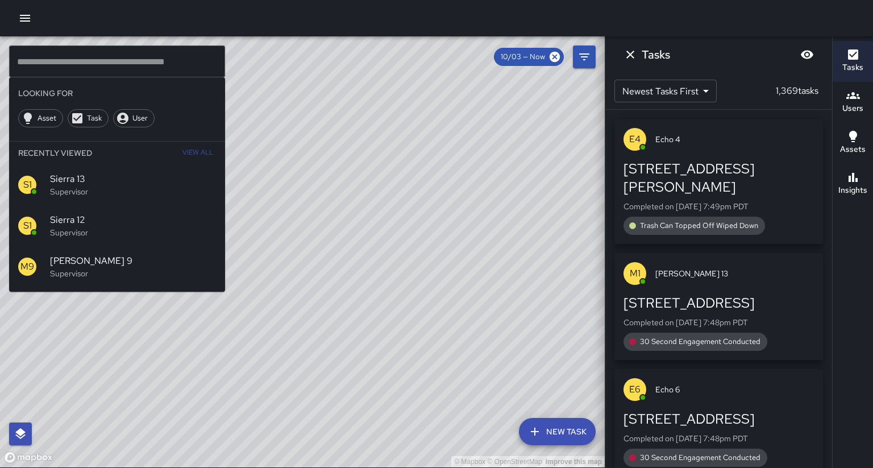
drag, startPoint x: 252, startPoint y: 207, endPoint x: 266, endPoint y: 178, distance: 32.3
click at [266, 178] on div "© Mapbox © OpenStreetMap Improve this map" at bounding box center [302, 251] width 604 height 431
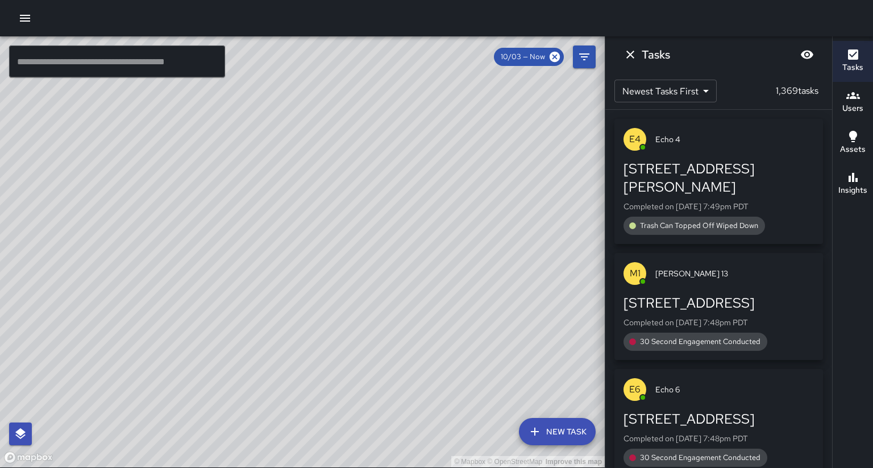
drag, startPoint x: 318, startPoint y: 260, endPoint x: 322, endPoint y: 234, distance: 26.0
click at [322, 234] on div "© Mapbox © OpenStreetMap Improve this map" at bounding box center [302, 251] width 604 height 431
drag, startPoint x: 301, startPoint y: 224, endPoint x: 298, endPoint y: 184, distance: 40.4
click at [300, 206] on div "© Mapbox © OpenStreetMap Improve this map" at bounding box center [302, 251] width 604 height 431
drag, startPoint x: 355, startPoint y: 177, endPoint x: 353, endPoint y: 203, distance: 26.2
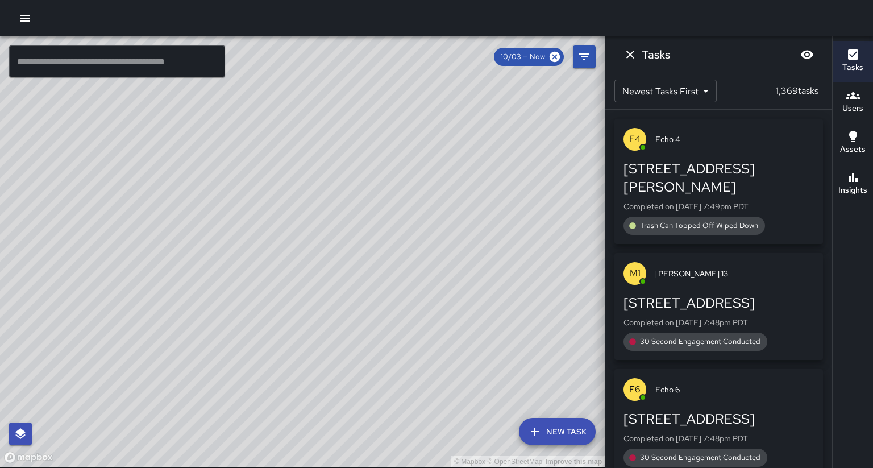
click at [353, 203] on div "© Mapbox © OpenStreetMap Improve this map" at bounding box center [302, 251] width 604 height 431
drag, startPoint x: 341, startPoint y: 205, endPoint x: 372, endPoint y: 182, distance: 37.7
click at [372, 182] on div "© Mapbox © OpenStreetMap Improve this map" at bounding box center [302, 251] width 604 height 431
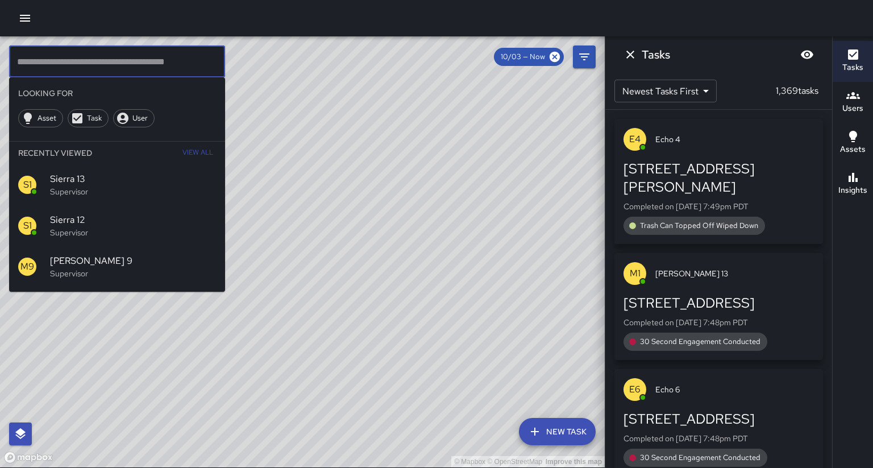
click at [122, 61] on input "text" at bounding box center [117, 61] width 216 height 32
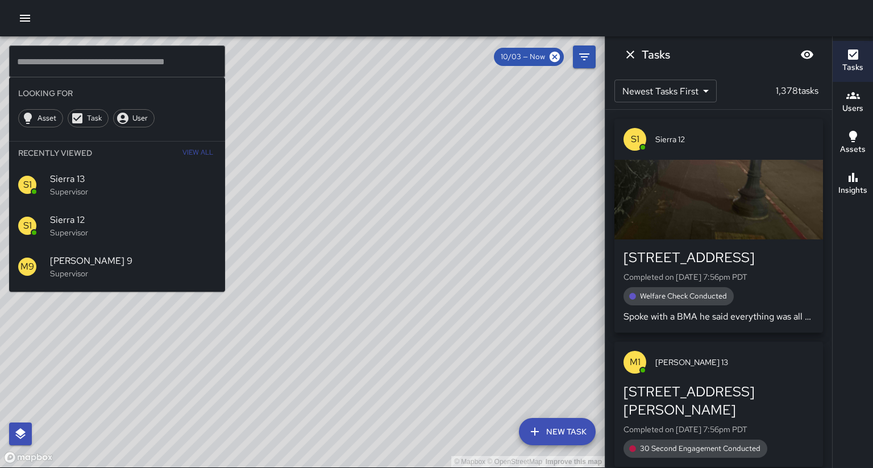
drag, startPoint x: 314, startPoint y: 190, endPoint x: 205, endPoint y: 361, distance: 203.6
click at [205, 361] on div "© Mapbox © OpenStreetMap Improve this map" at bounding box center [302, 251] width 604 height 431
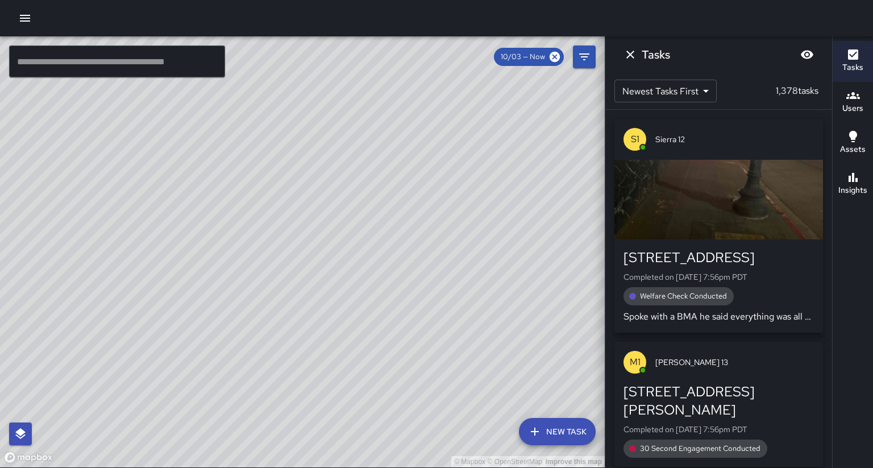
drag, startPoint x: 261, startPoint y: 339, endPoint x: 235, endPoint y: 399, distance: 65.1
click at [234, 399] on div "© Mapbox © OpenStreetMap Improve this map" at bounding box center [302, 251] width 604 height 431
drag, startPoint x: 348, startPoint y: 270, endPoint x: 264, endPoint y: 334, distance: 105.8
click at [261, 336] on div "© Mapbox © OpenStreetMap Improve this map" at bounding box center [302, 251] width 604 height 431
drag, startPoint x: 286, startPoint y: 236, endPoint x: 271, endPoint y: 306, distance: 71.5
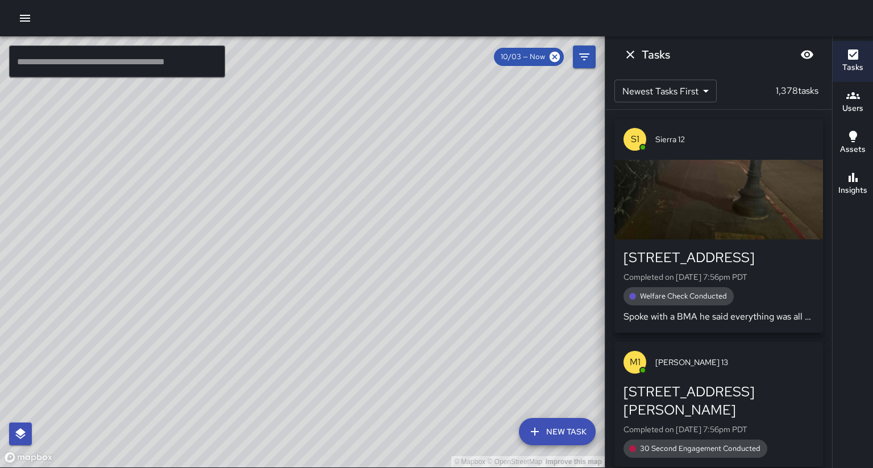
click at [273, 307] on div "© Mapbox © OpenStreetMap Improve this map" at bounding box center [302, 251] width 604 height 431
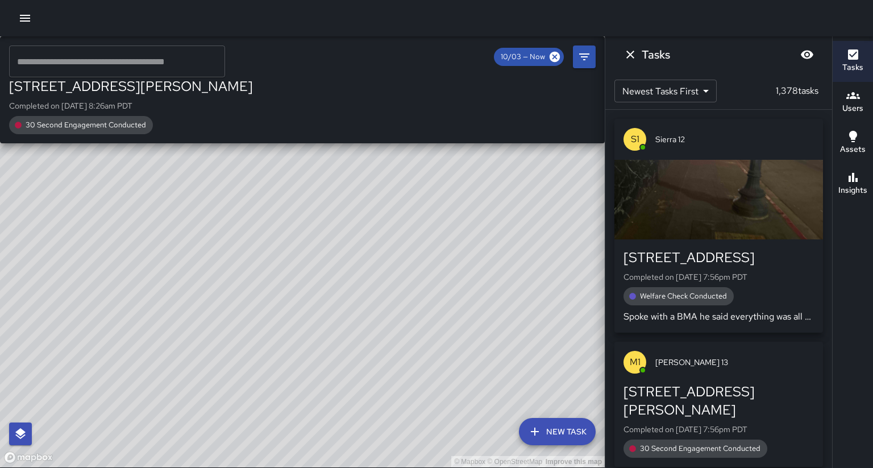
drag, startPoint x: 191, startPoint y: 293, endPoint x: 218, endPoint y: 241, distance: 59.0
click at [218, 241] on div "© Mapbox © OpenStreetMap Improve this map H1 Hotel 1 [STREET_ADDRESS][PERSON_NA…" at bounding box center [302, 251] width 604 height 431
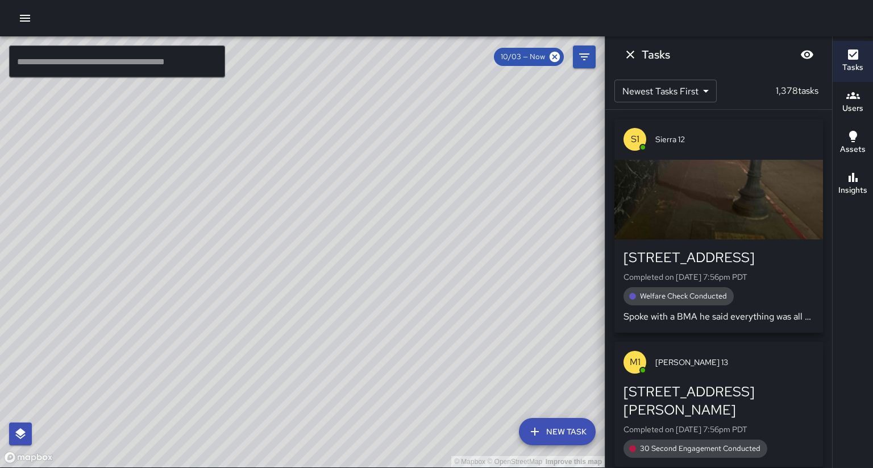
drag, startPoint x: 249, startPoint y: 301, endPoint x: 256, endPoint y: 289, distance: 13.7
click at [256, 289] on div "© Mapbox © OpenStreetMap Improve this map" at bounding box center [302, 251] width 604 height 431
drag, startPoint x: 145, startPoint y: 331, endPoint x: 236, endPoint y: 310, distance: 93.2
click at [239, 305] on div "© Mapbox © OpenStreetMap Improve this map" at bounding box center [302, 251] width 604 height 431
drag, startPoint x: 173, startPoint y: 361, endPoint x: 188, endPoint y: 315, distance: 47.8
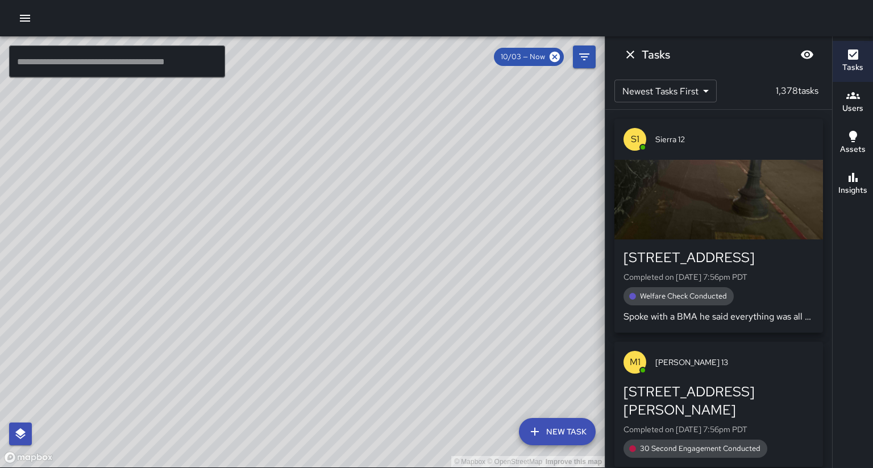
click at [188, 315] on div "© Mapbox © OpenStreetMap Improve this map" at bounding box center [302, 251] width 604 height 431
